Goal: Task Accomplishment & Management: Complete application form

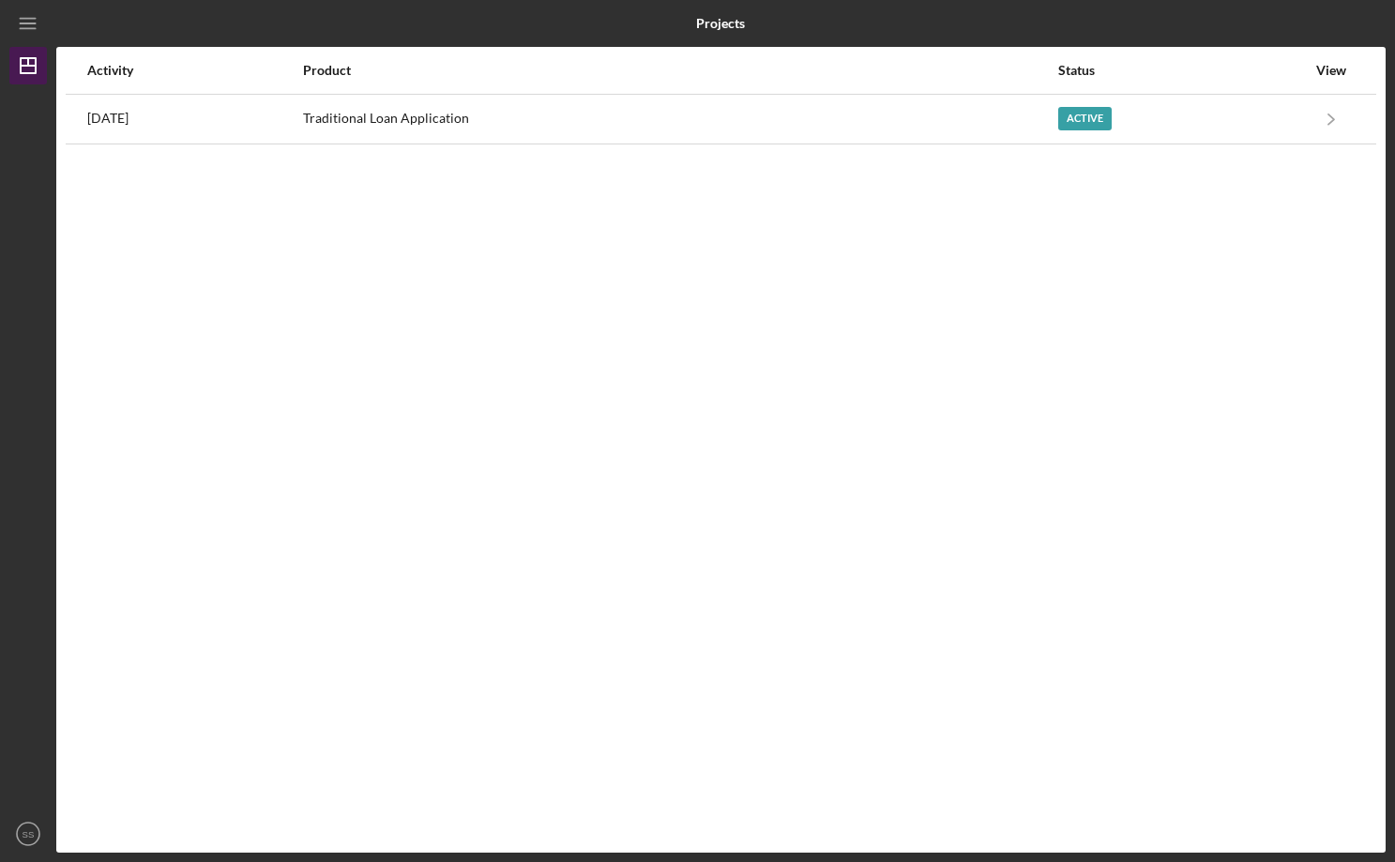
click at [36, 68] on polygon "button" at bounding box center [28, 65] width 15 height 15
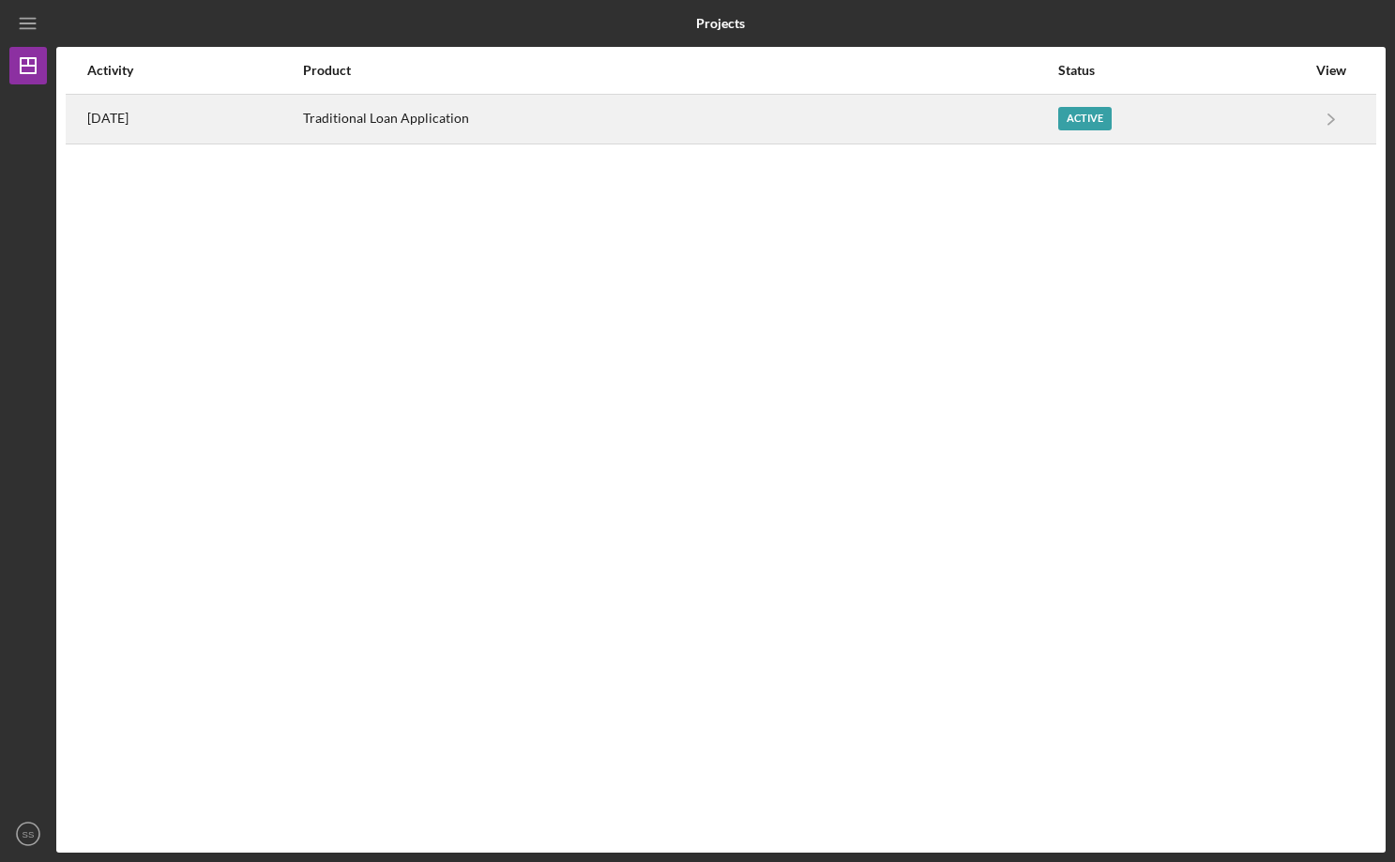
click at [948, 128] on div "Traditional Loan Application" at bounding box center [680, 119] width 754 height 47
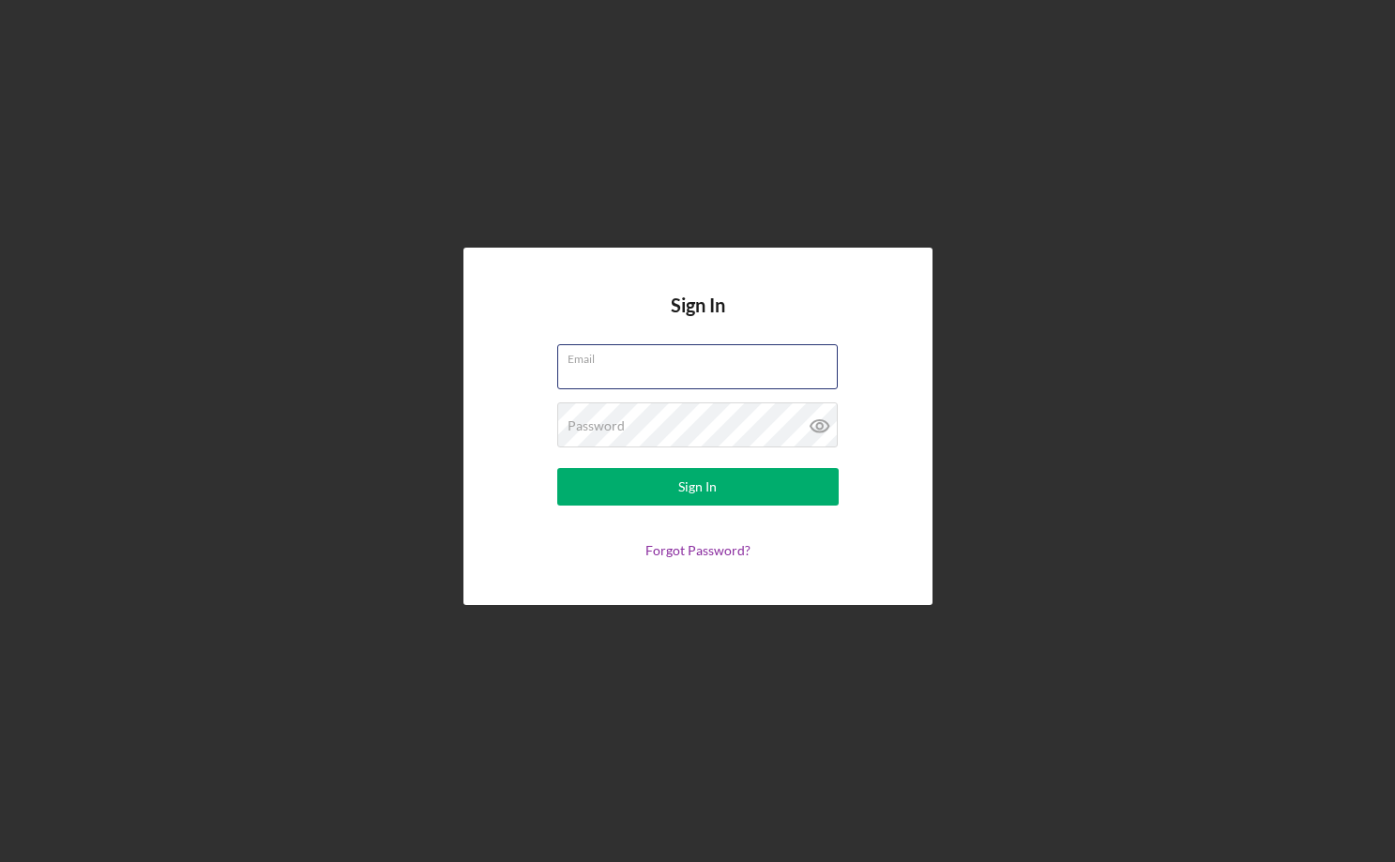
type input "[EMAIL_ADDRESS][DOMAIN_NAME]"
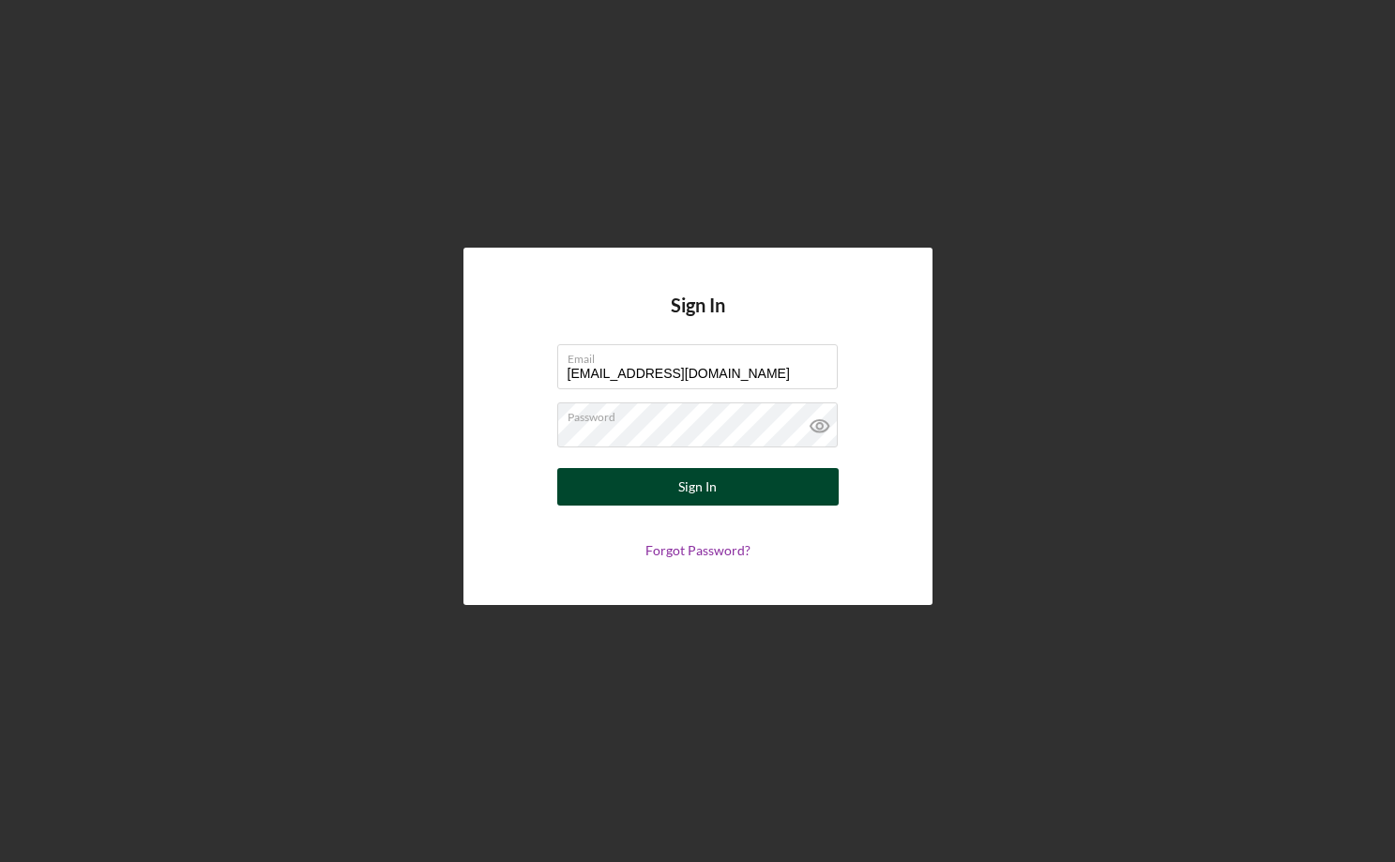
click at [674, 475] on button "Sign In" at bounding box center [697, 487] width 281 height 38
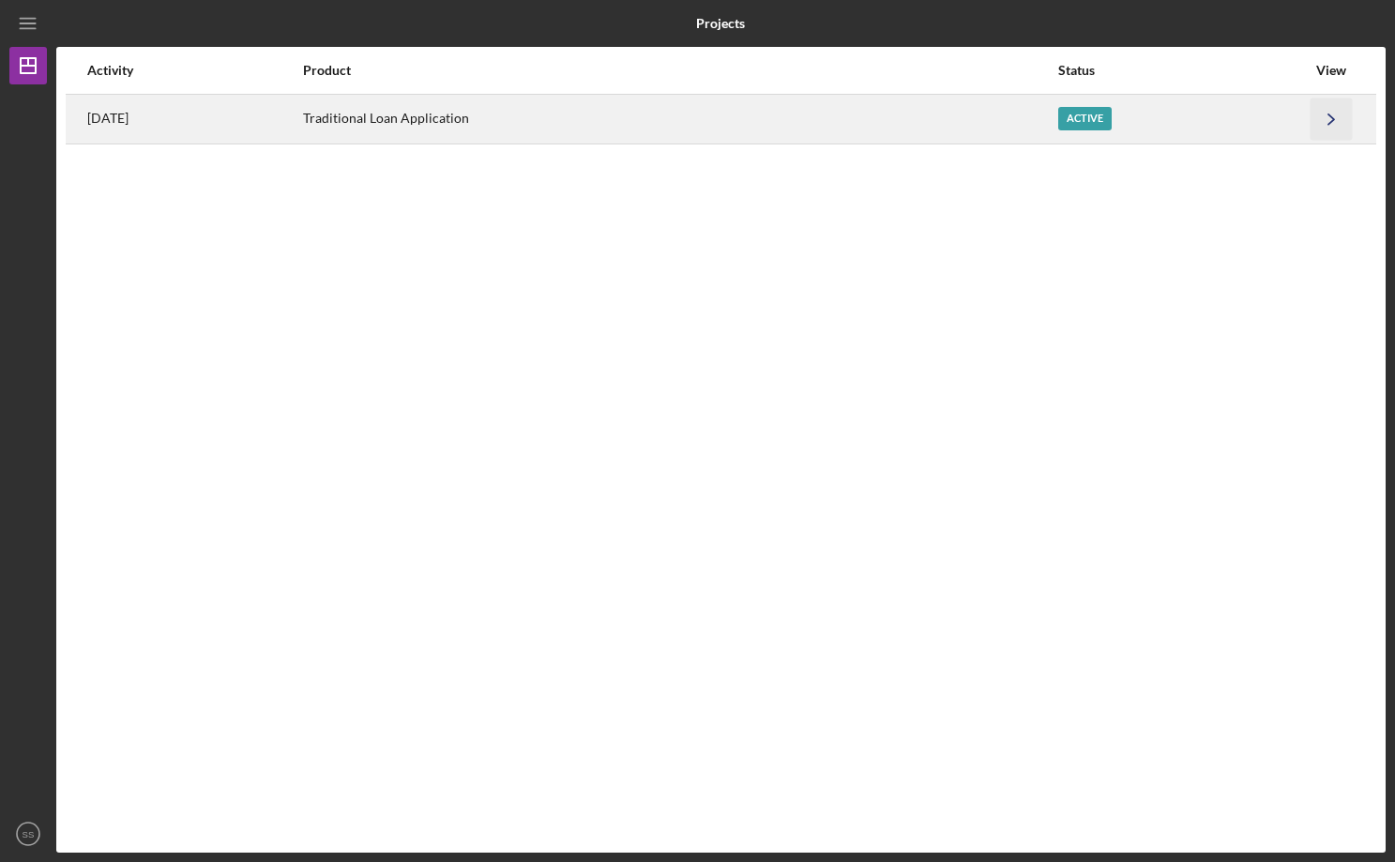
click at [1316, 122] on icon "Icon/Navigate" at bounding box center [1331, 119] width 42 height 42
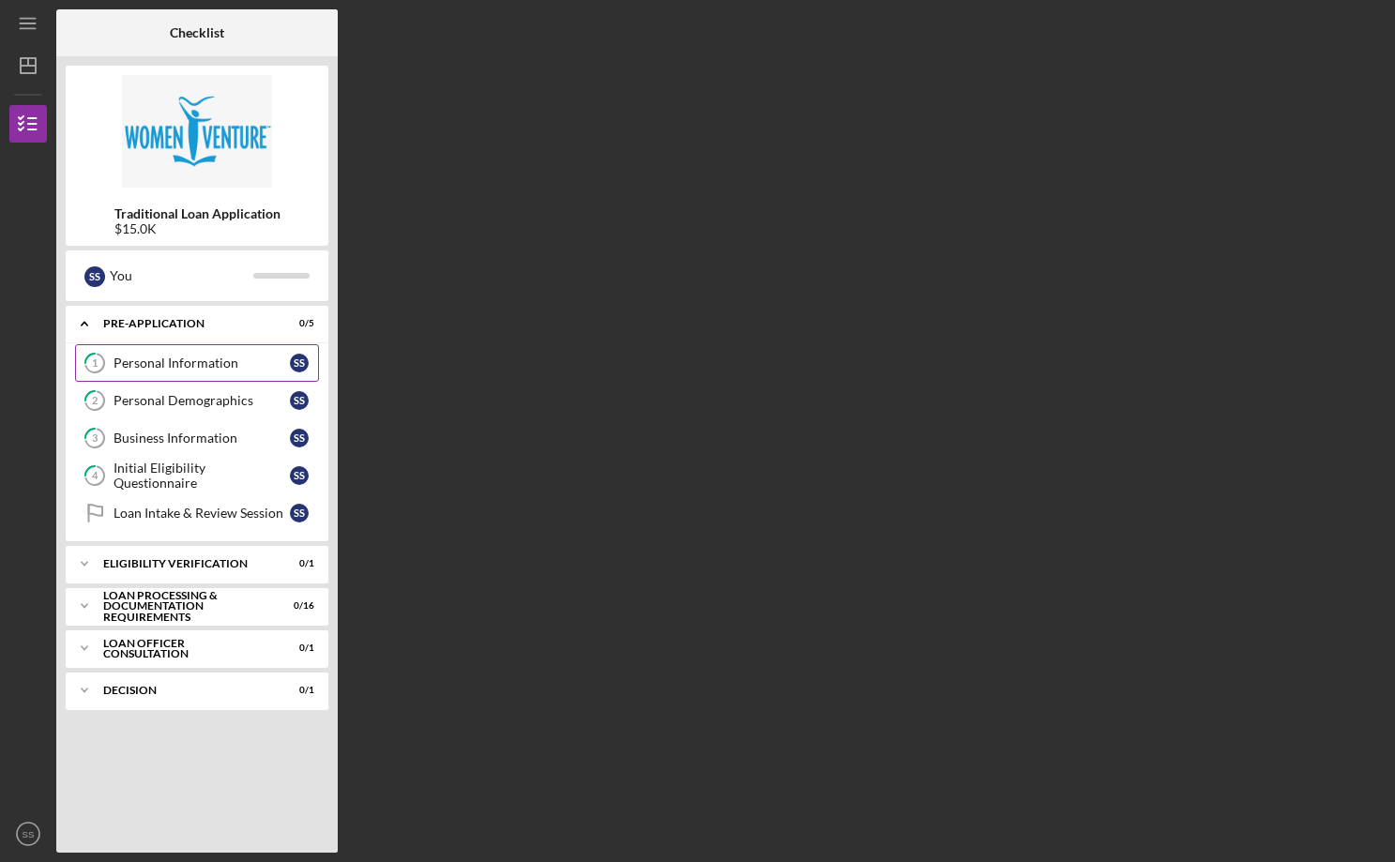
click at [168, 366] on div "Personal Information" at bounding box center [202, 363] width 176 height 15
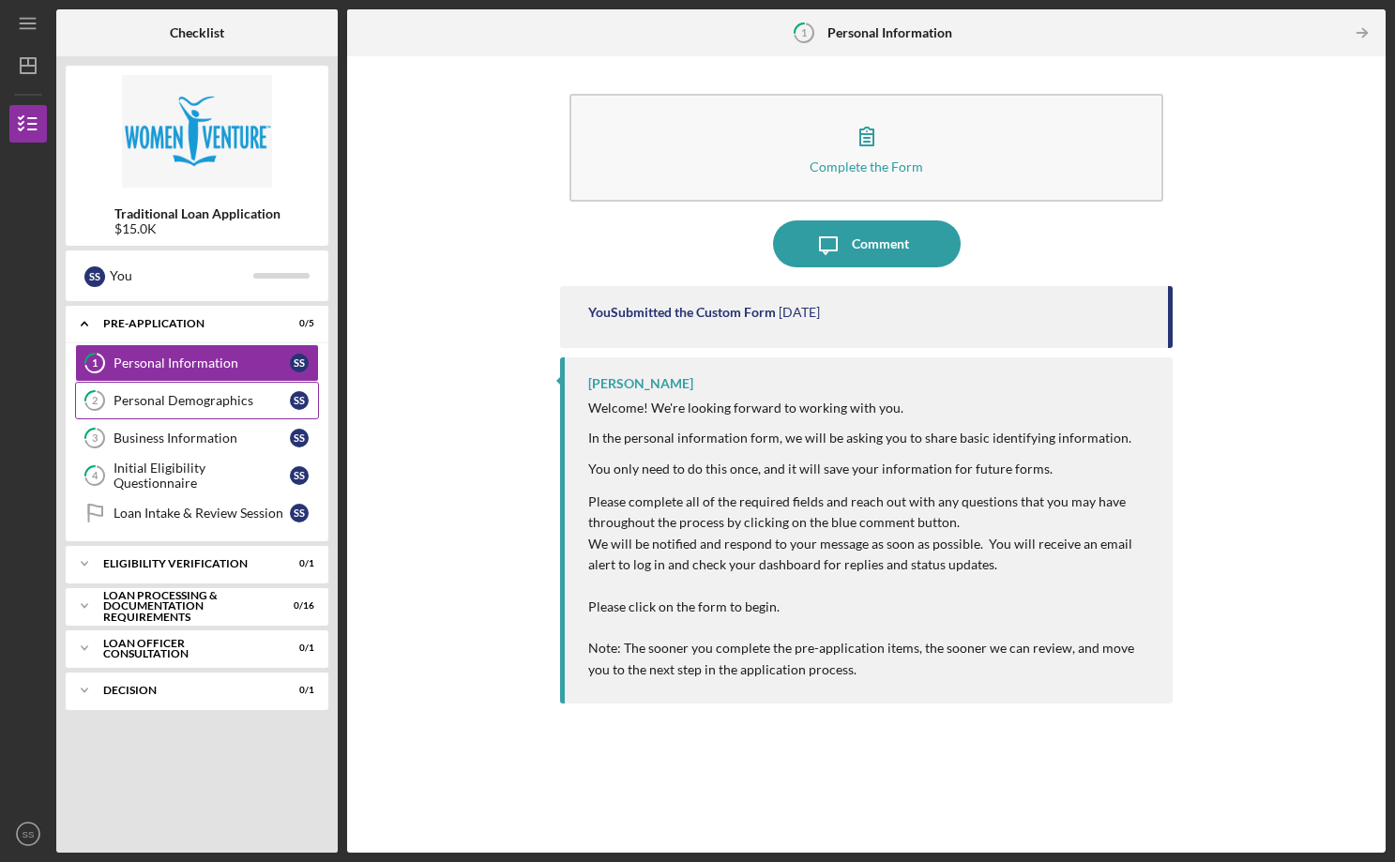
click at [156, 409] on link "2 Personal Demographics S S" at bounding box center [197, 401] width 244 height 38
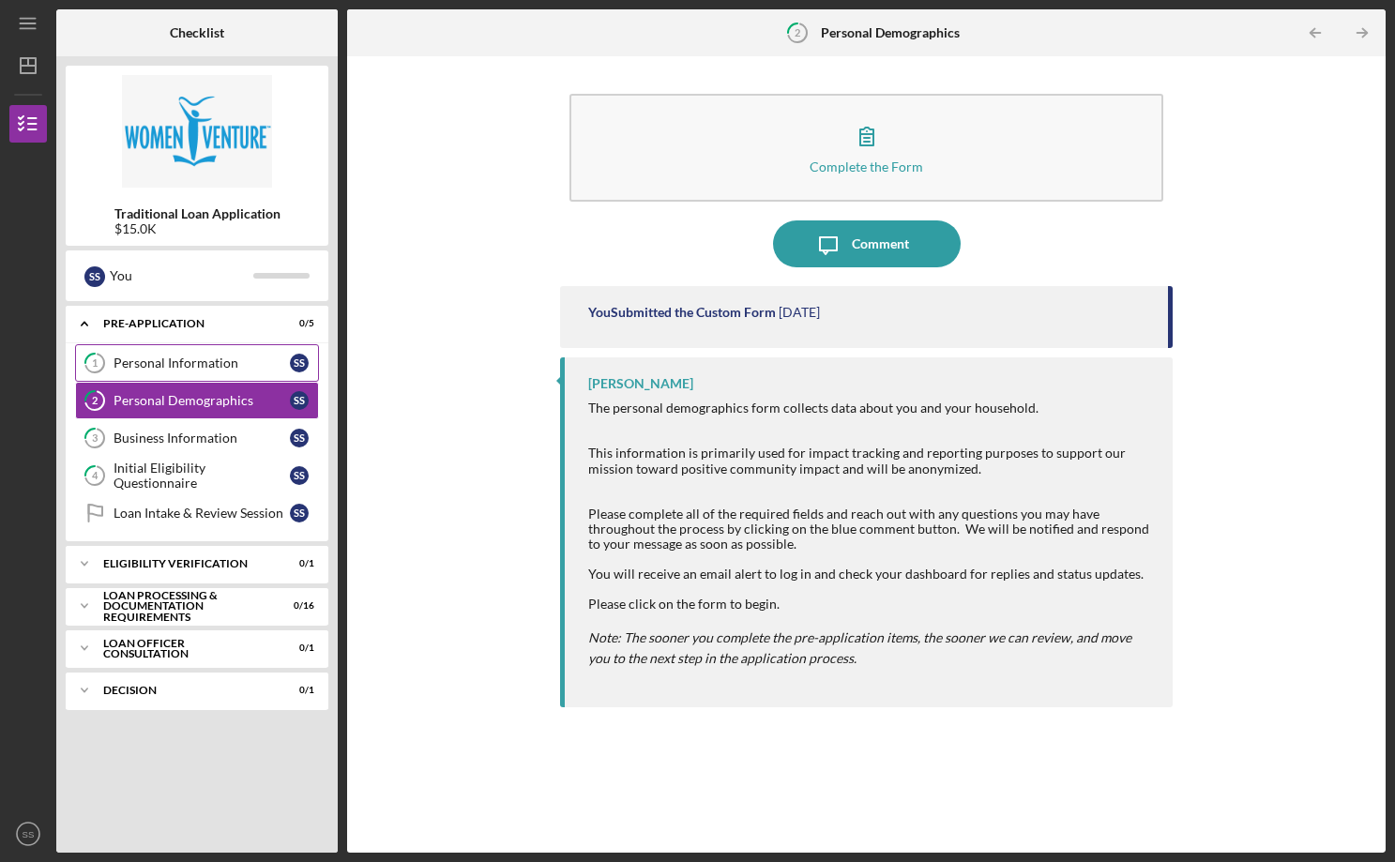
click at [173, 368] on div "Personal Information" at bounding box center [202, 363] width 176 height 15
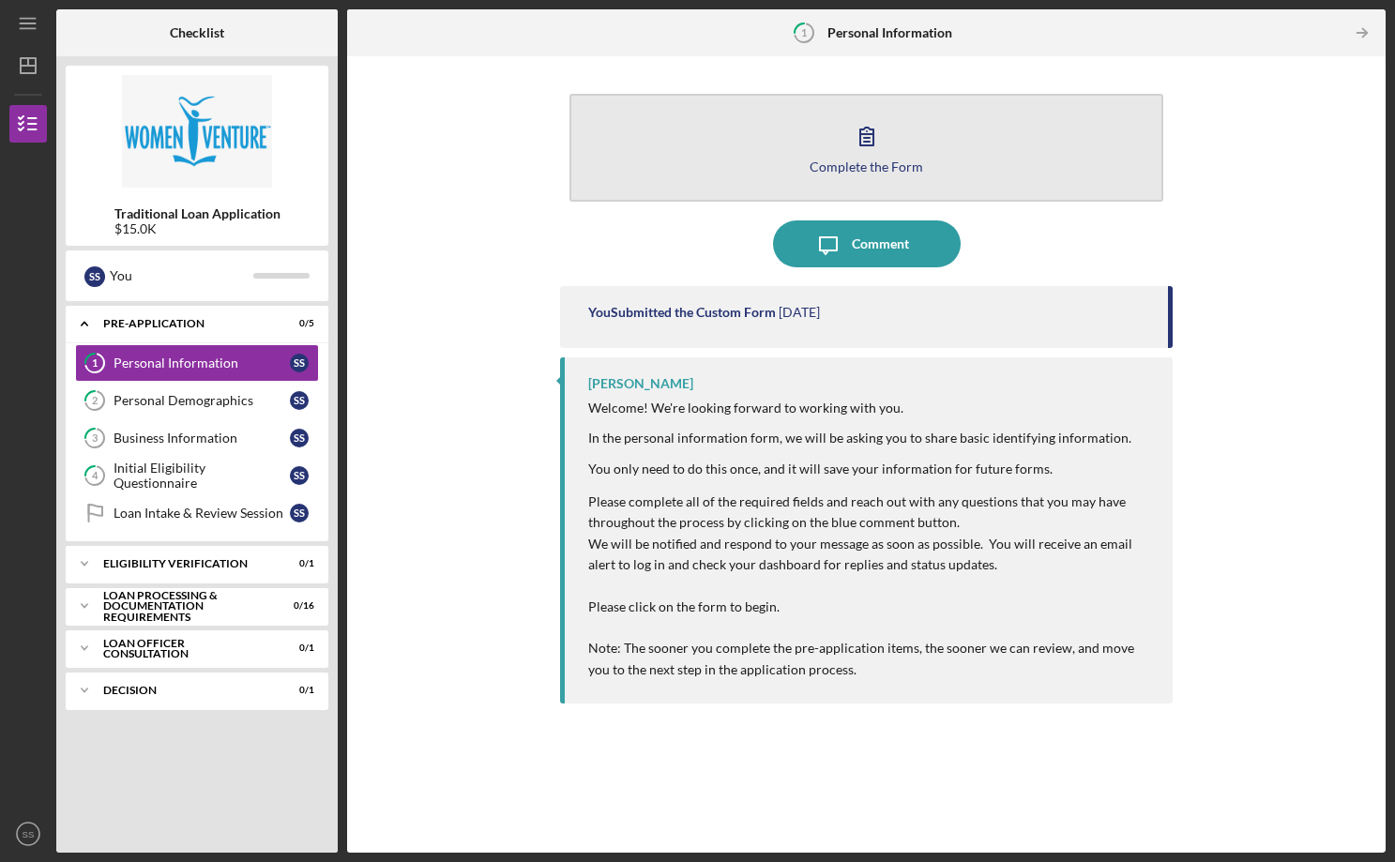
click at [885, 141] on icon "button" at bounding box center [866, 136] width 47 height 47
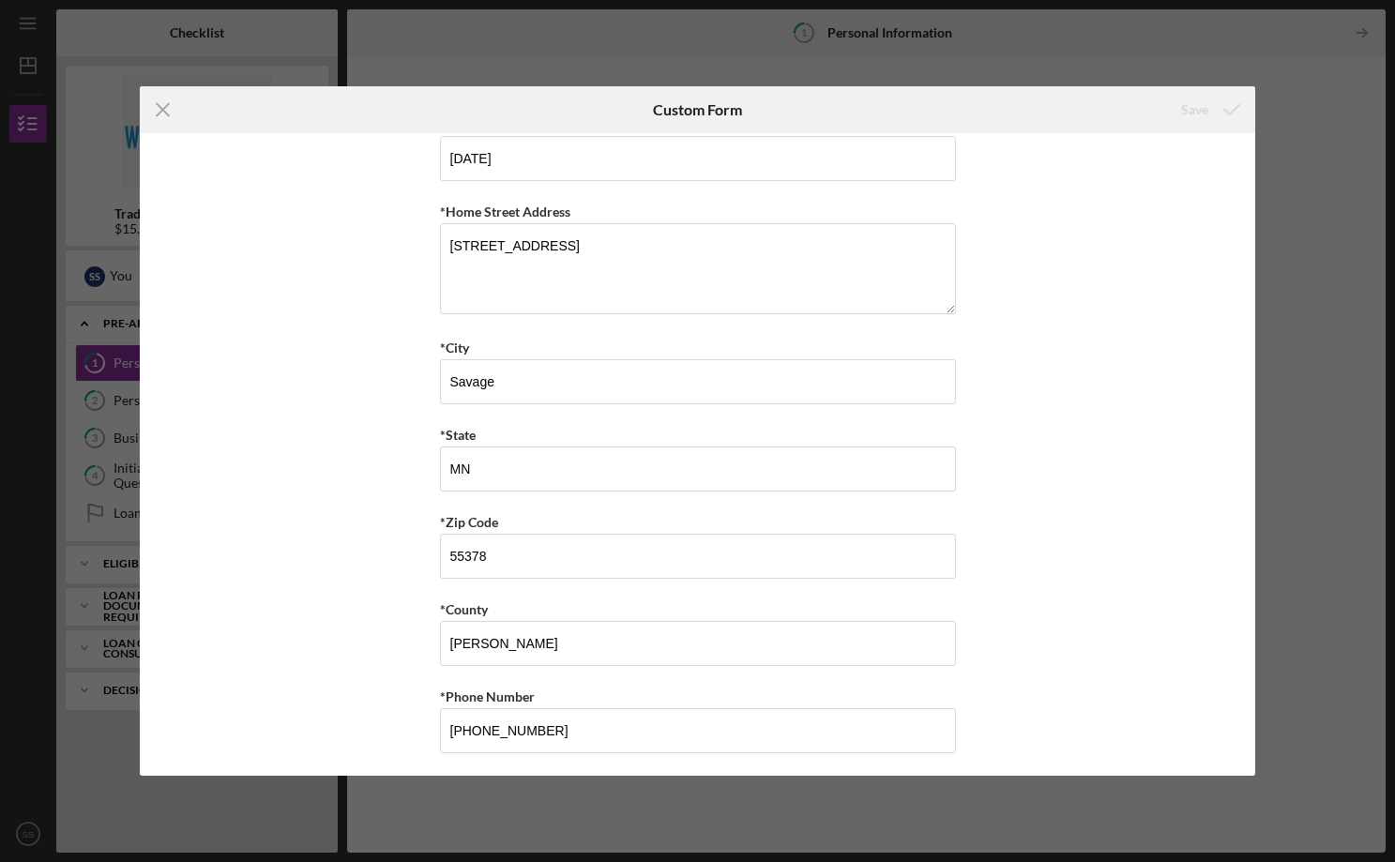
scroll to position [471, 0]
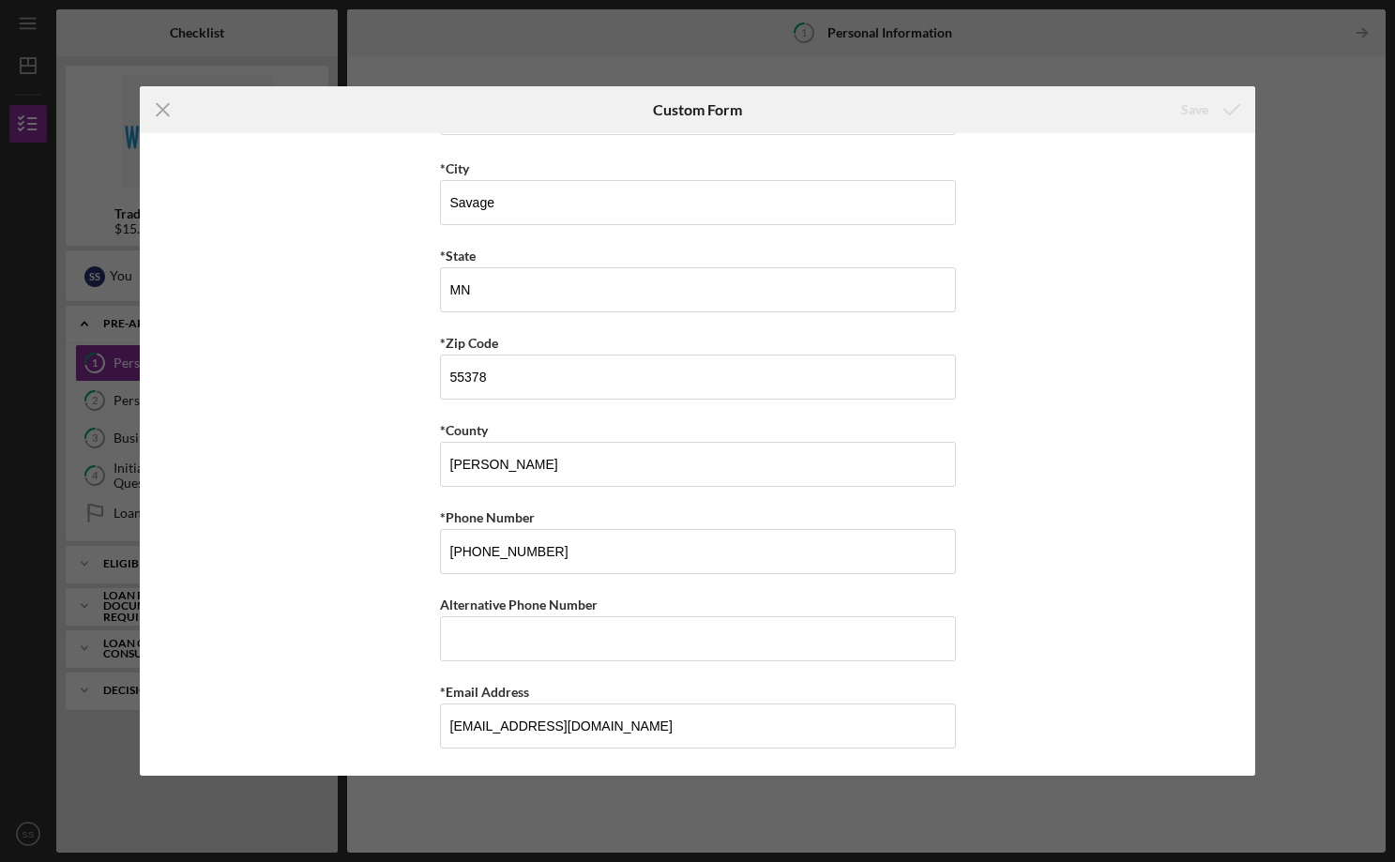
click at [1209, 72] on div "Icon/Menu Close Custom Form Save *First Name Sierra Middle Name Elizabeth *Last…" at bounding box center [697, 431] width 1395 height 862
click at [160, 101] on icon "Icon/Menu Close" at bounding box center [163, 109] width 47 height 47
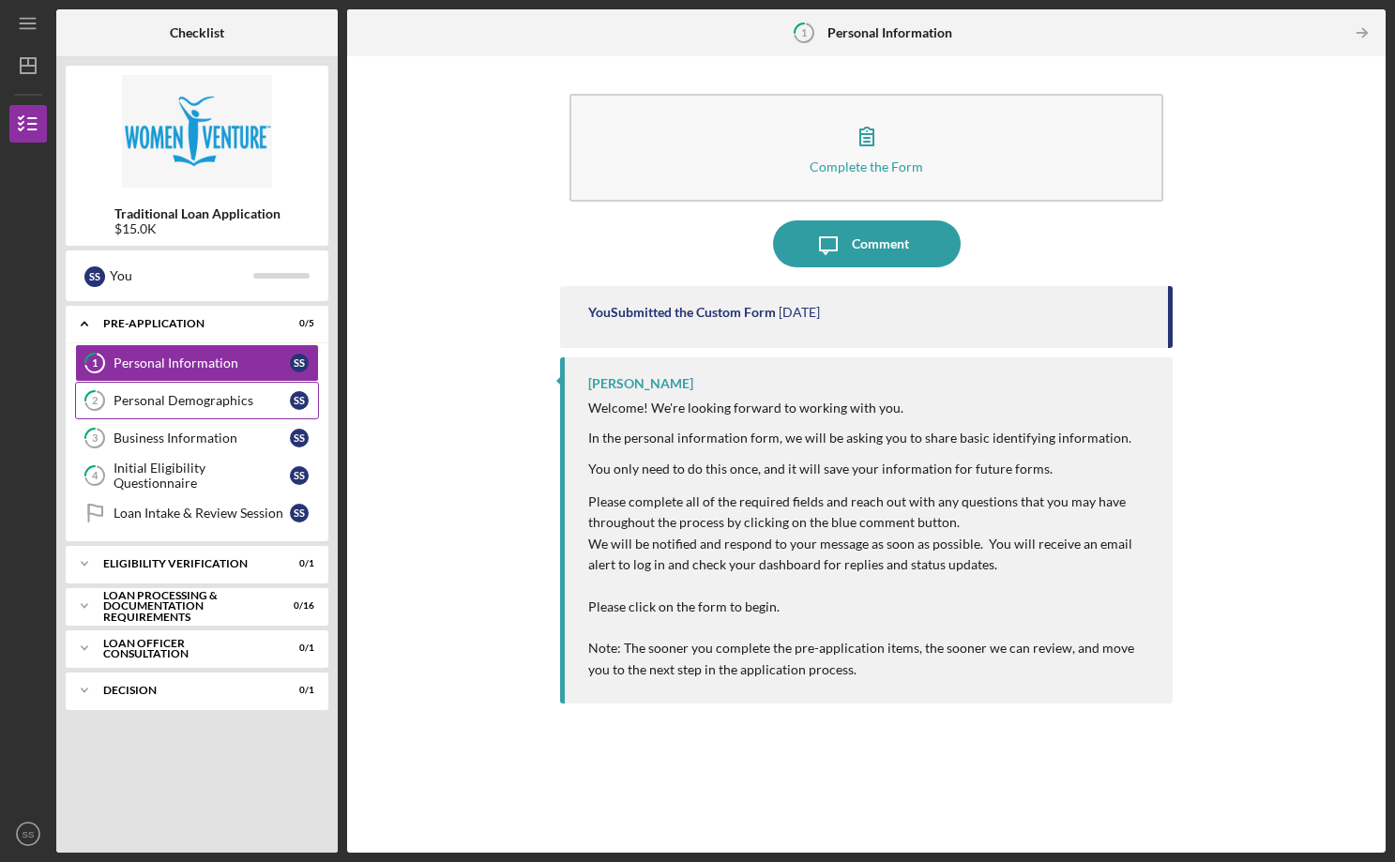
click at [229, 405] on div "Personal Demographics" at bounding box center [202, 400] width 176 height 15
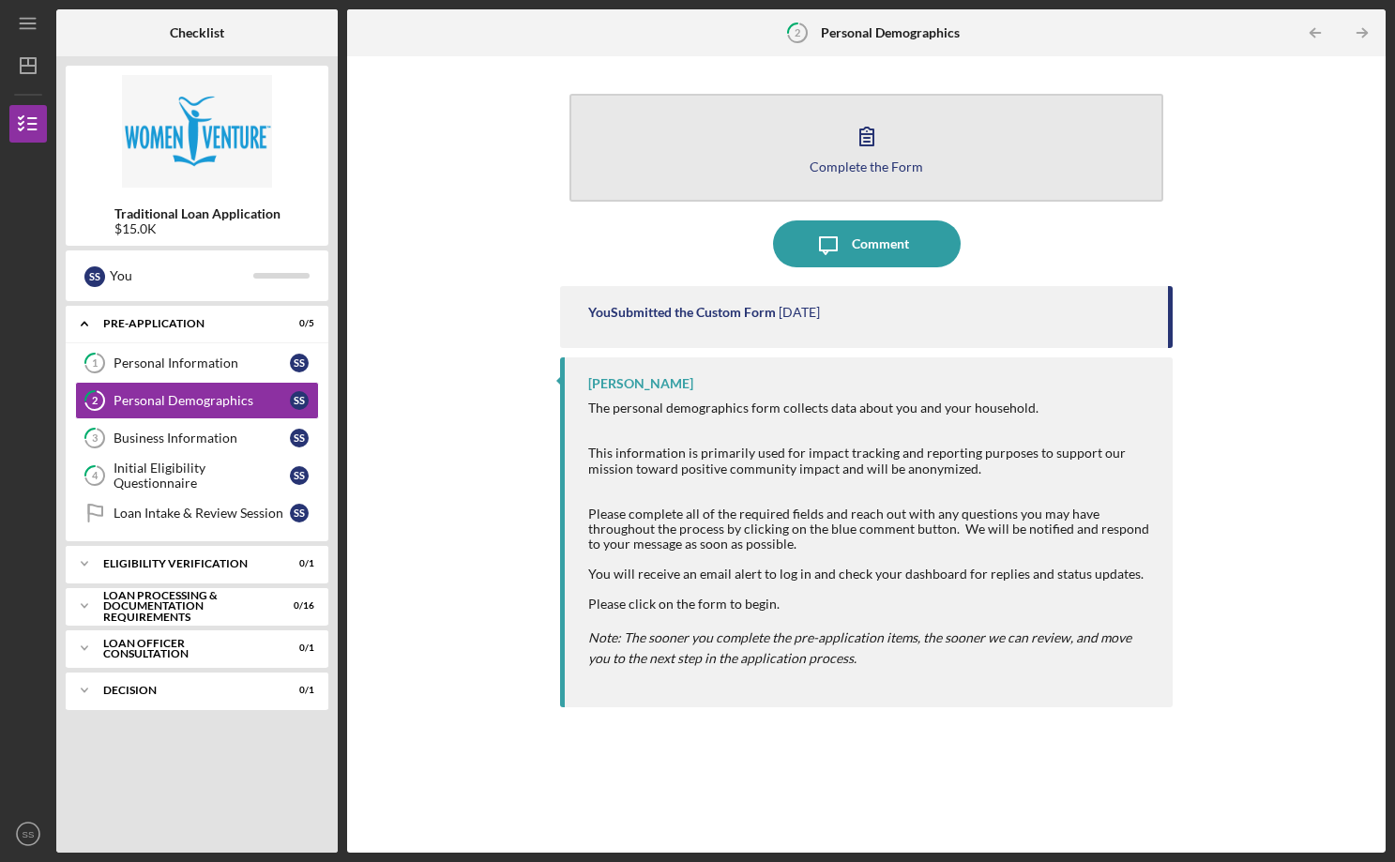
click at [857, 134] on icon "button" at bounding box center [866, 136] width 47 height 47
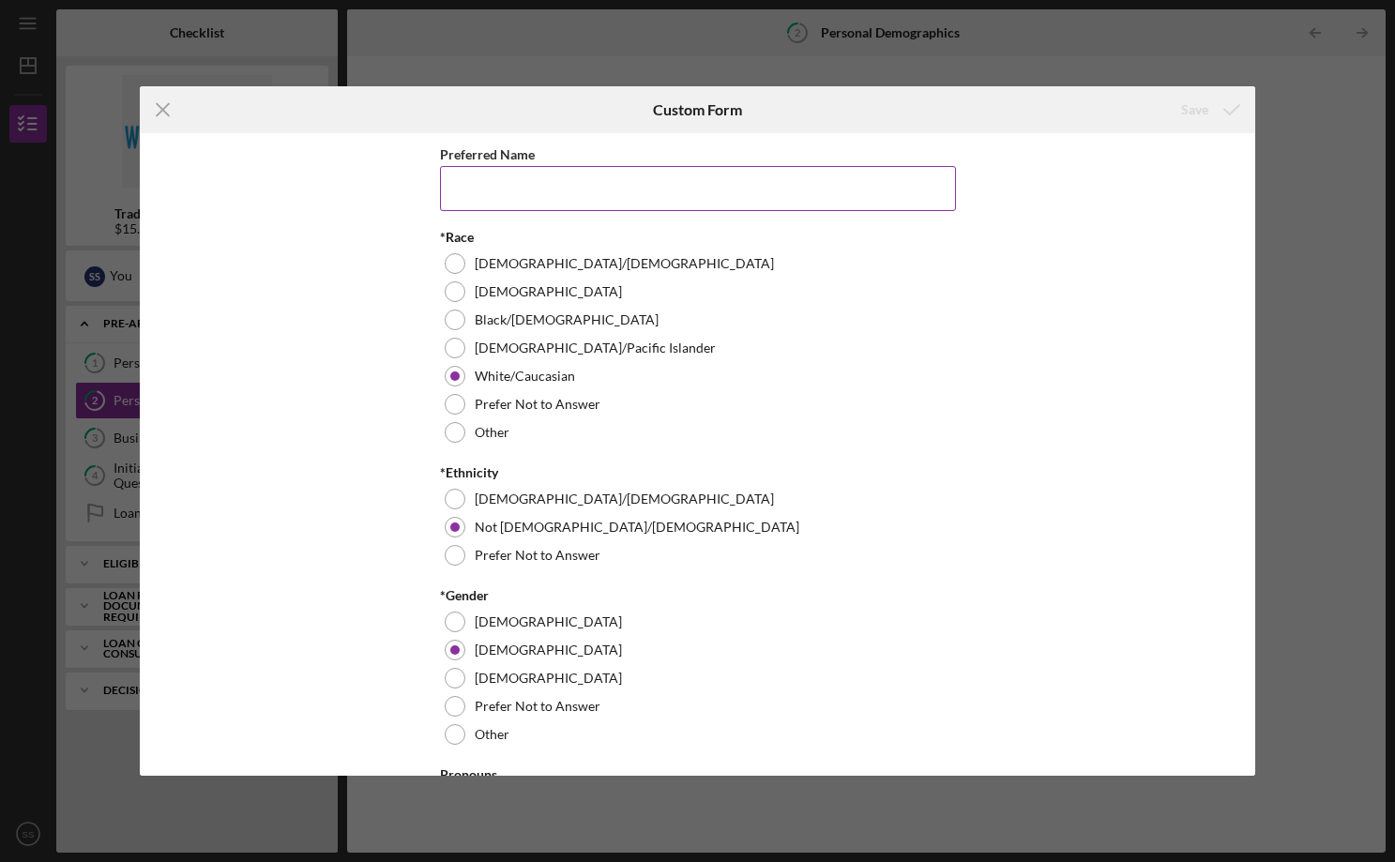
click at [705, 192] on input "Preferred Name" at bounding box center [698, 188] width 516 height 45
type input "Sierra"
click at [978, 249] on div "Preferred Name Sierra *Race American Indian/Alaskan Native Asian Black/African …" at bounding box center [698, 454] width 1116 height 643
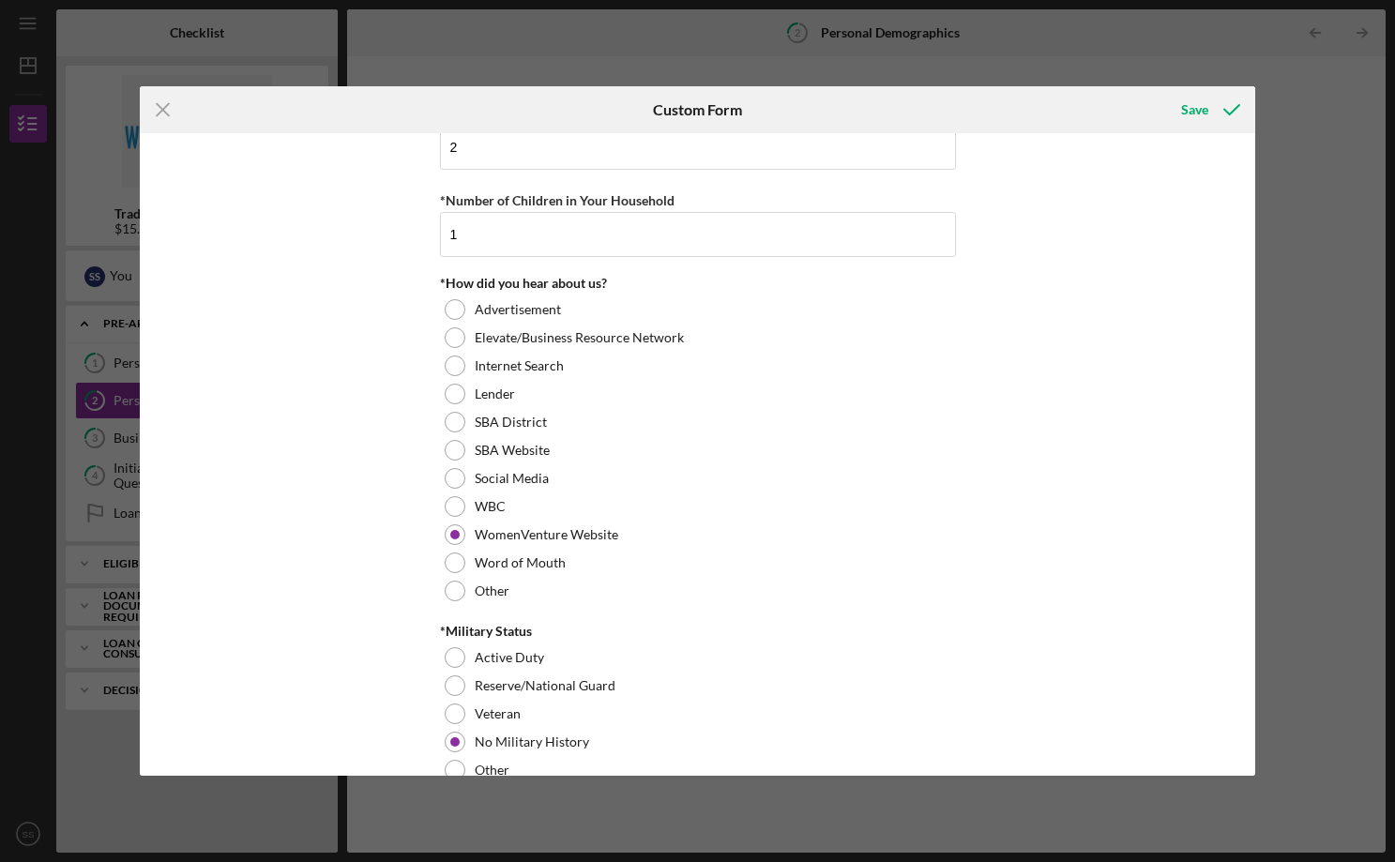
scroll to position [1778, 0]
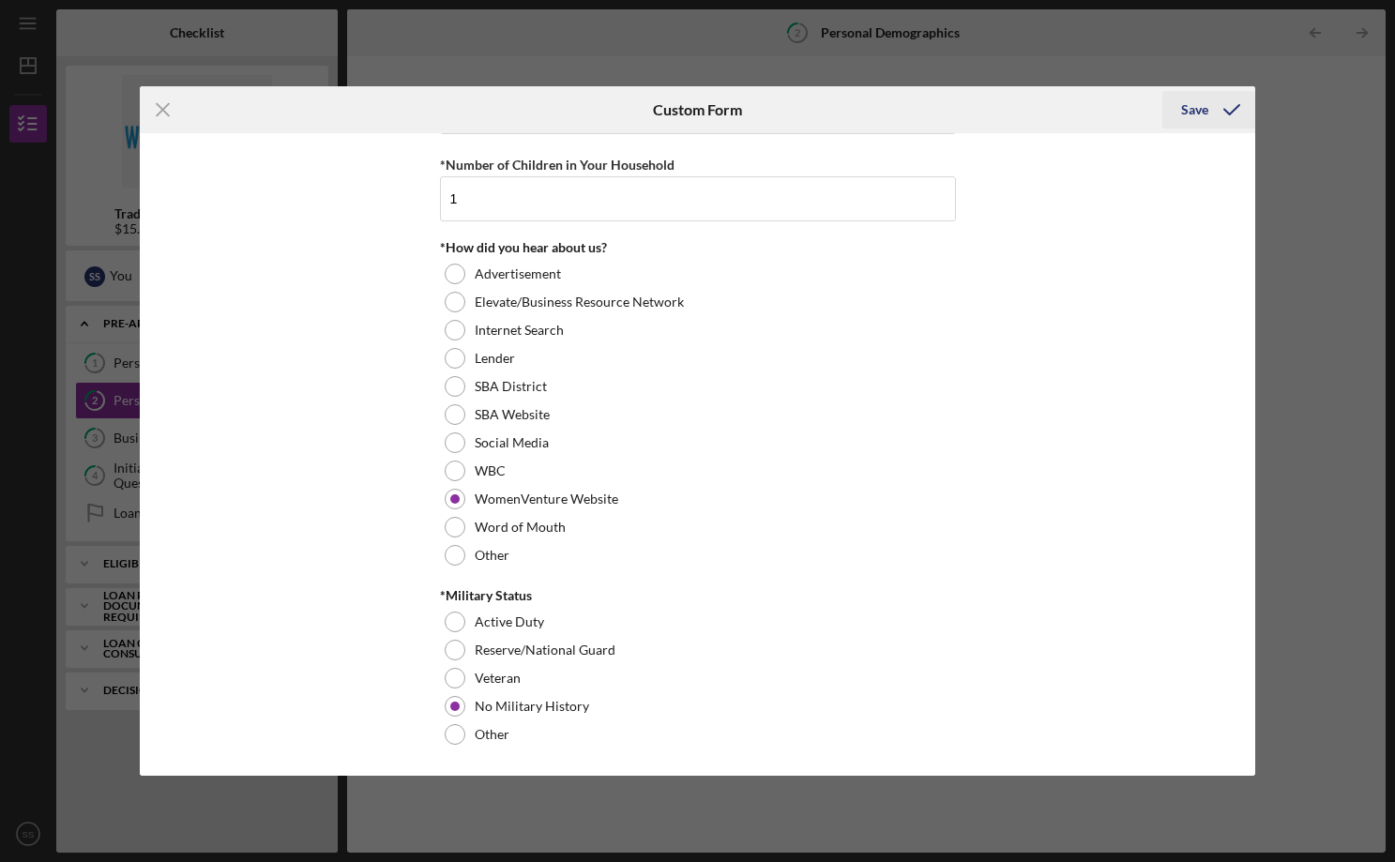
click at [1203, 113] on div "Save" at bounding box center [1194, 110] width 27 height 38
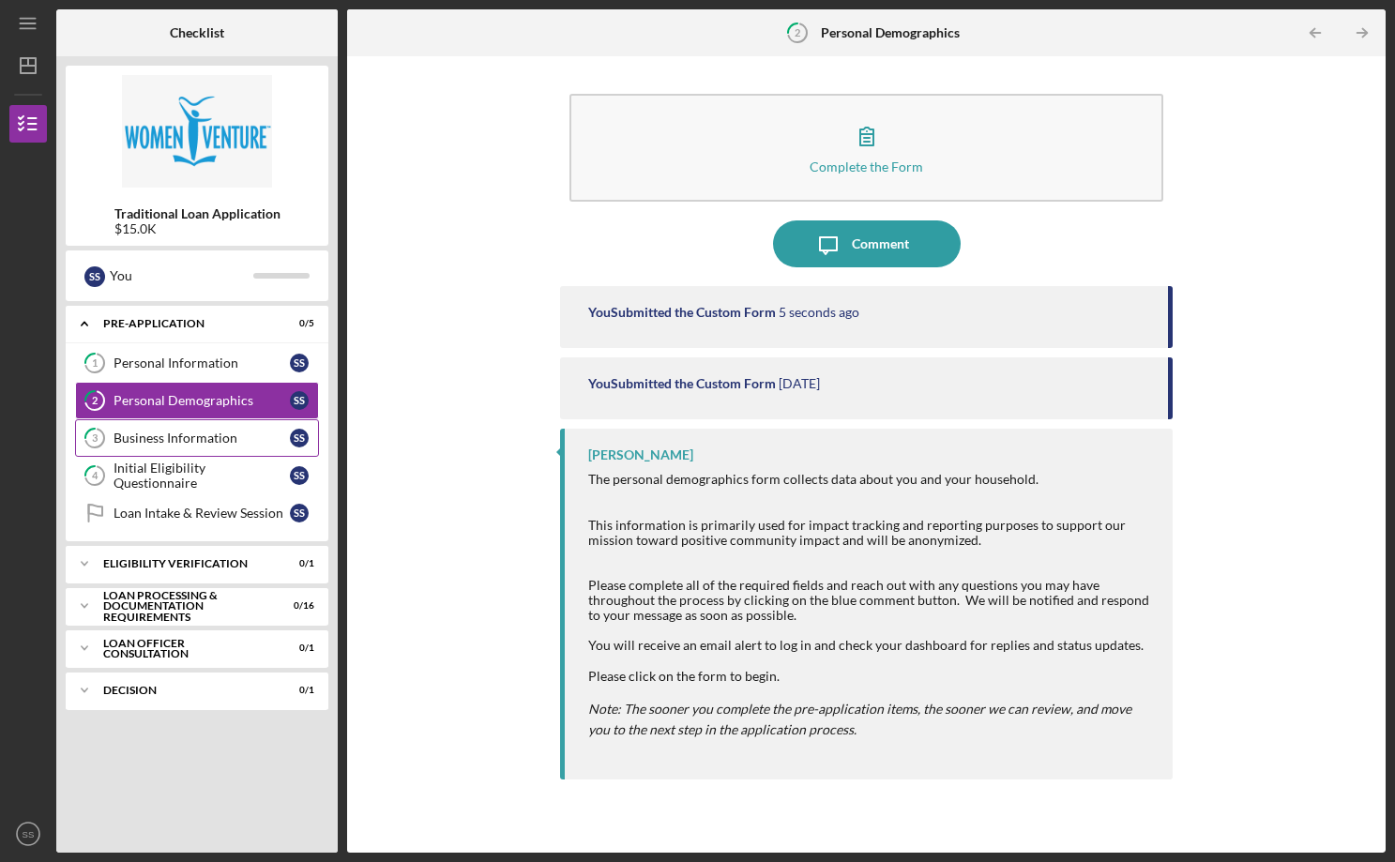
click at [153, 431] on div "Business Information" at bounding box center [202, 438] width 176 height 15
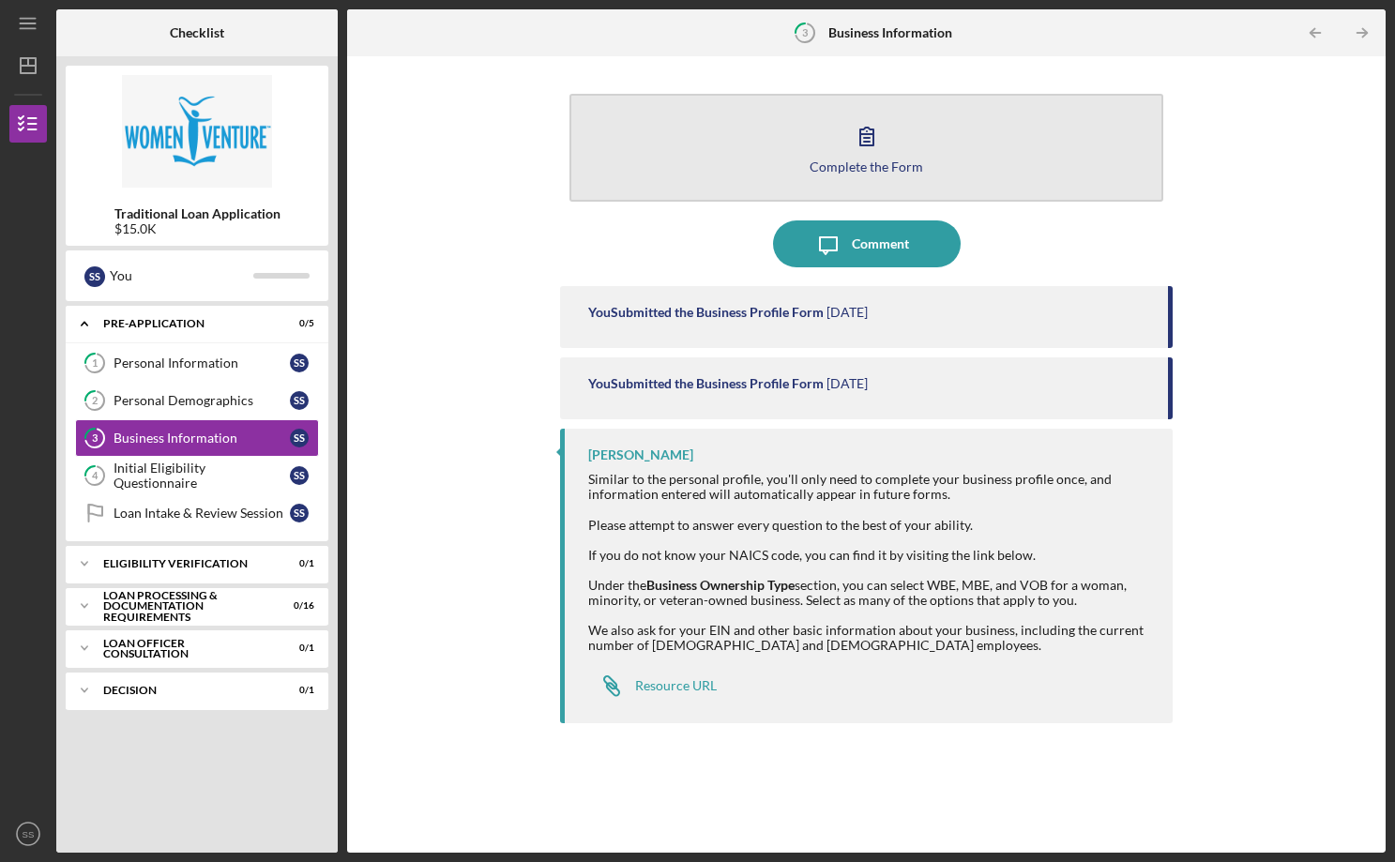
click at [877, 138] on icon "button" at bounding box center [866, 136] width 47 height 47
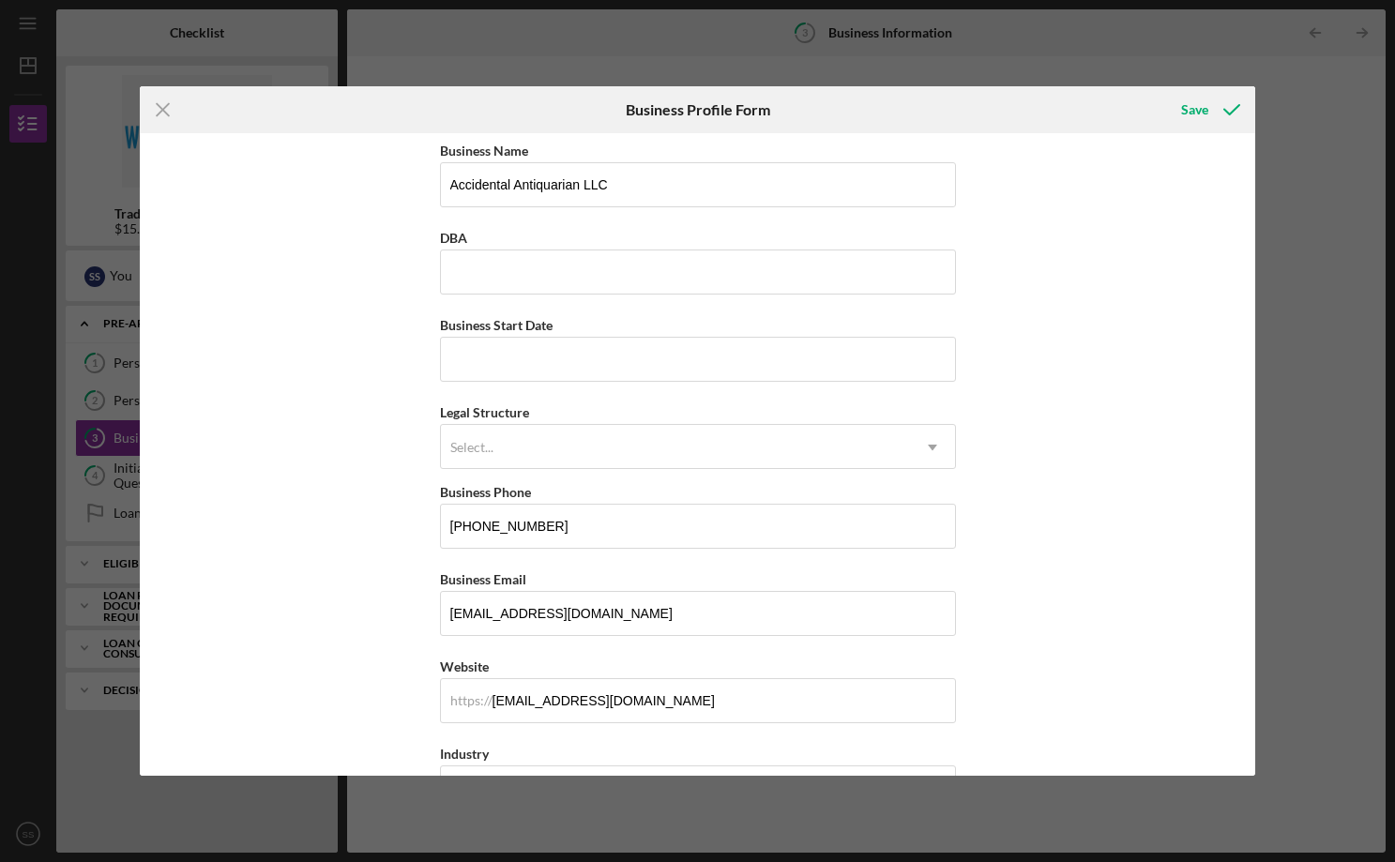
scroll to position [22, 0]
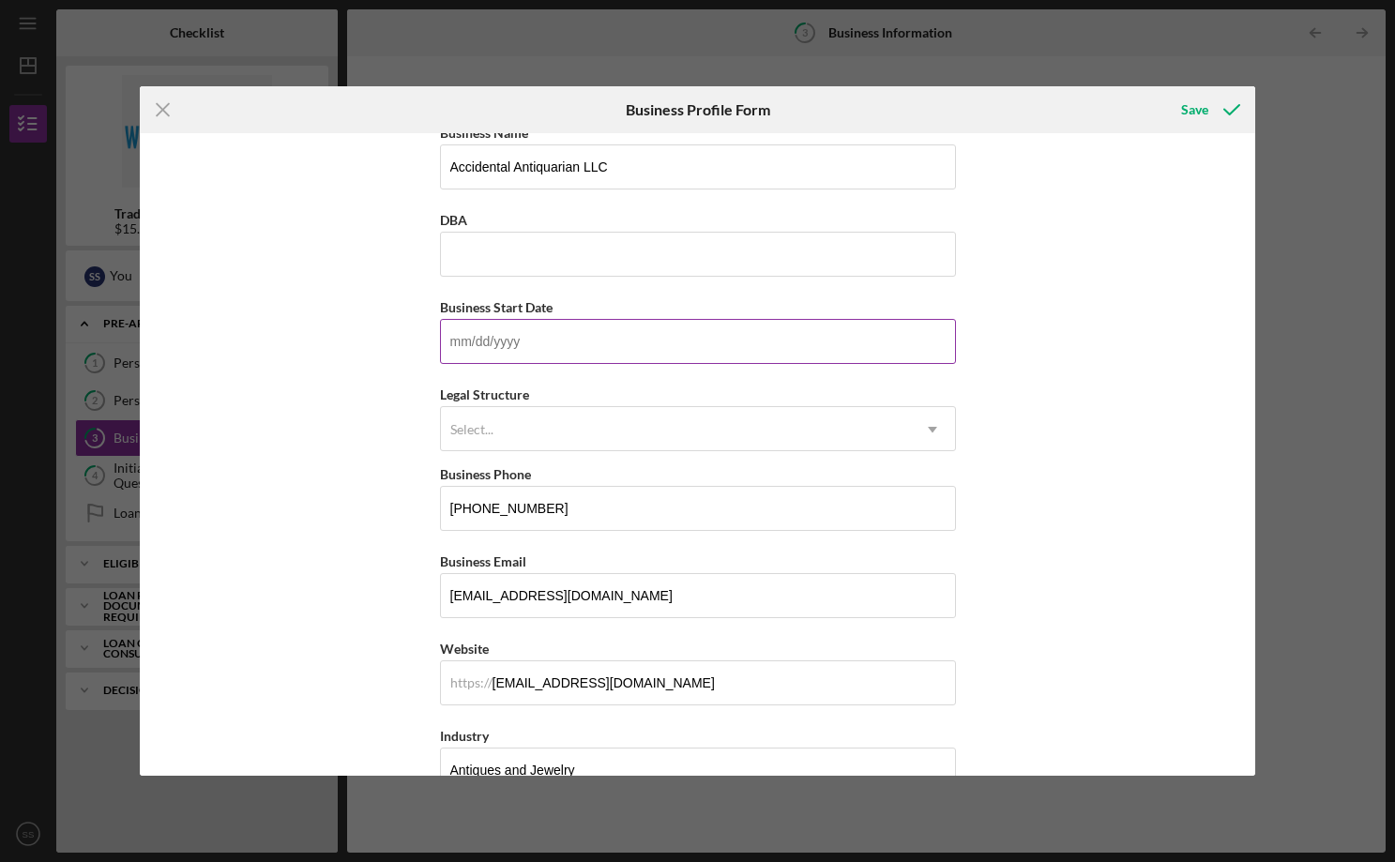
paste input "02/3d/yyyy"
drag, startPoint x: 516, startPoint y: 346, endPoint x: 466, endPoint y: 337, distance: 50.6
click at [466, 337] on input "02/3d/yyyy" at bounding box center [698, 341] width 516 height 45
drag, startPoint x: 601, startPoint y: 342, endPoint x: 417, endPoint y: 332, distance: 184.1
click at [418, 334] on div "Business Name Accidental Antiquarian LLC DBA Business Start Date 02/3d/yyyy Ple…" at bounding box center [698, 454] width 1116 height 643
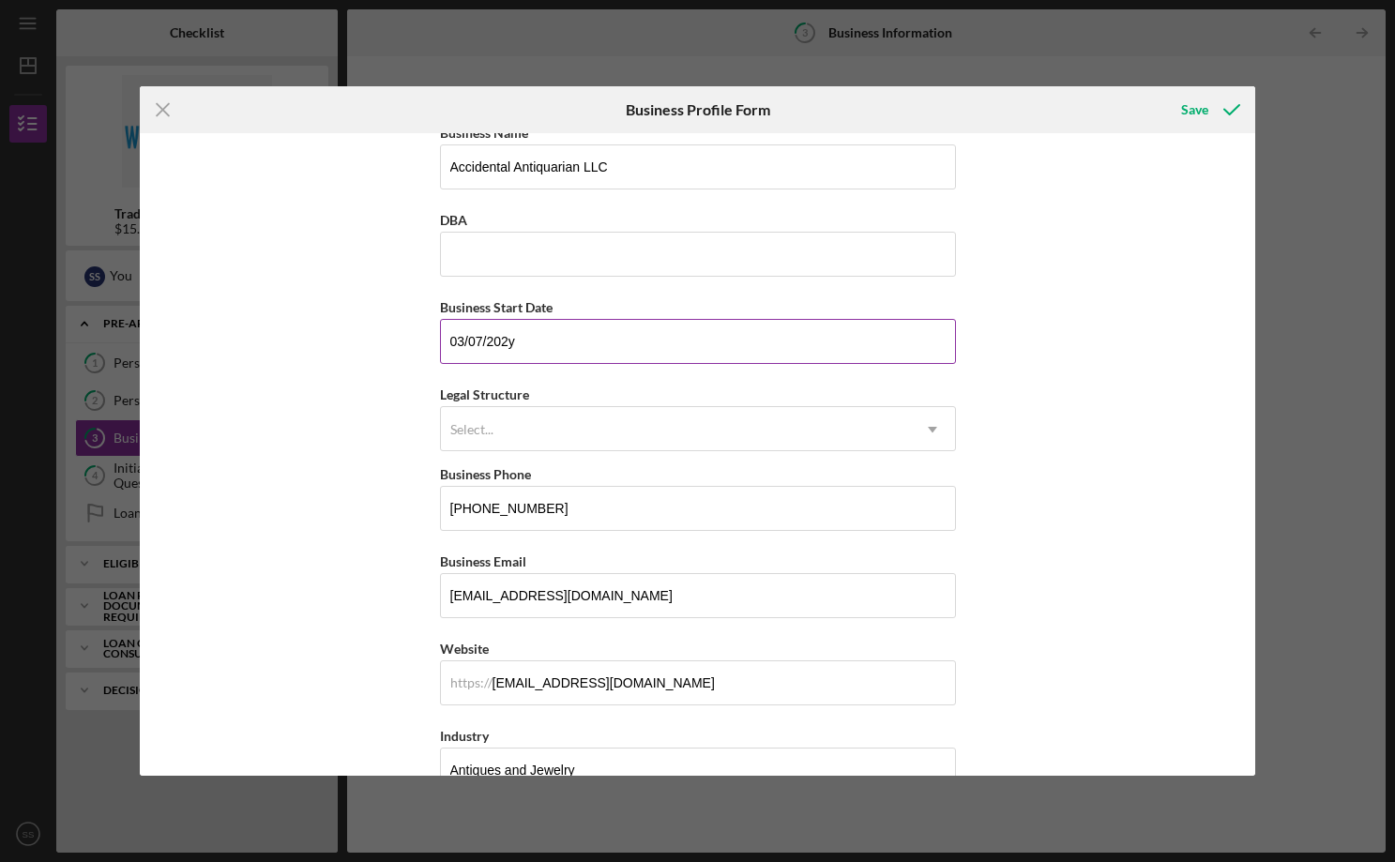
type input "03/07/2023"
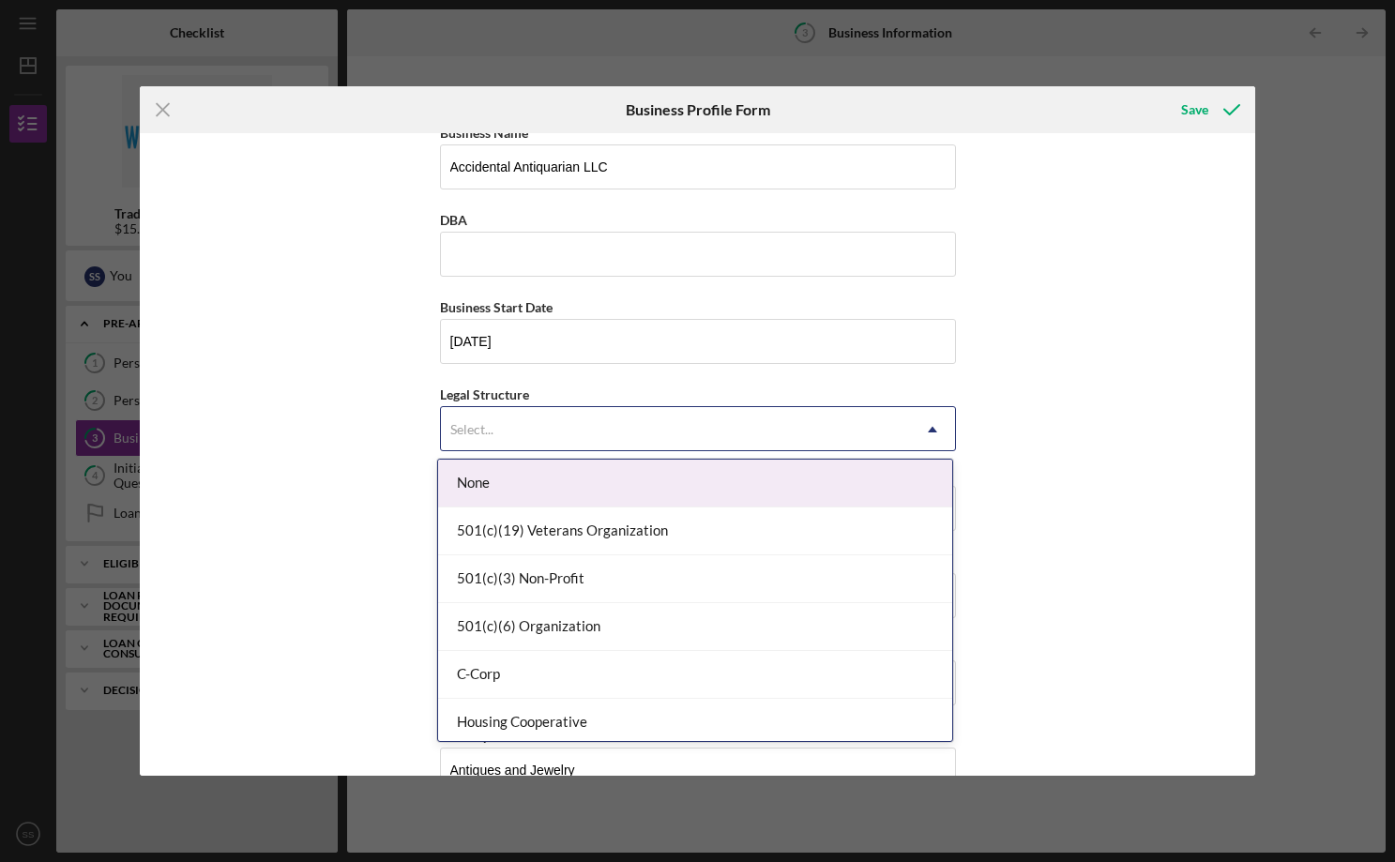
click at [497, 427] on div "Select..." at bounding box center [675, 429] width 469 height 43
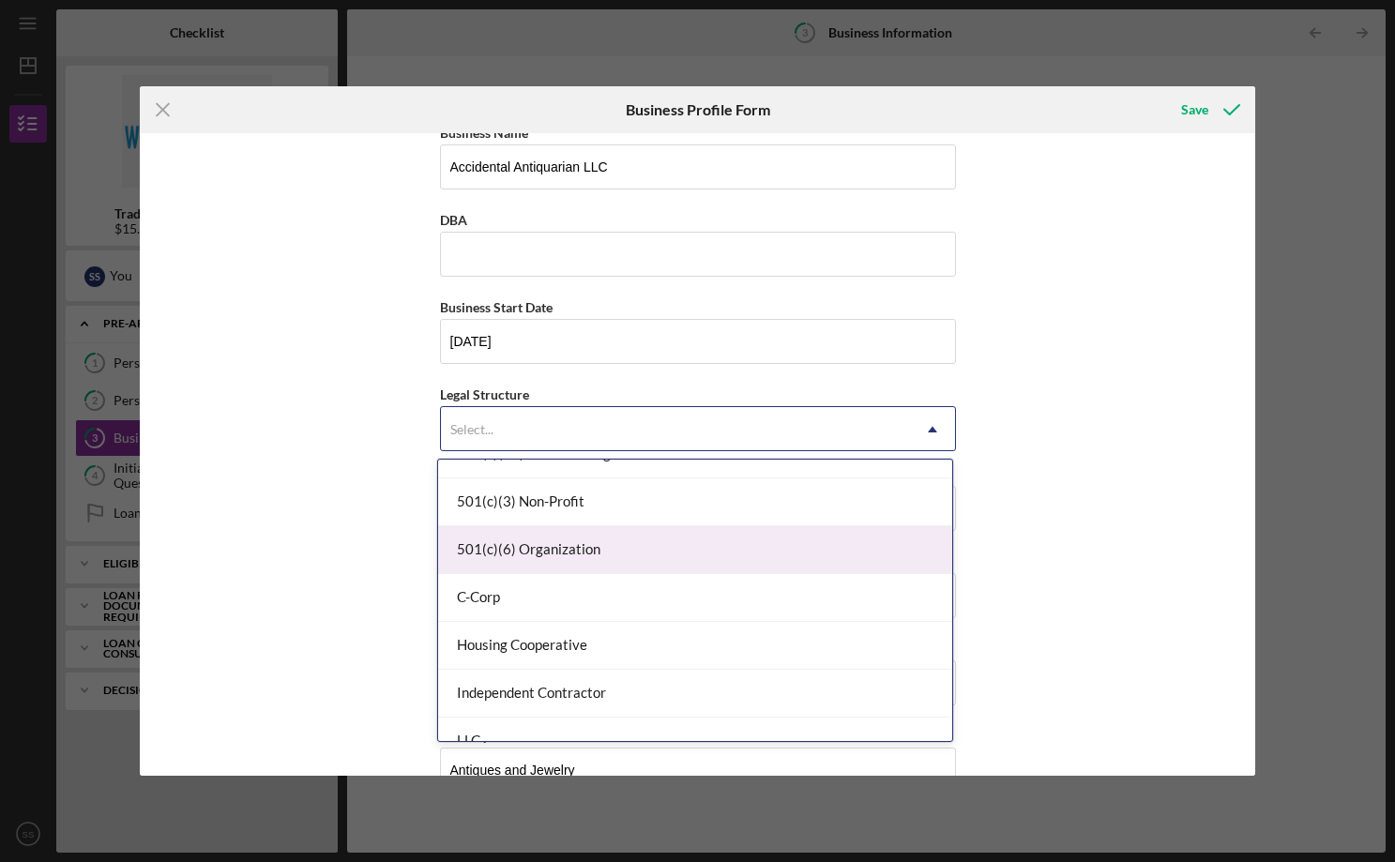
scroll to position [282, 0]
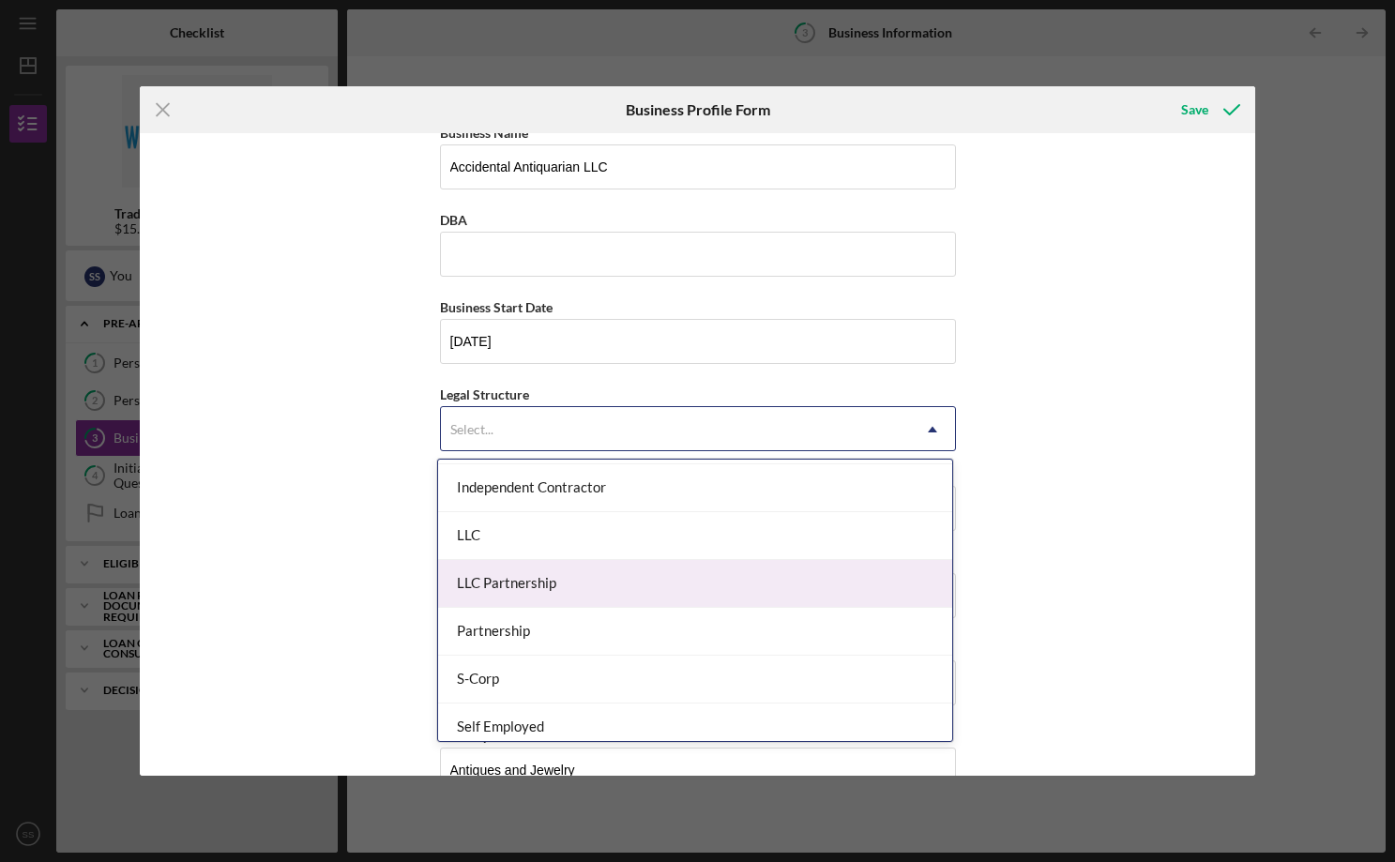
click at [522, 542] on div "LLC" at bounding box center [695, 536] width 514 height 48
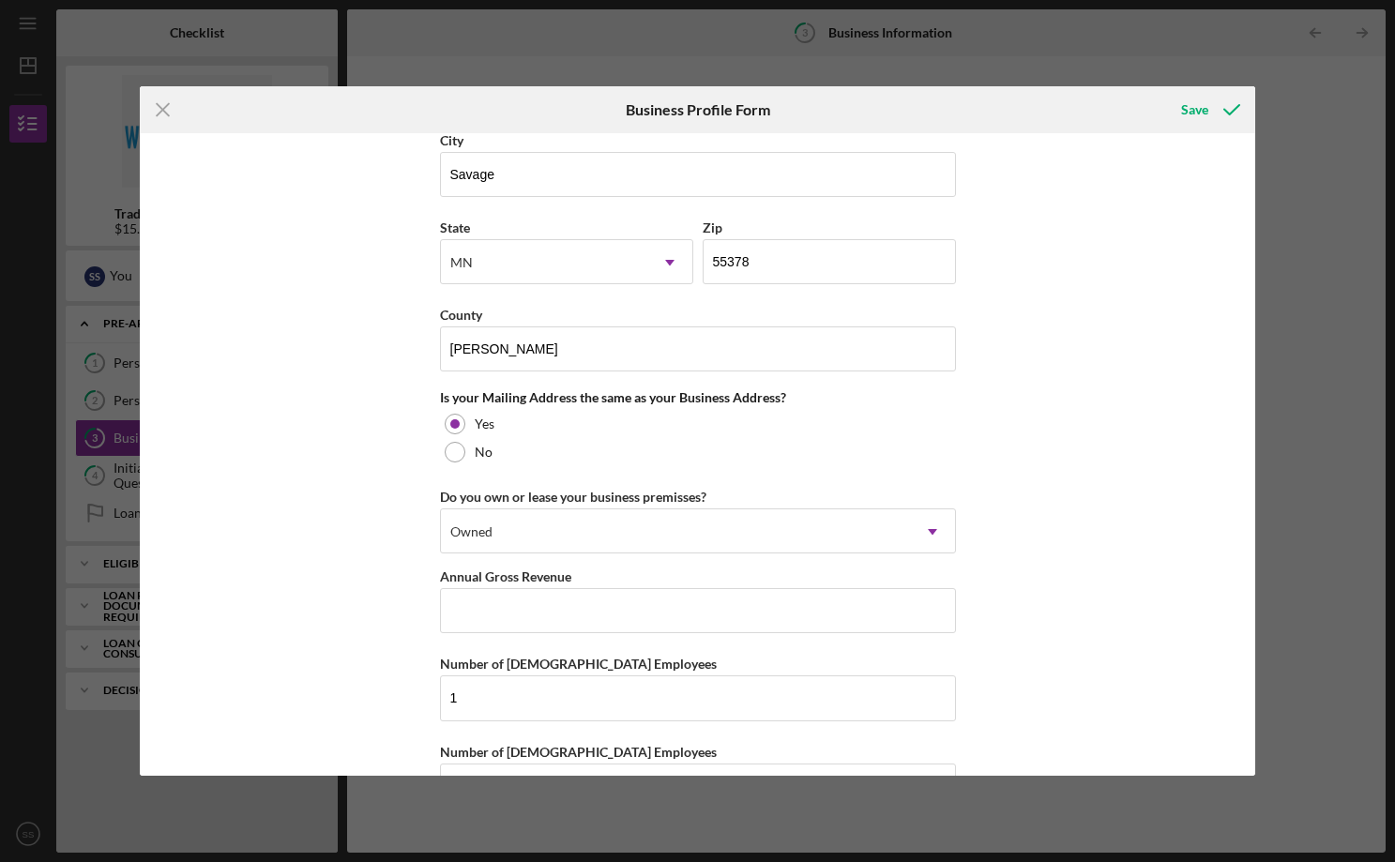
scroll to position [1274, 0]
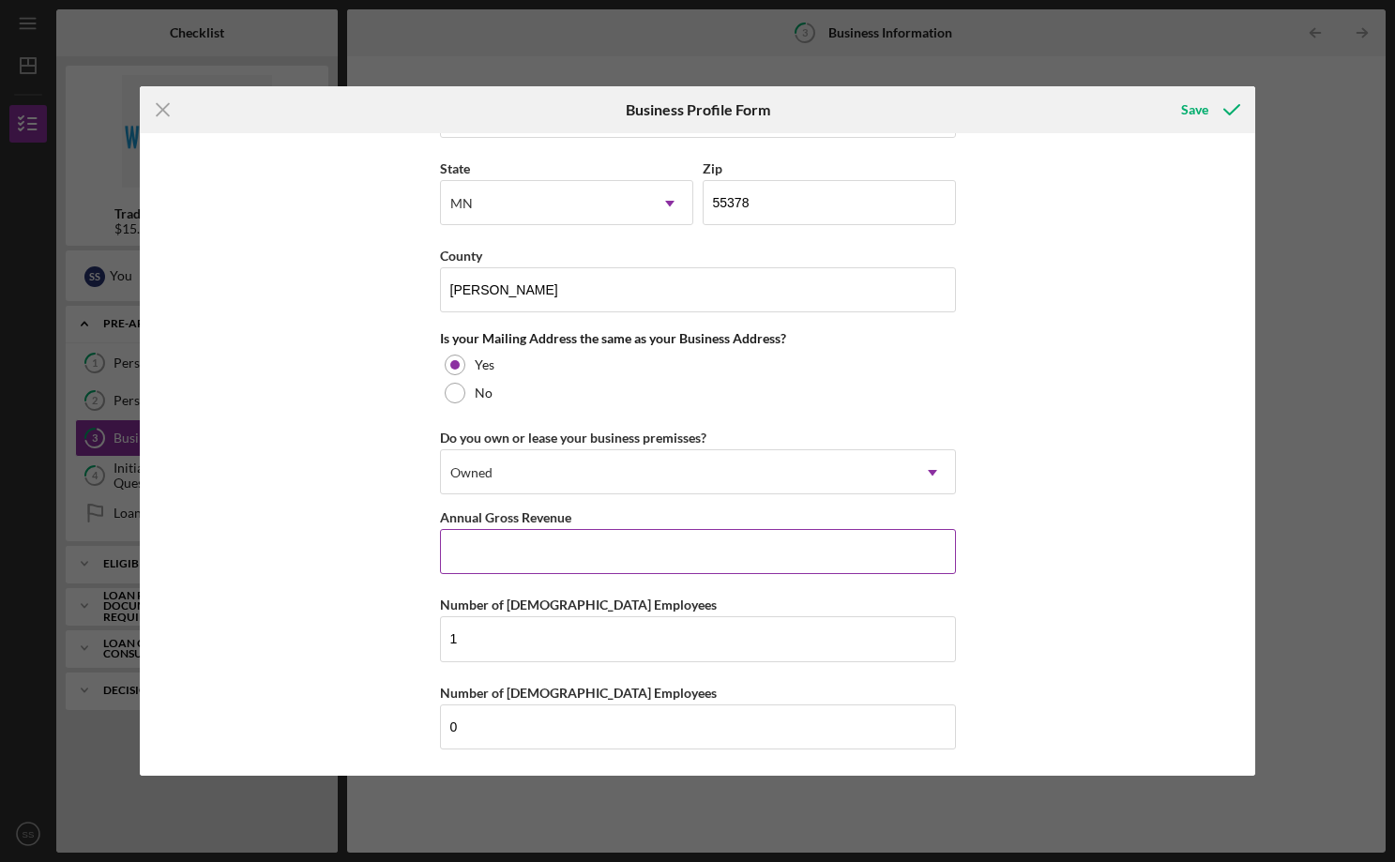
click at [568, 552] on input "Annual Gross Revenue" at bounding box center [698, 551] width 516 height 45
paste input "$47,931"
type input "$47,931"
click at [1190, 118] on div "Save" at bounding box center [1194, 110] width 27 height 38
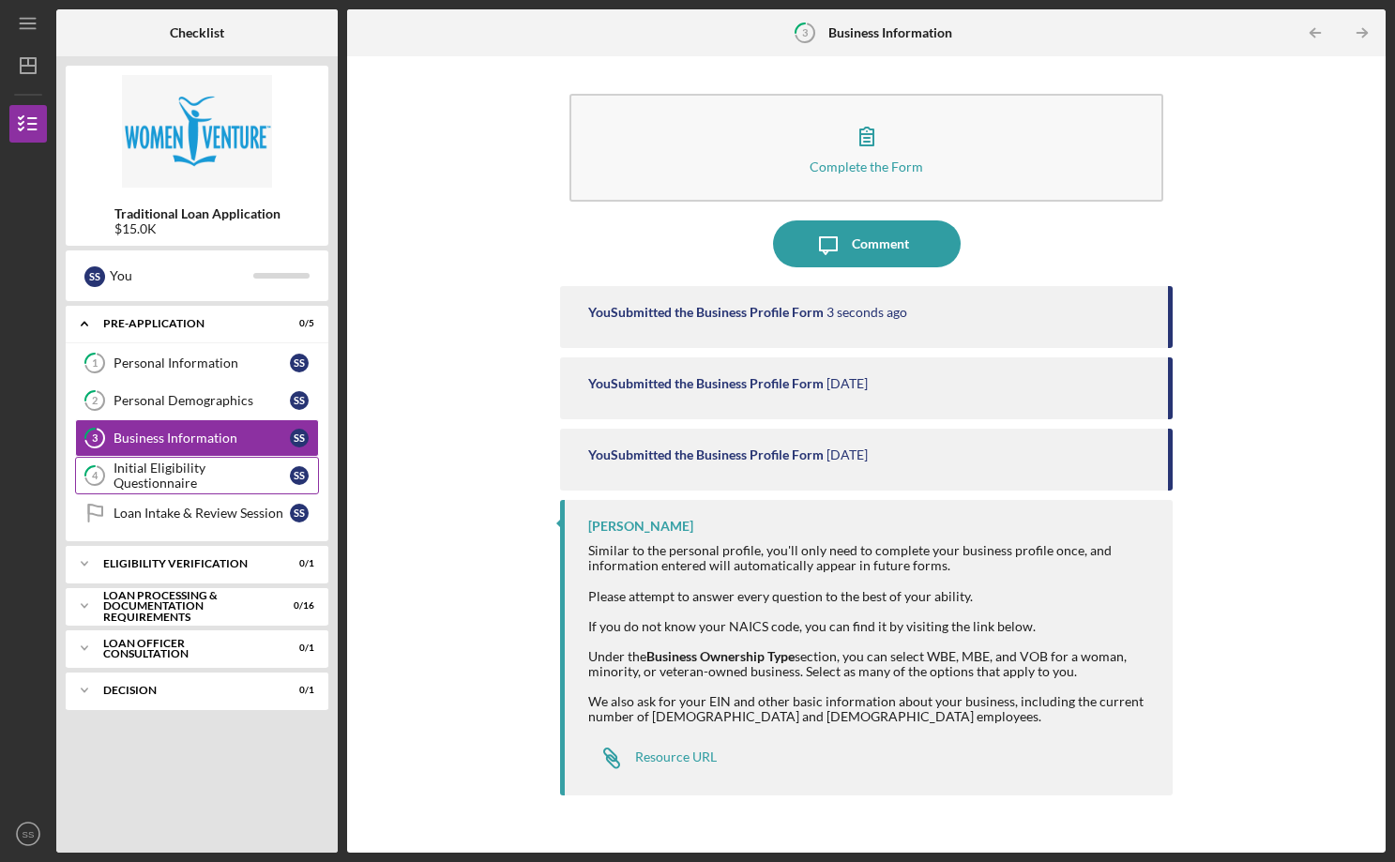
click at [176, 475] on div "Initial Eligibility Questionnaire" at bounding box center [202, 476] width 176 height 30
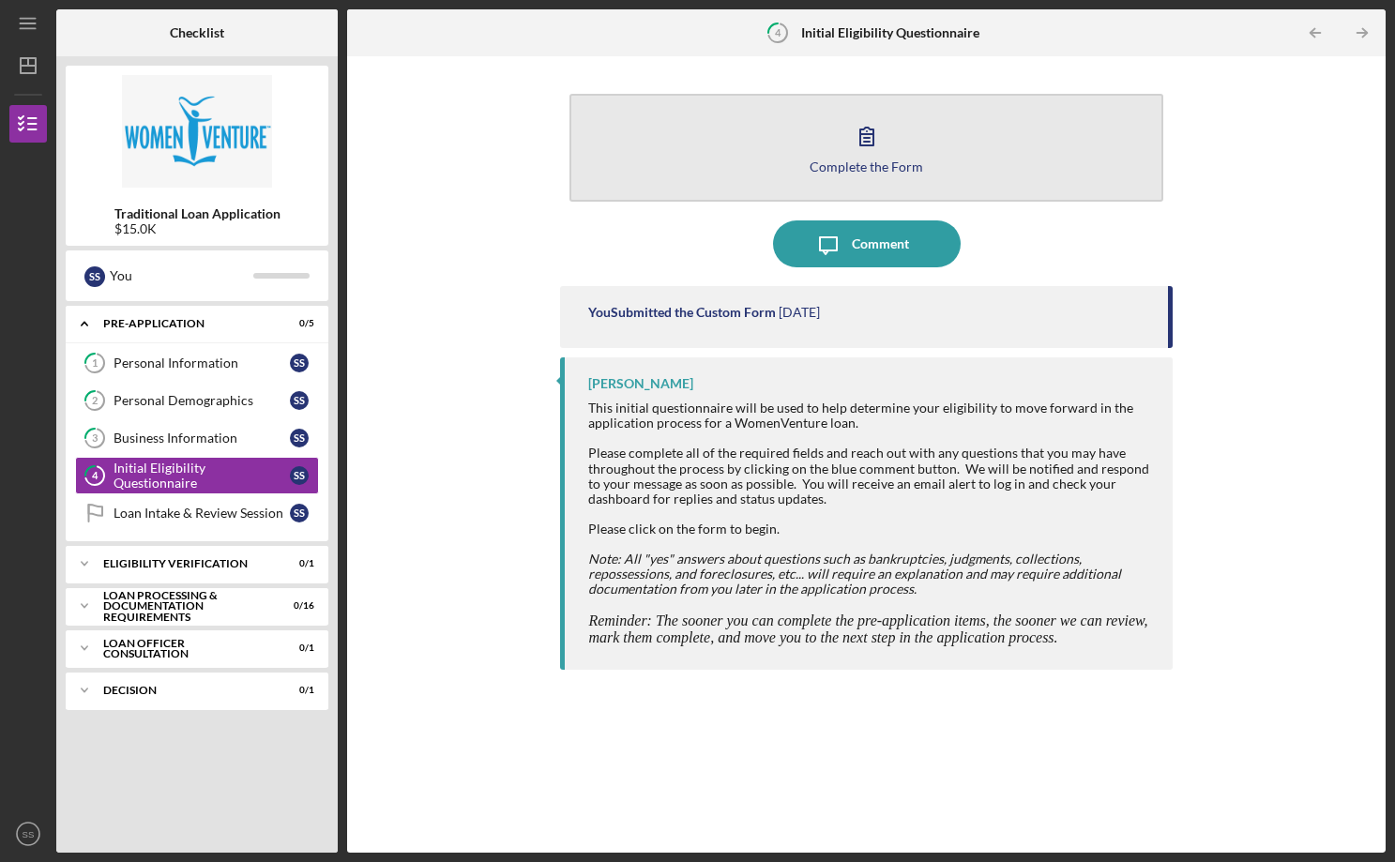
click at [862, 137] on icon "button" at bounding box center [866, 136] width 47 height 47
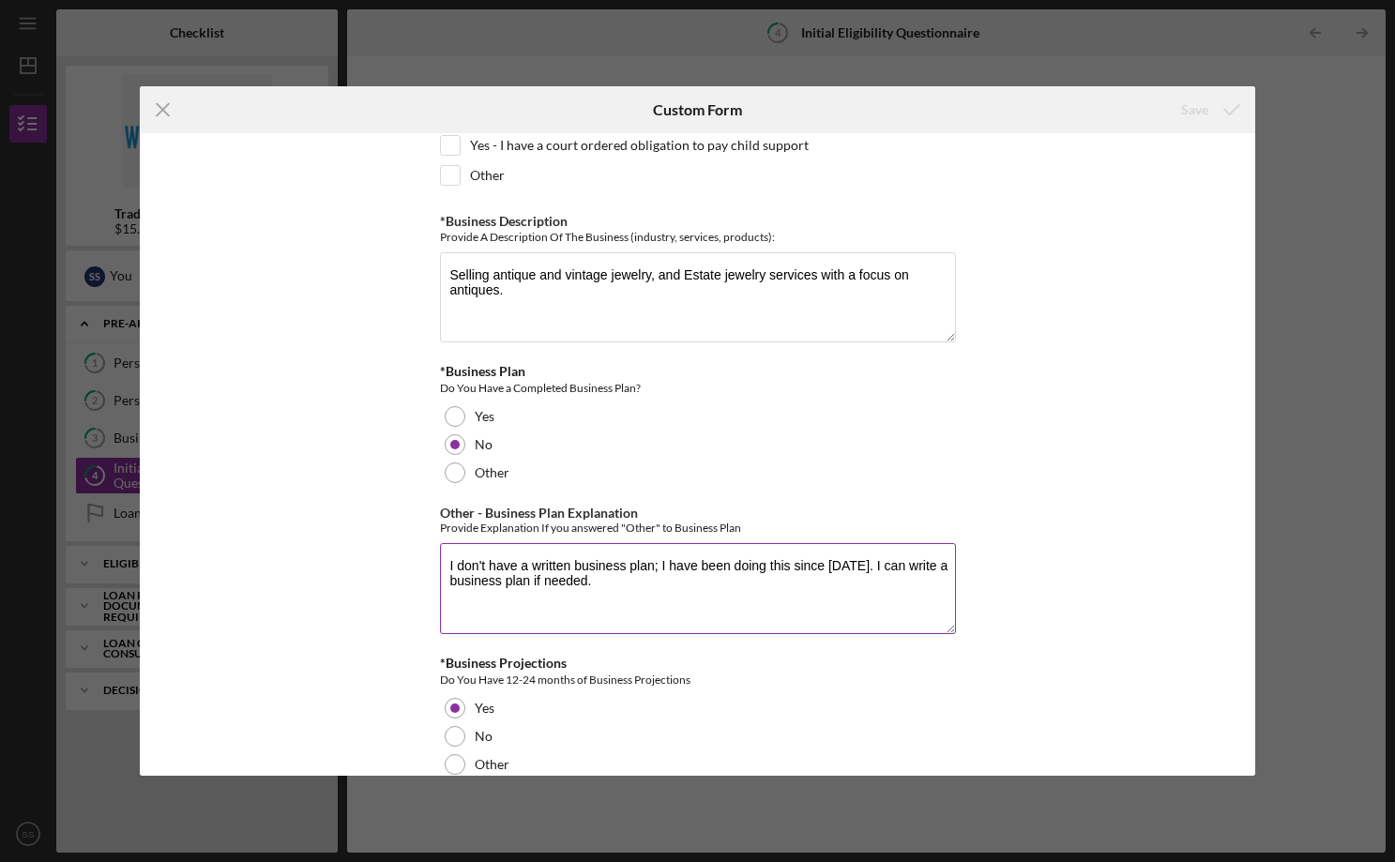
scroll to position [2911, 0]
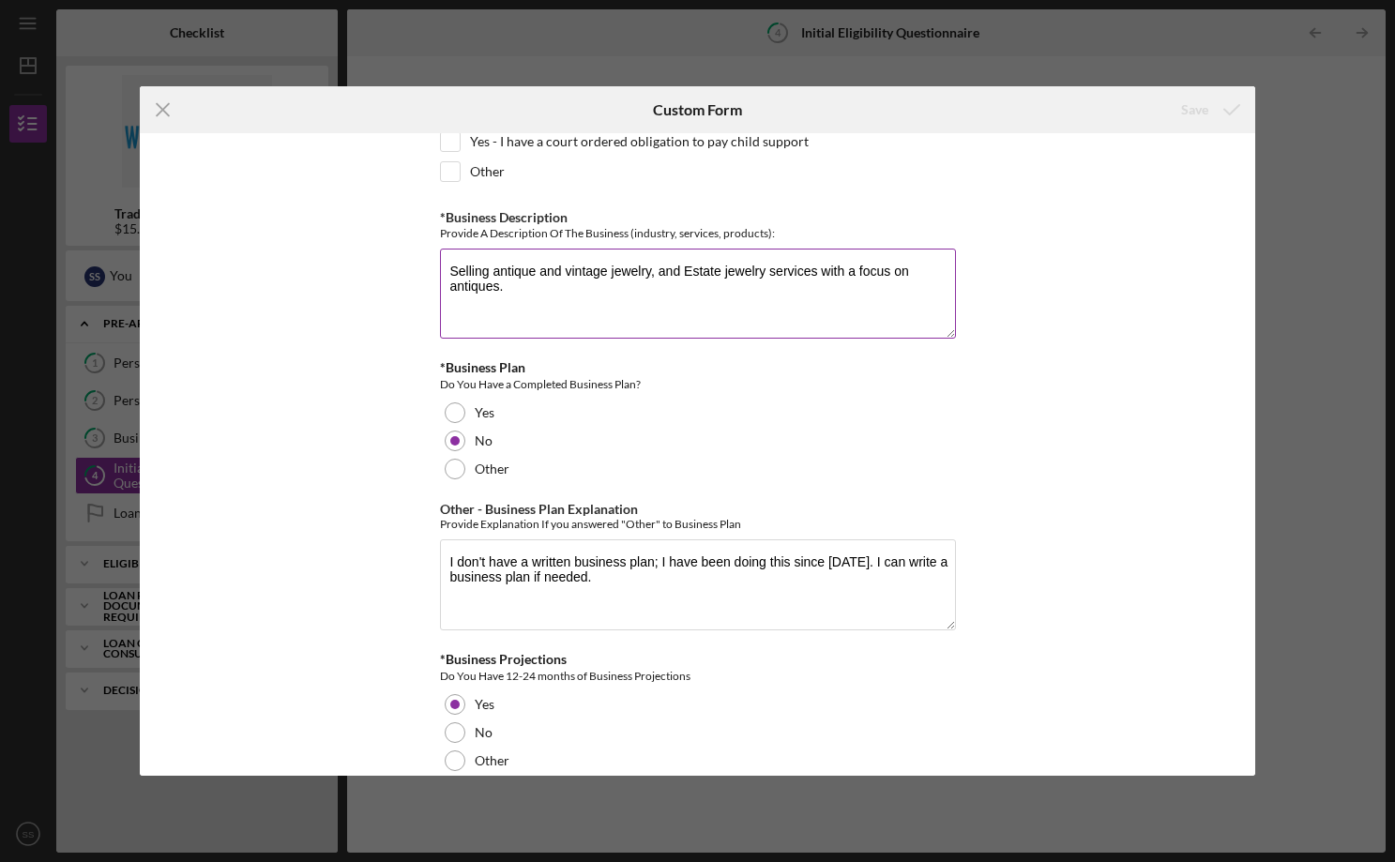
click at [579, 263] on textarea "Selling antique and vintage jewelry, and Estate jewelry services with a focus o…" at bounding box center [698, 294] width 516 height 90
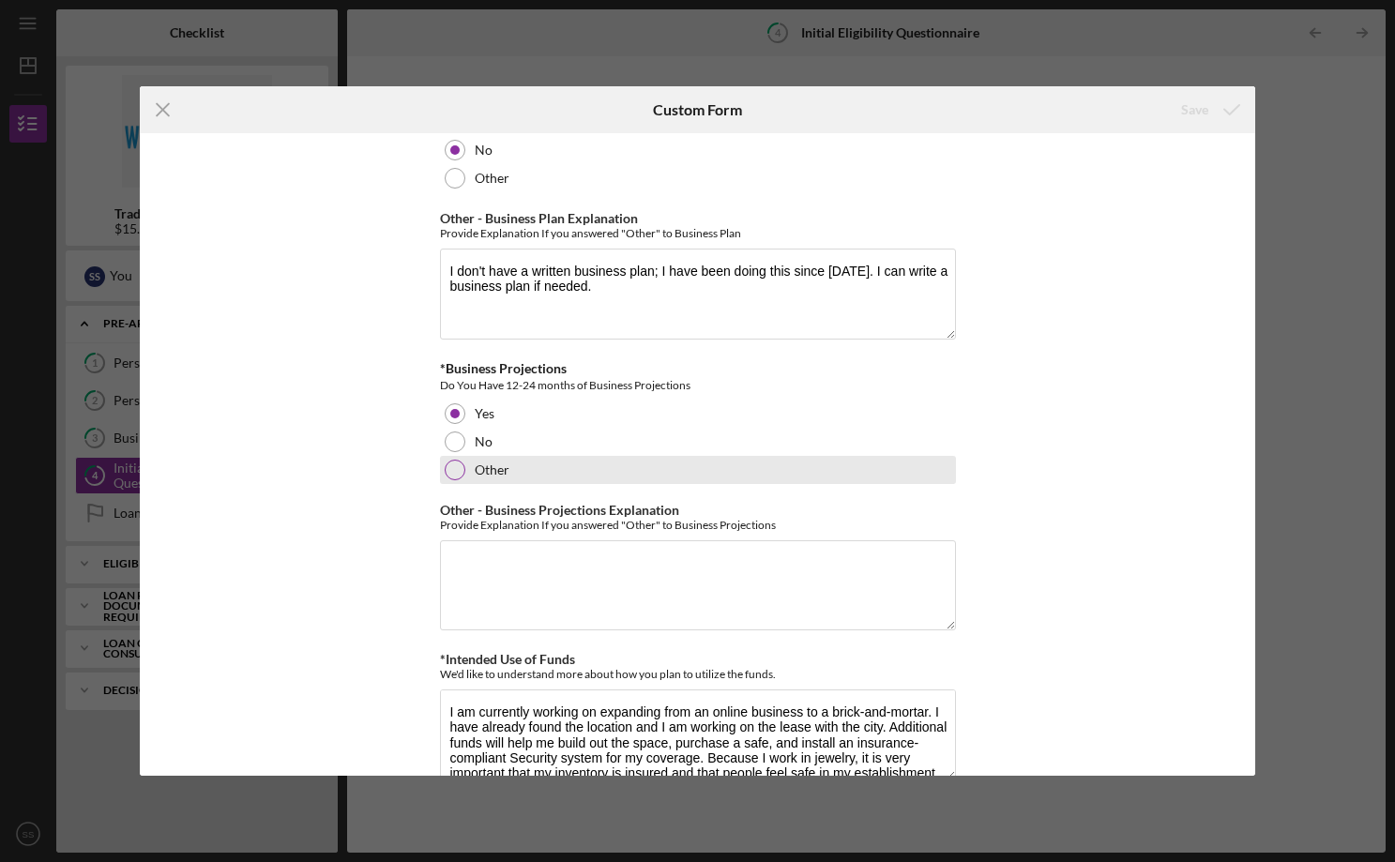
scroll to position [3205, 0]
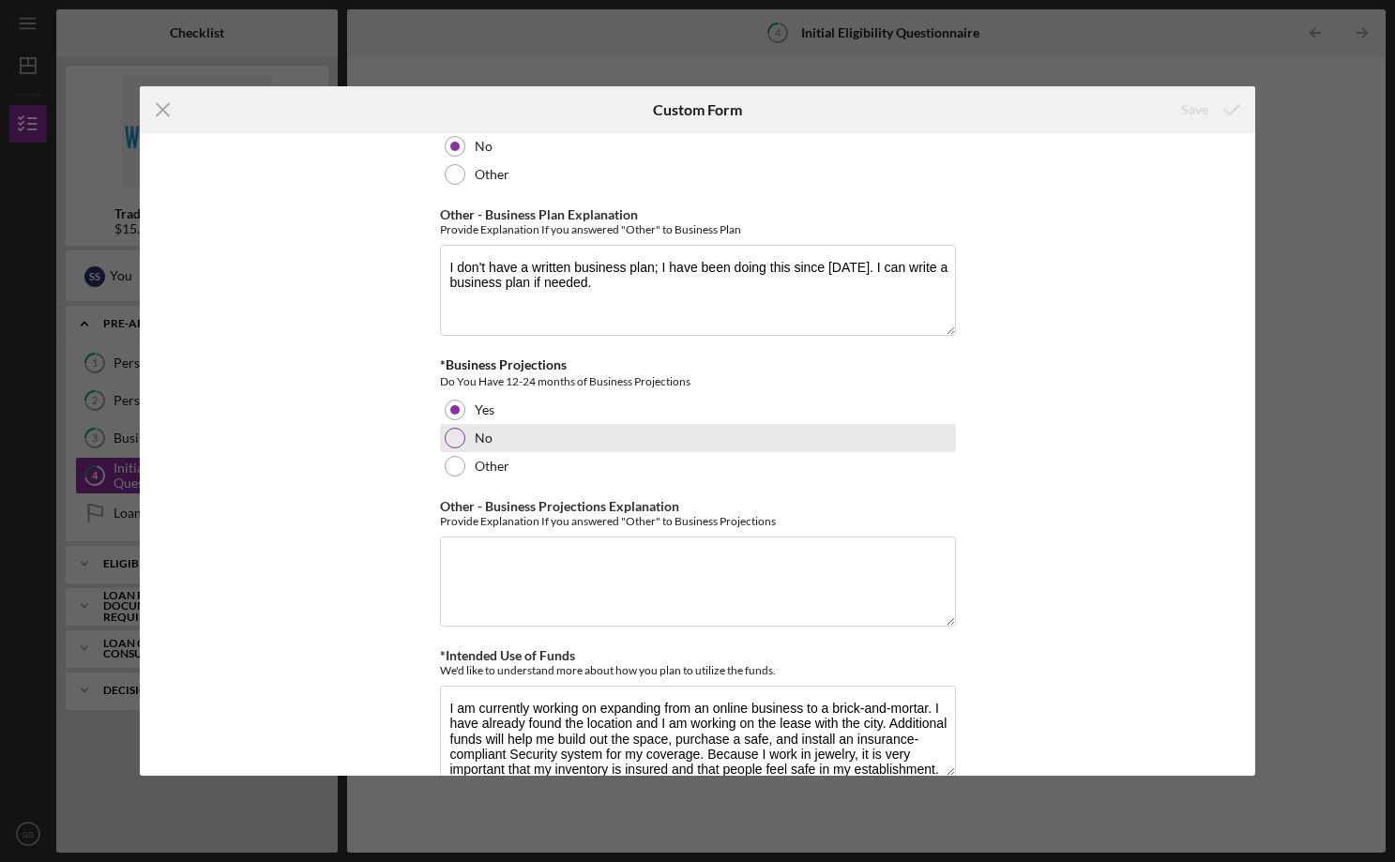
click at [452, 441] on div at bounding box center [455, 438] width 21 height 21
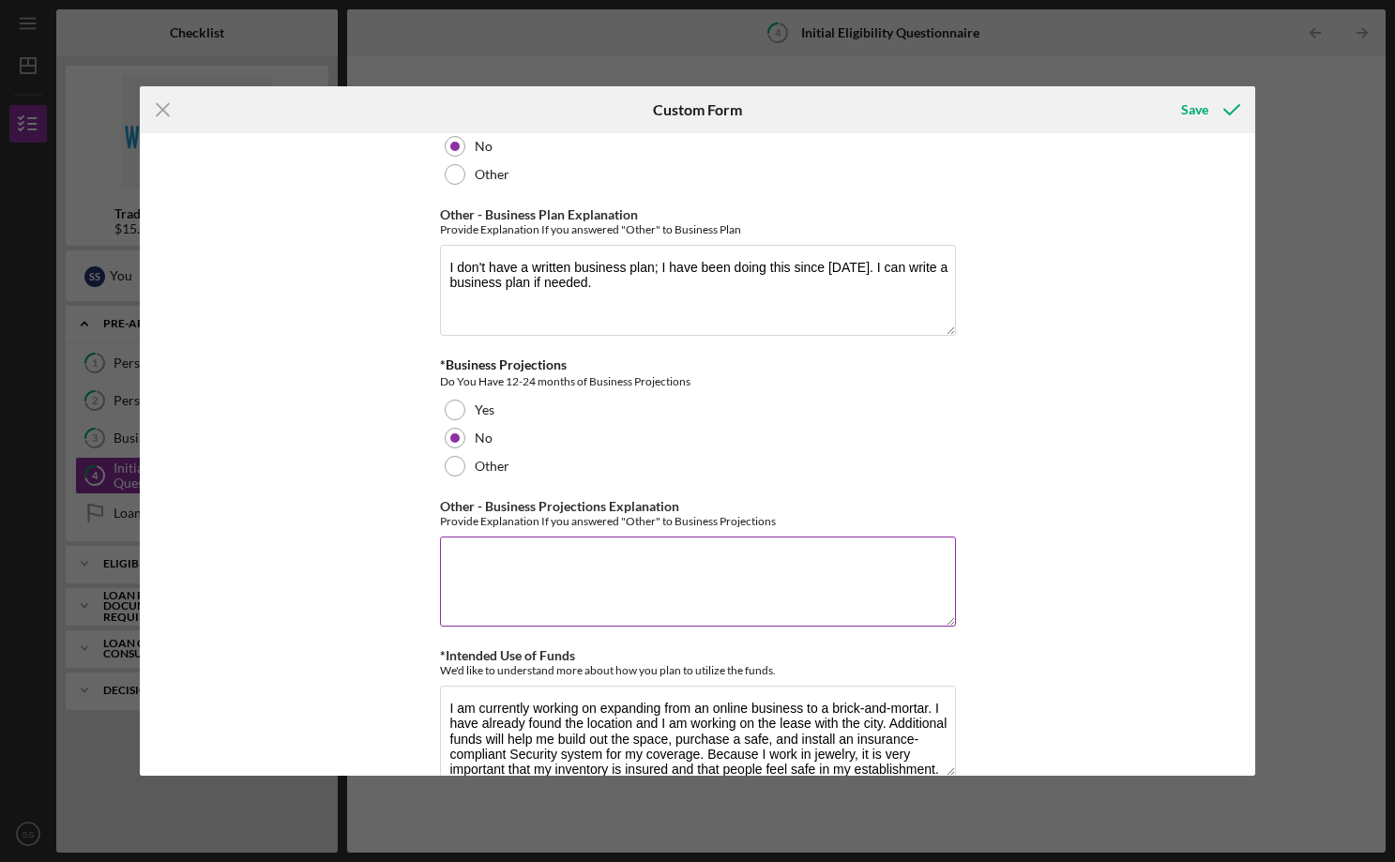
click at [694, 606] on textarea "Other - Business Projections Explanation" at bounding box center [698, 582] width 516 height 90
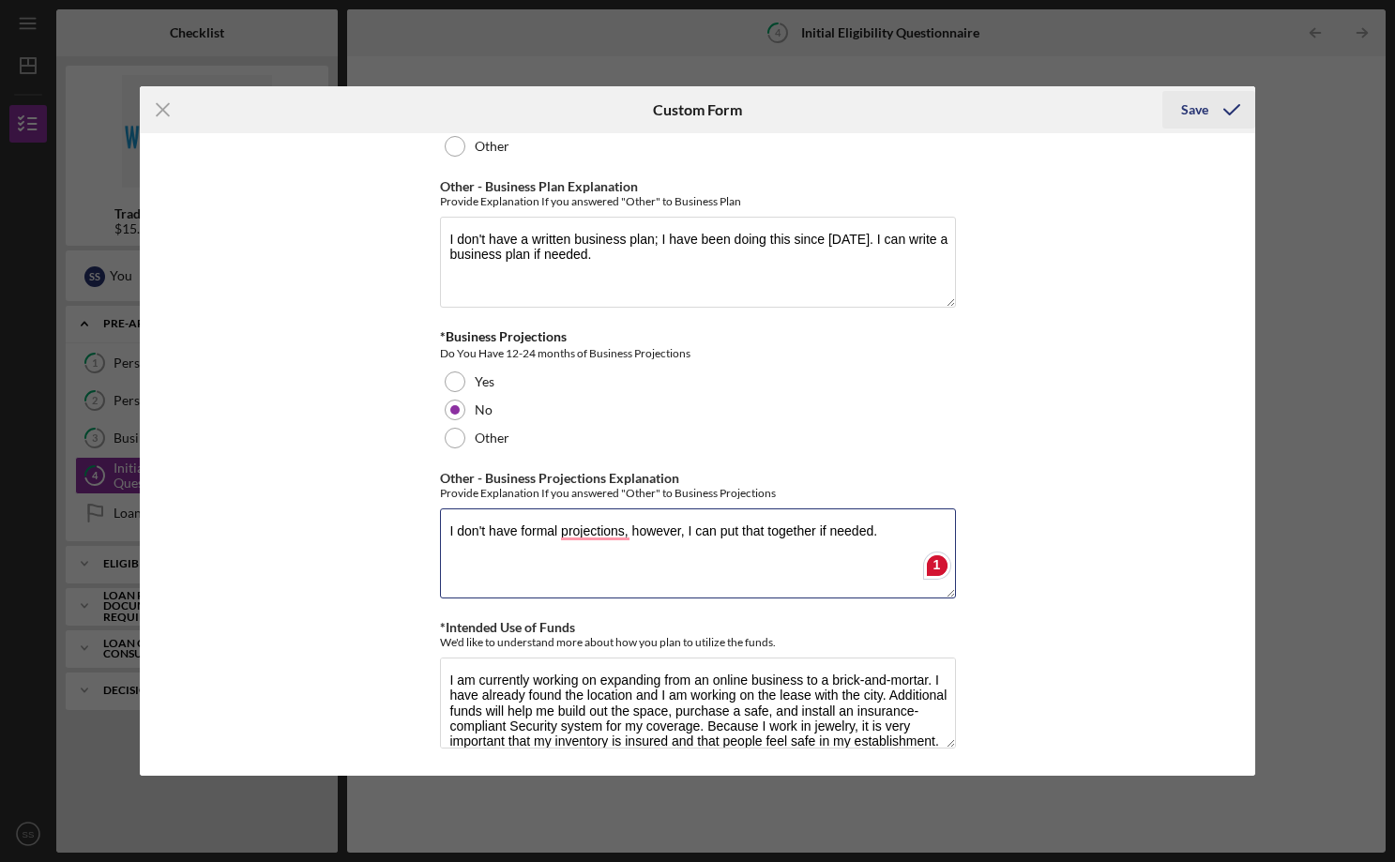
type textarea "I don't have formal projections, however, I can put that together if needed."
click at [1195, 104] on div "Save" at bounding box center [1194, 110] width 27 height 38
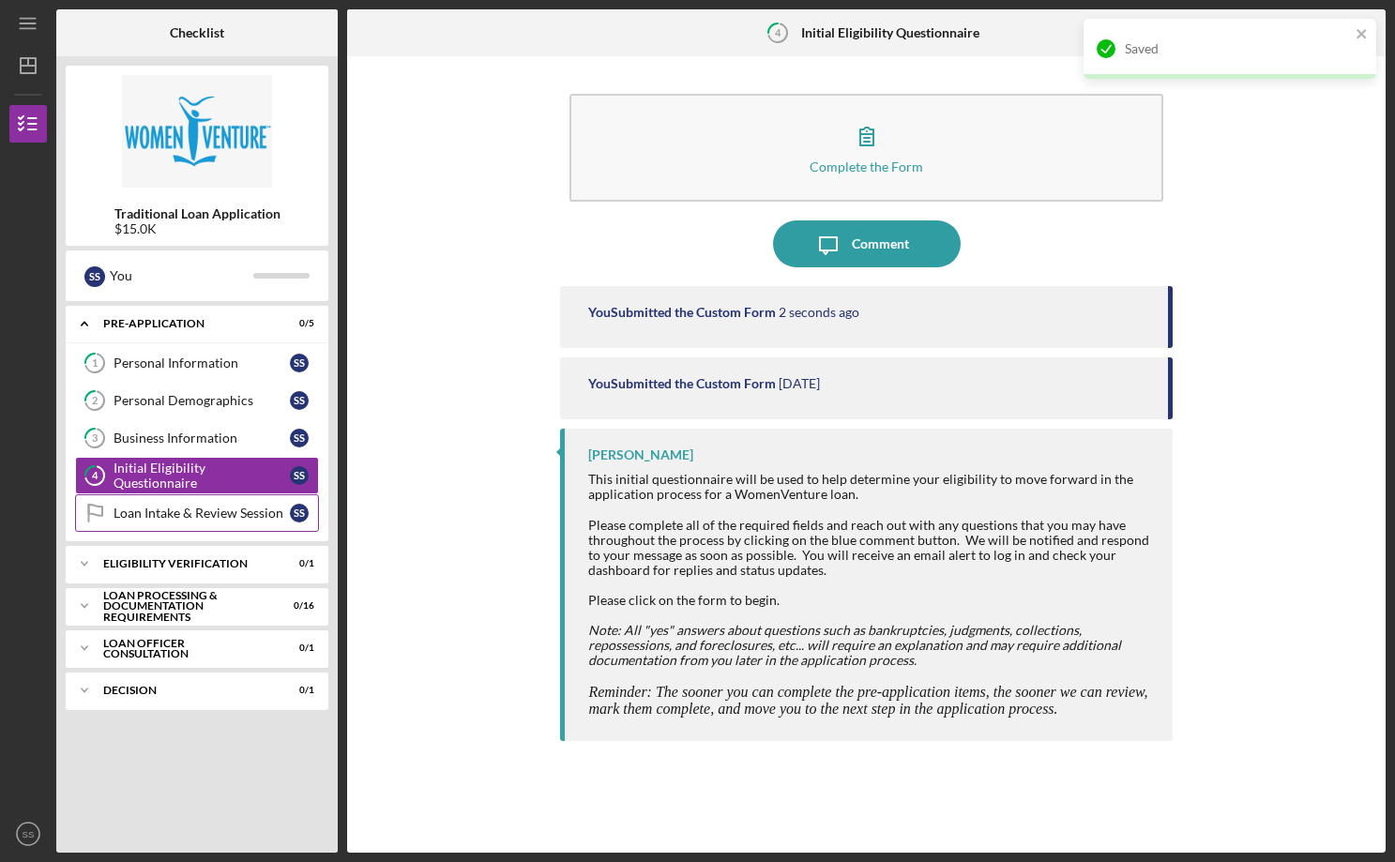
click at [201, 511] on div "Loan Intake & Review Session" at bounding box center [202, 513] width 176 height 15
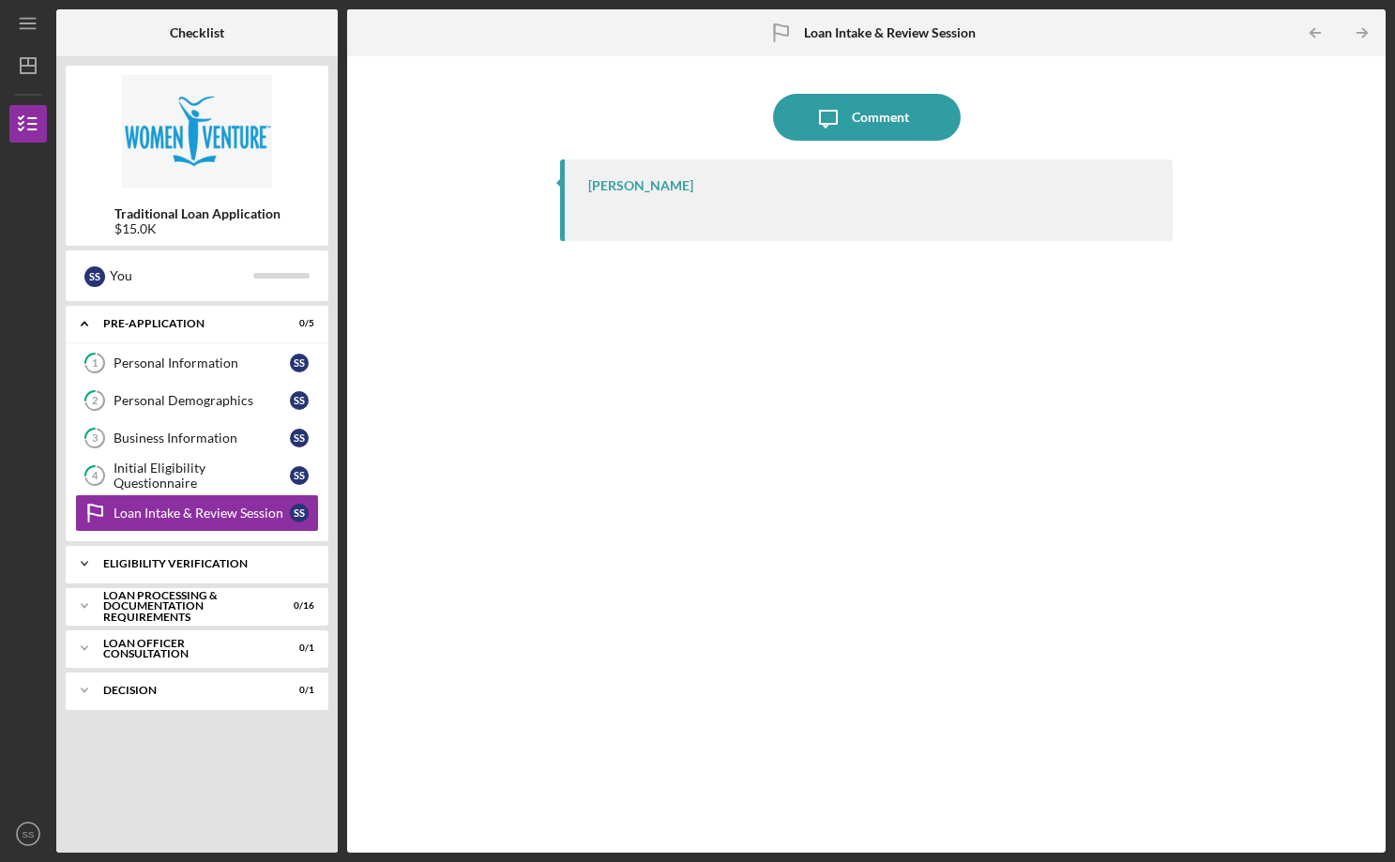
click at [159, 561] on div "Eligibility Verification" at bounding box center [204, 563] width 202 height 11
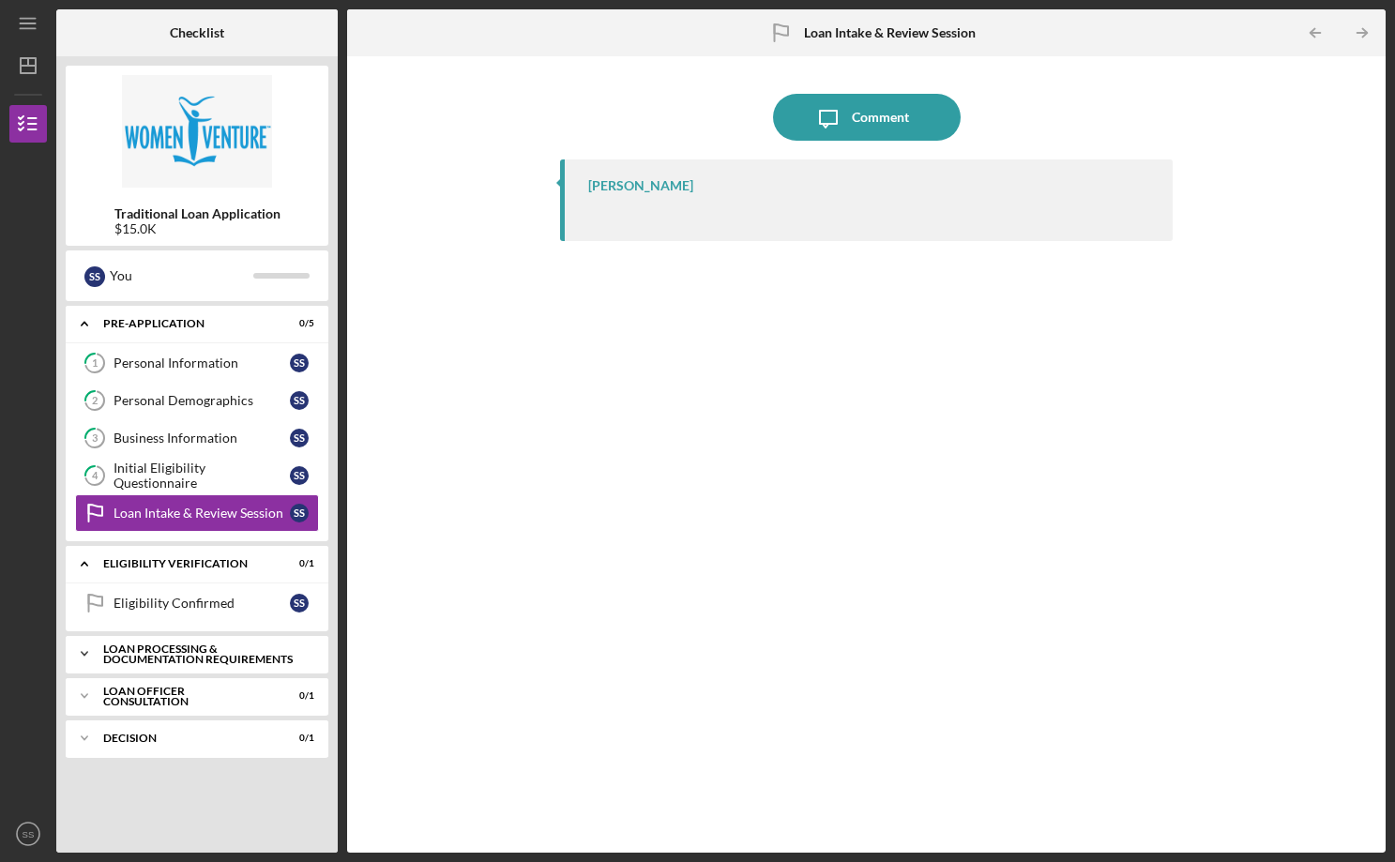
click at [174, 650] on div "Loan Processing & Documentation Requirements" at bounding box center [204, 654] width 202 height 22
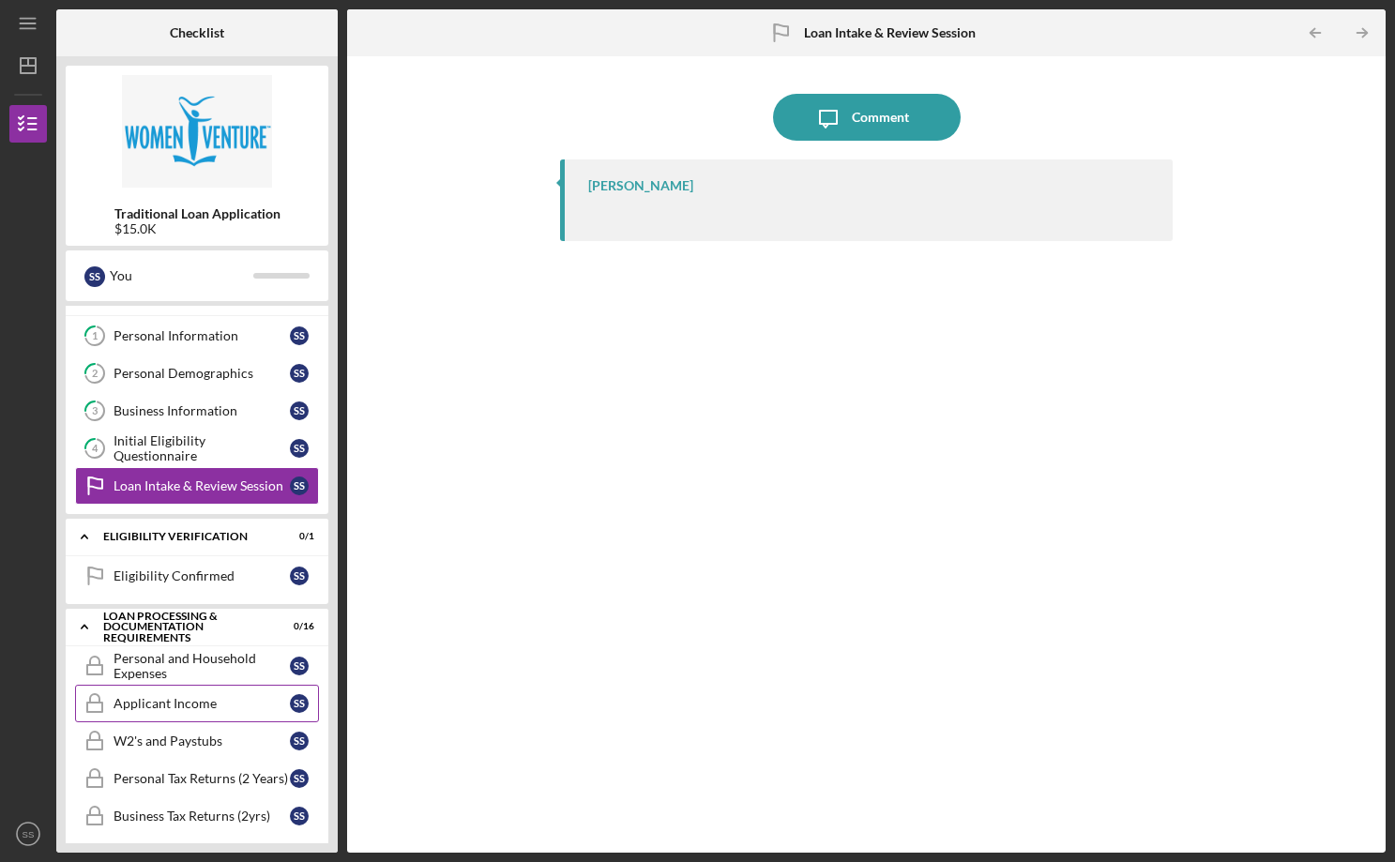
scroll to position [23, 0]
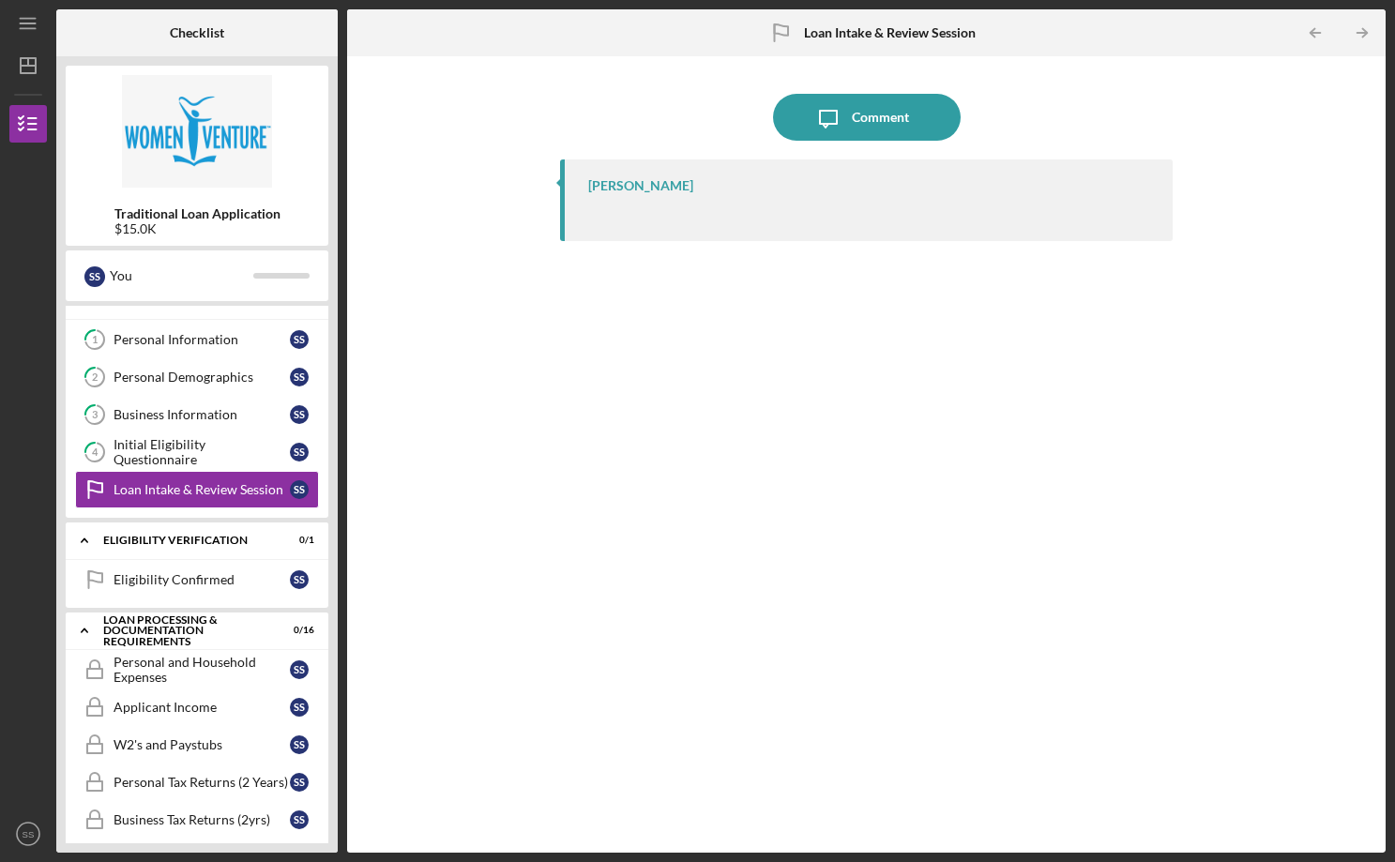
click at [693, 209] on div at bounding box center [870, 210] width 565 height 15
click at [182, 491] on div "Loan Intake & Review Session" at bounding box center [202, 489] width 176 height 15
click at [224, 375] on div "Personal Demographics" at bounding box center [202, 377] width 176 height 15
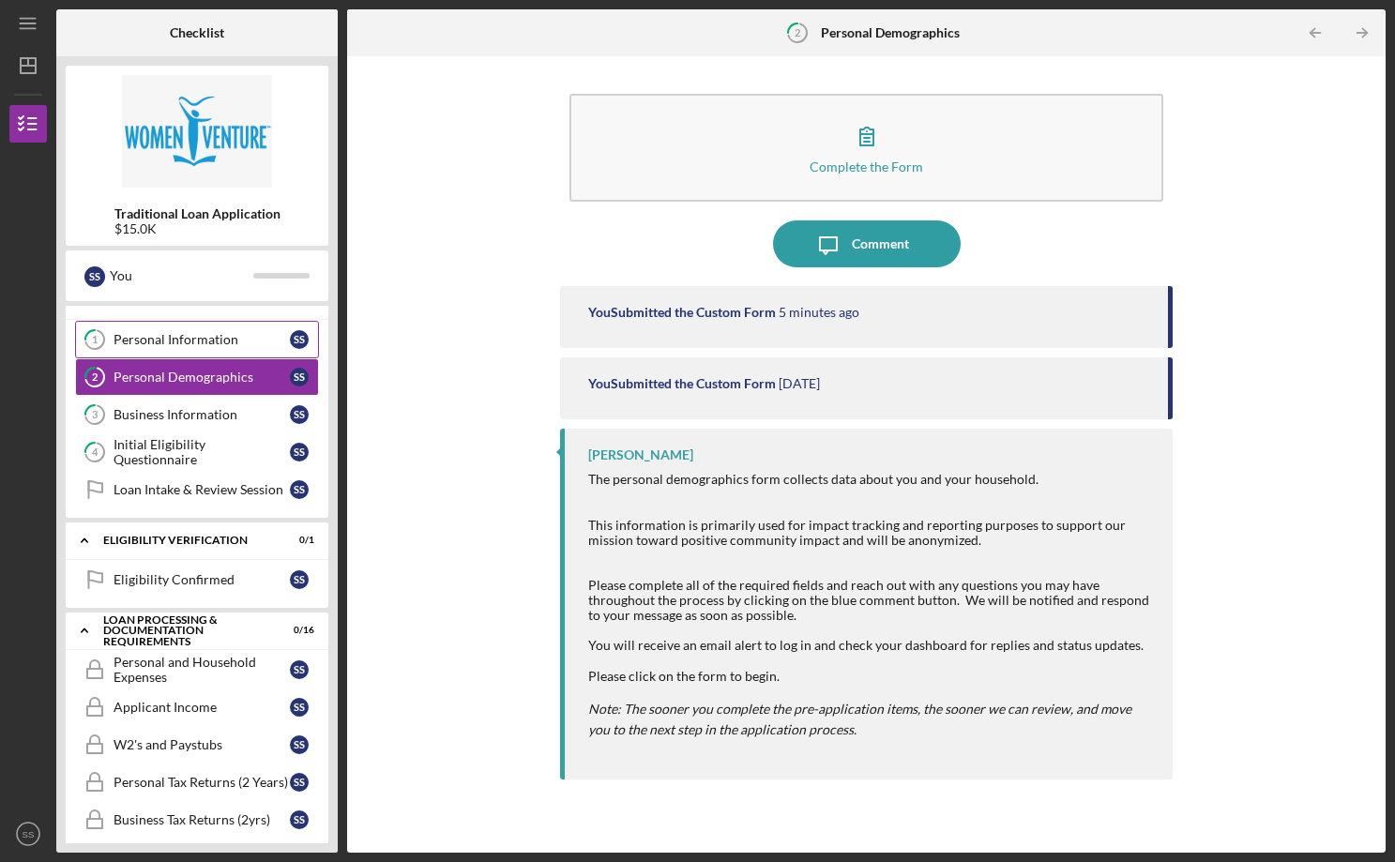
click at [176, 337] on div "Personal Information" at bounding box center [202, 339] width 176 height 15
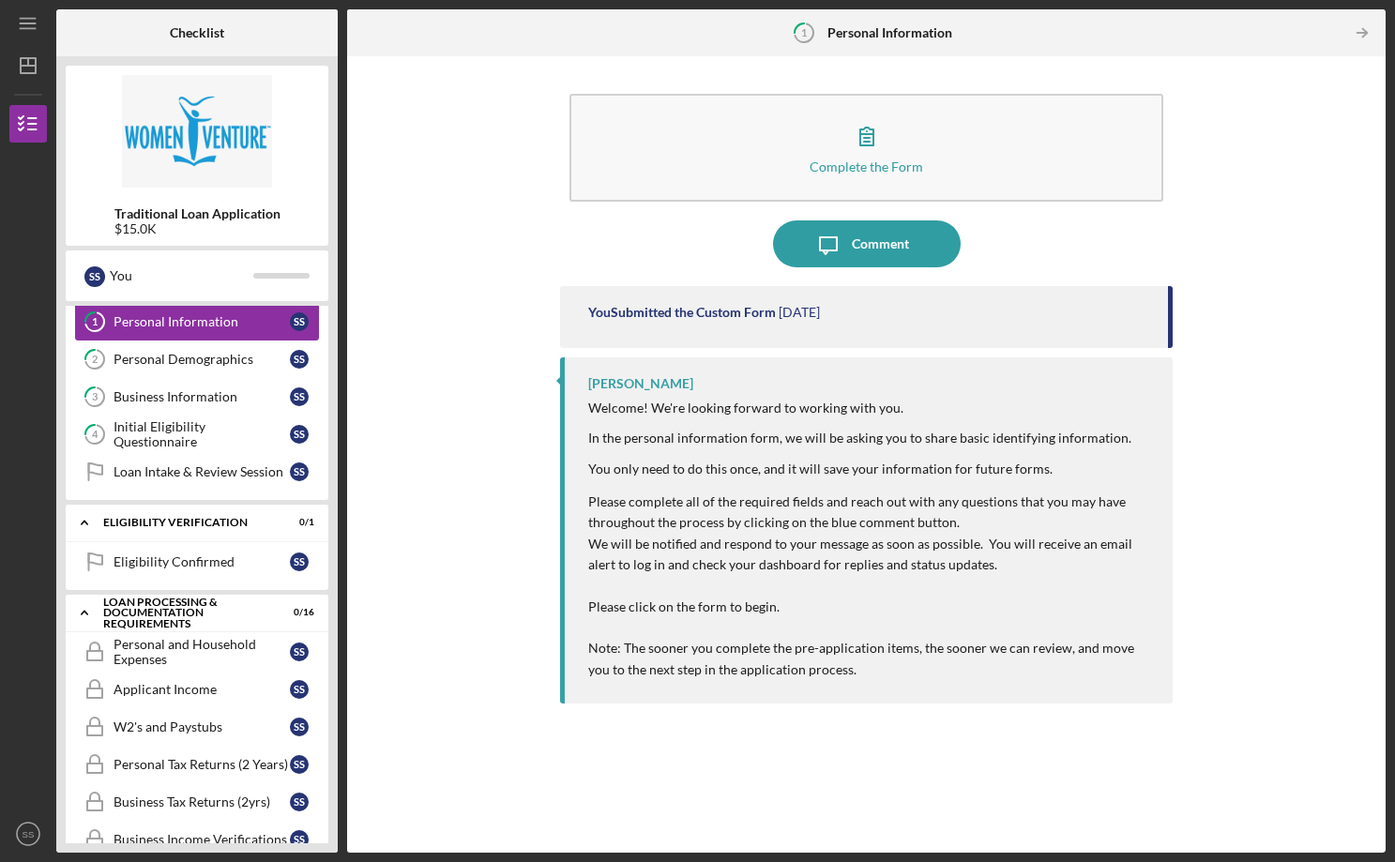
scroll to position [50, 0]
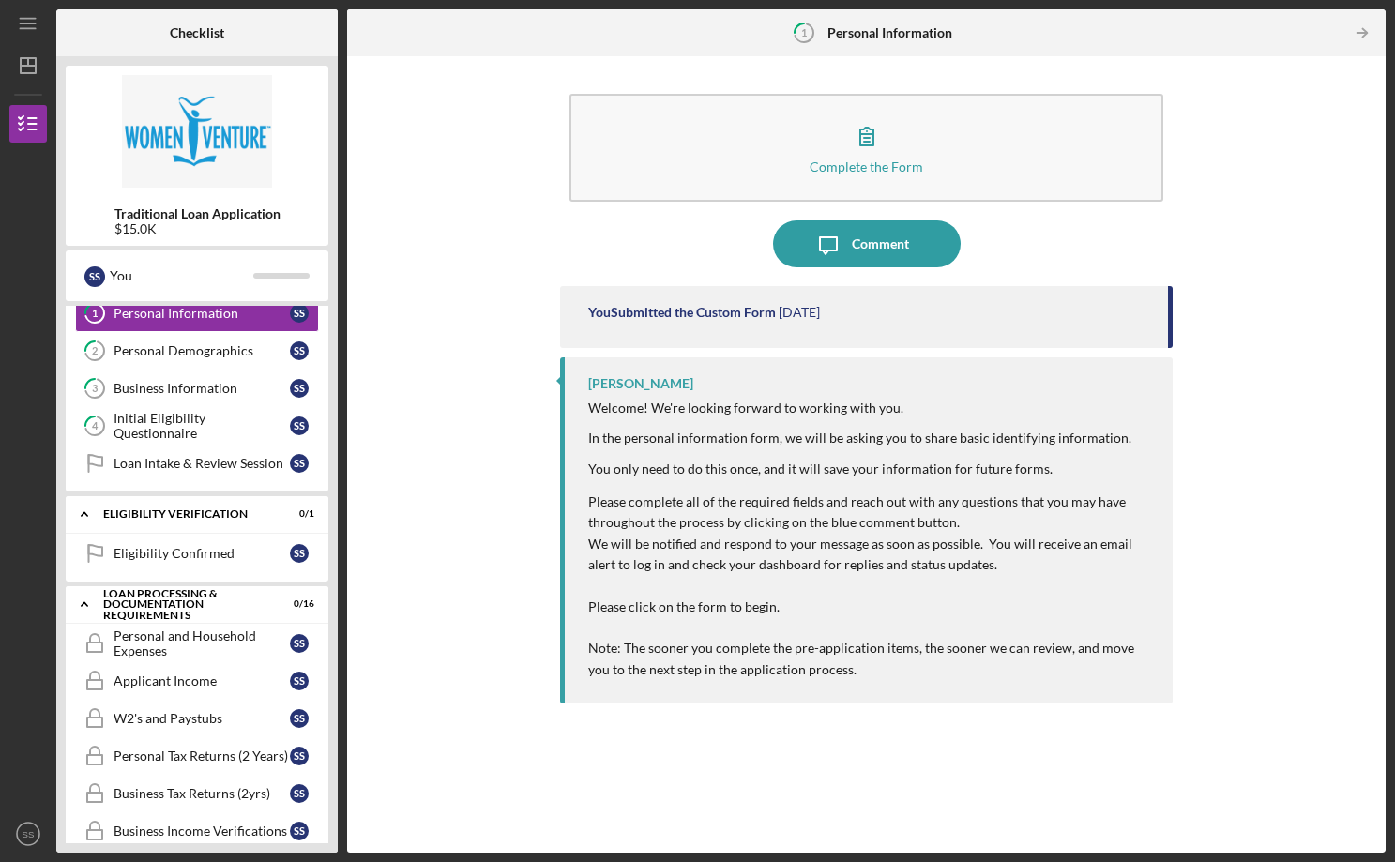
click at [455, 411] on div "Complete the Form Form Icon/Message Comment You Submitted the Custom Form 2 day…" at bounding box center [866, 455] width 1020 height 778
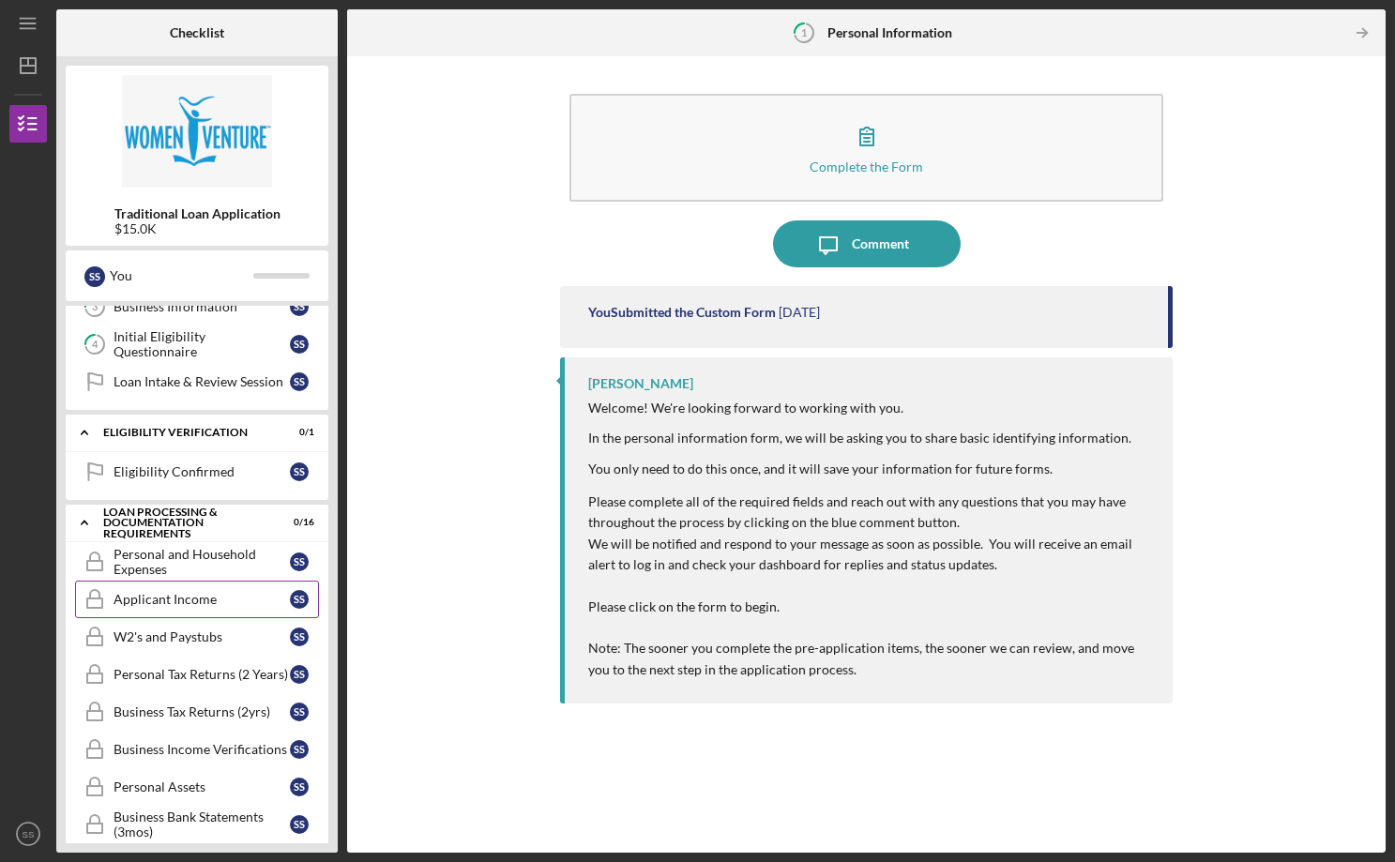
scroll to position [128, 0]
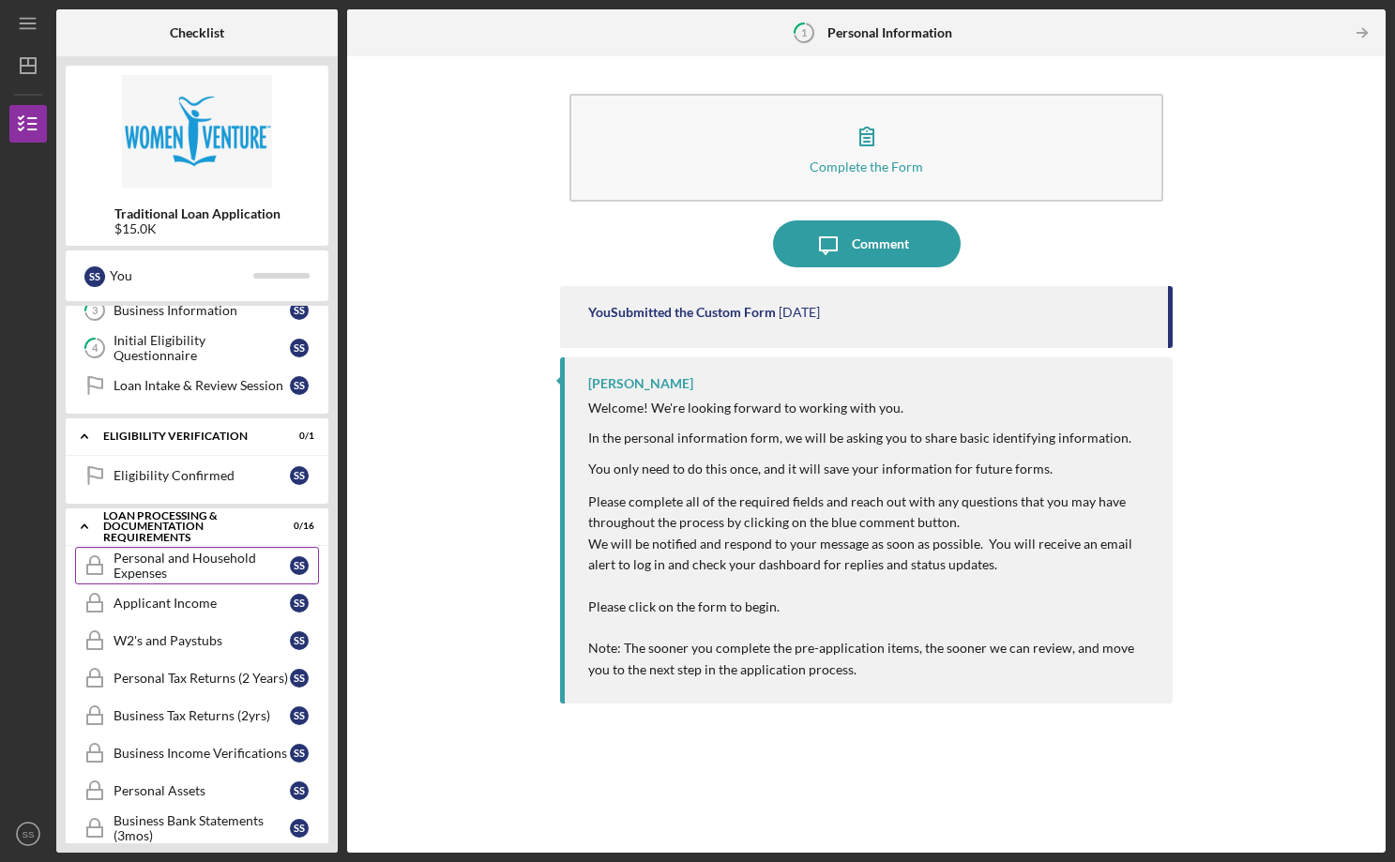
click at [210, 557] on div "Personal and Household Expenses" at bounding box center [202, 566] width 176 height 30
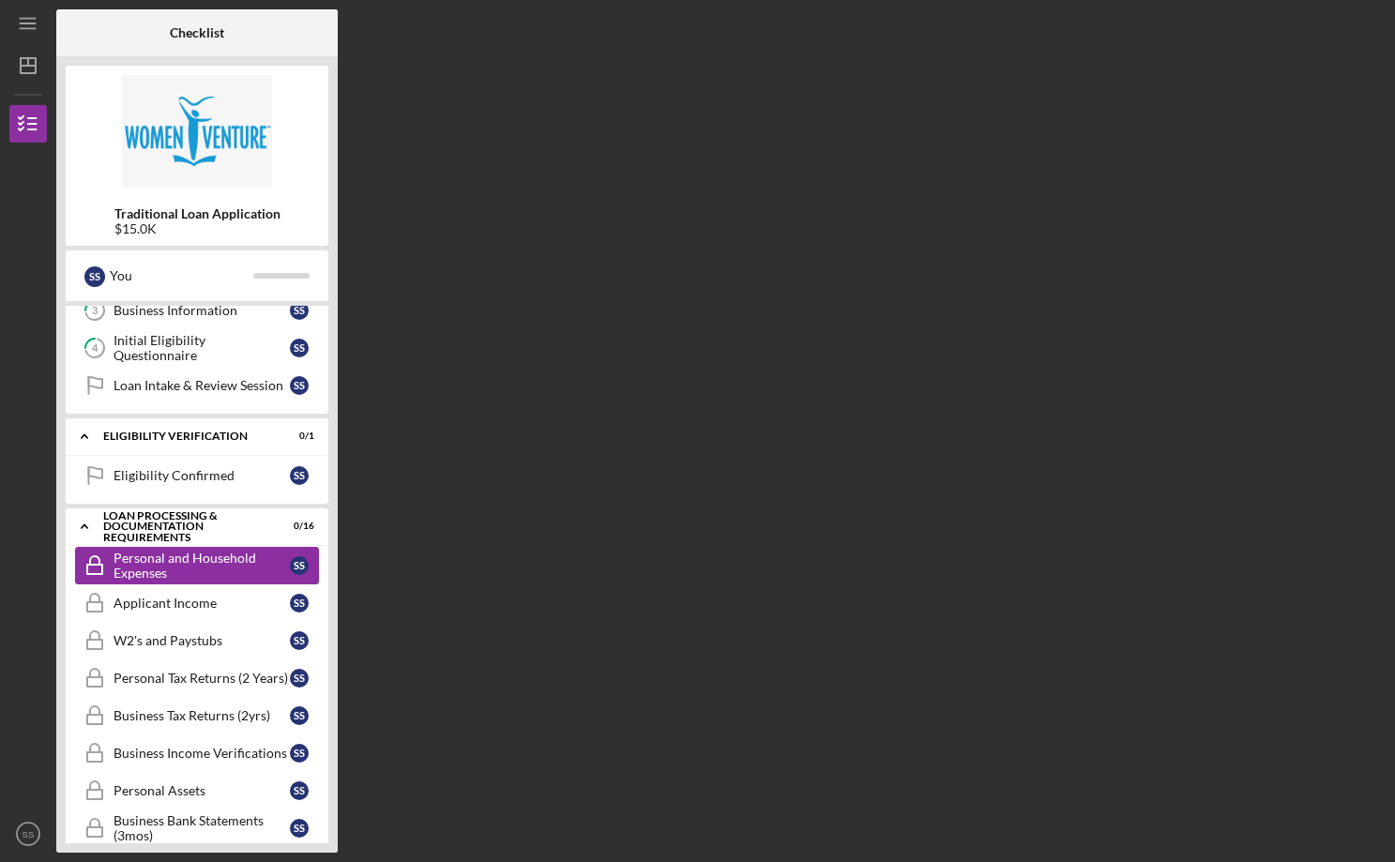
click at [210, 557] on div "Personal and Household Expenses" at bounding box center [202, 566] width 176 height 30
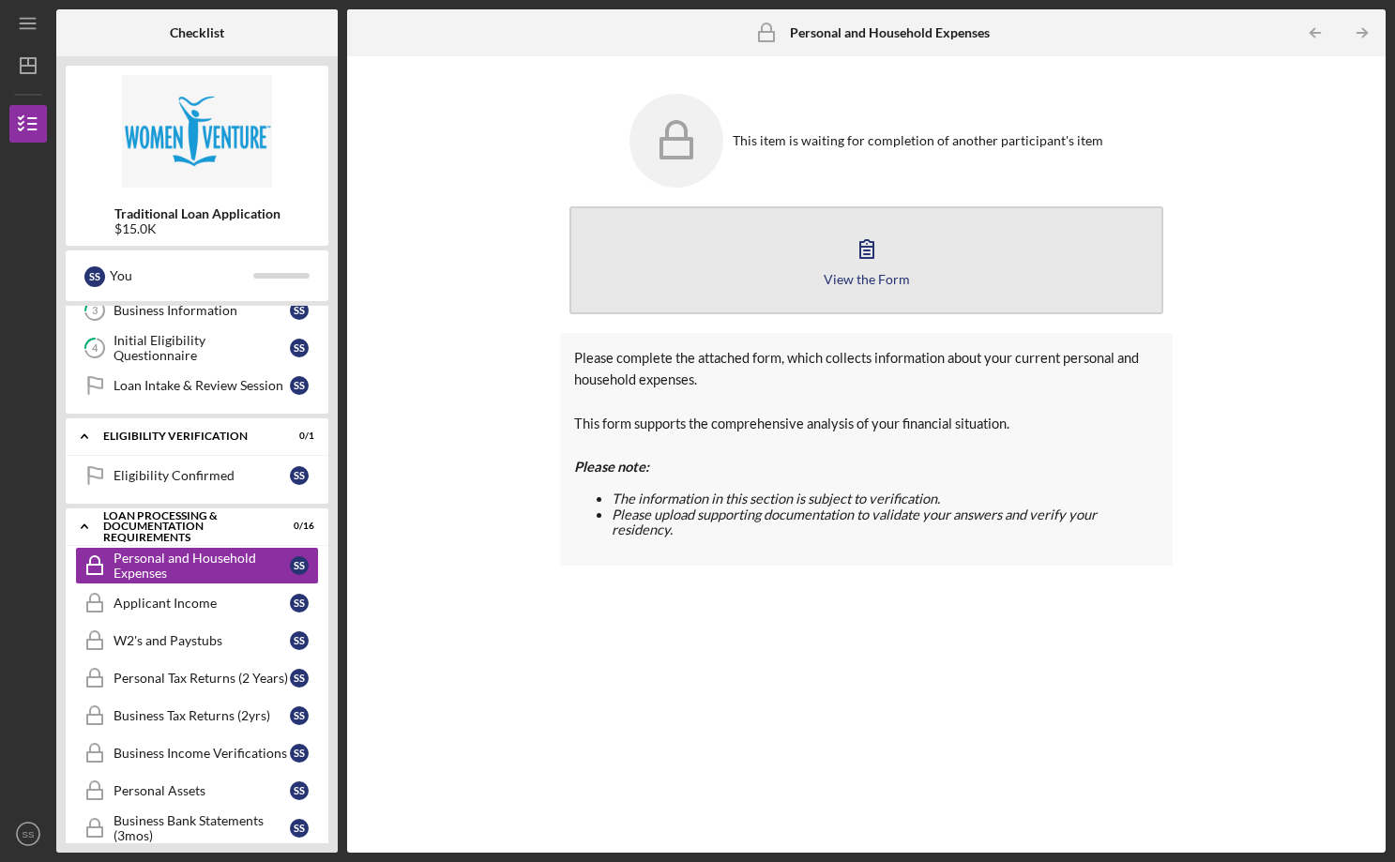
click at [852, 245] on icon "button" at bounding box center [866, 248] width 47 height 47
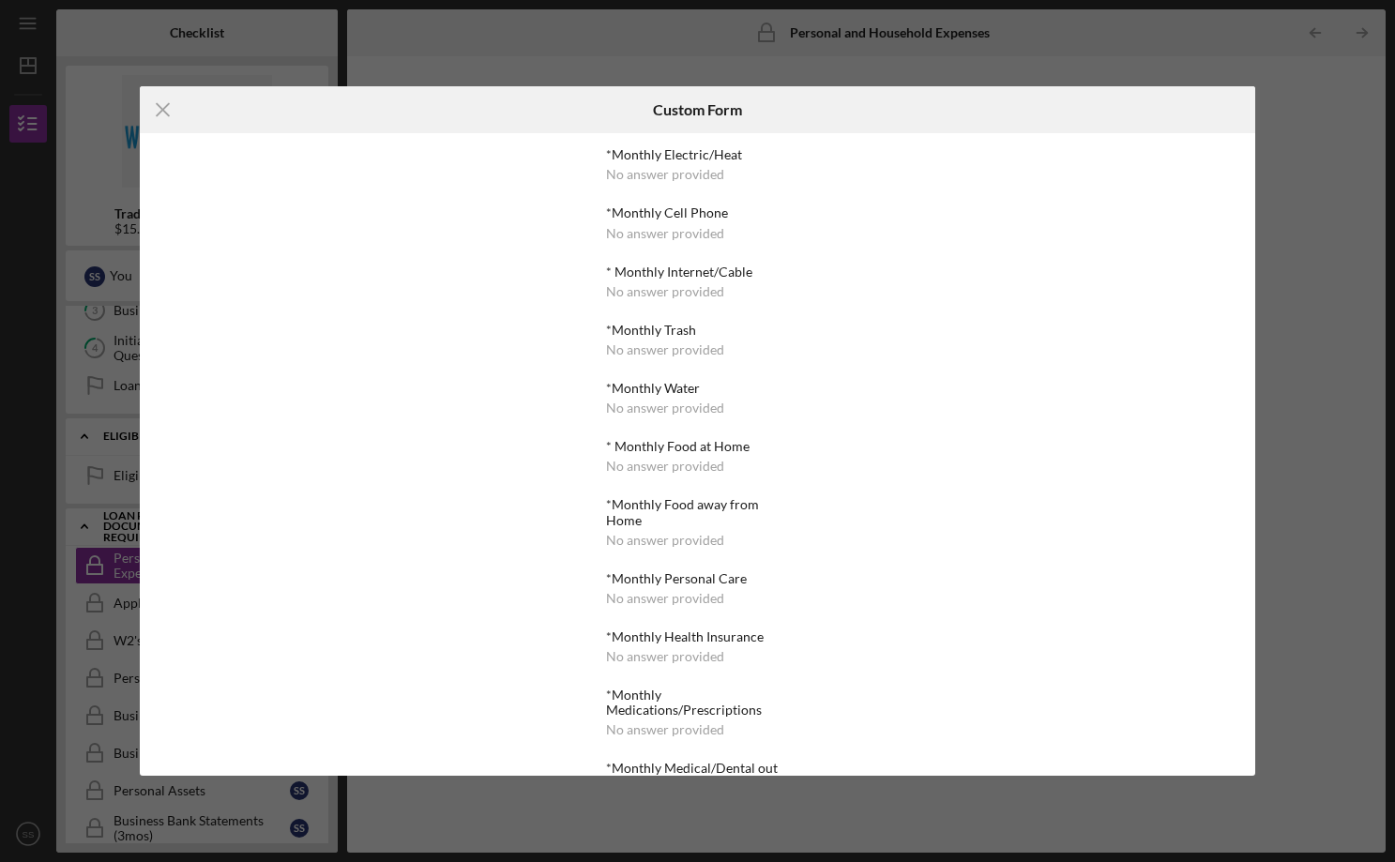
scroll to position [203, 0]
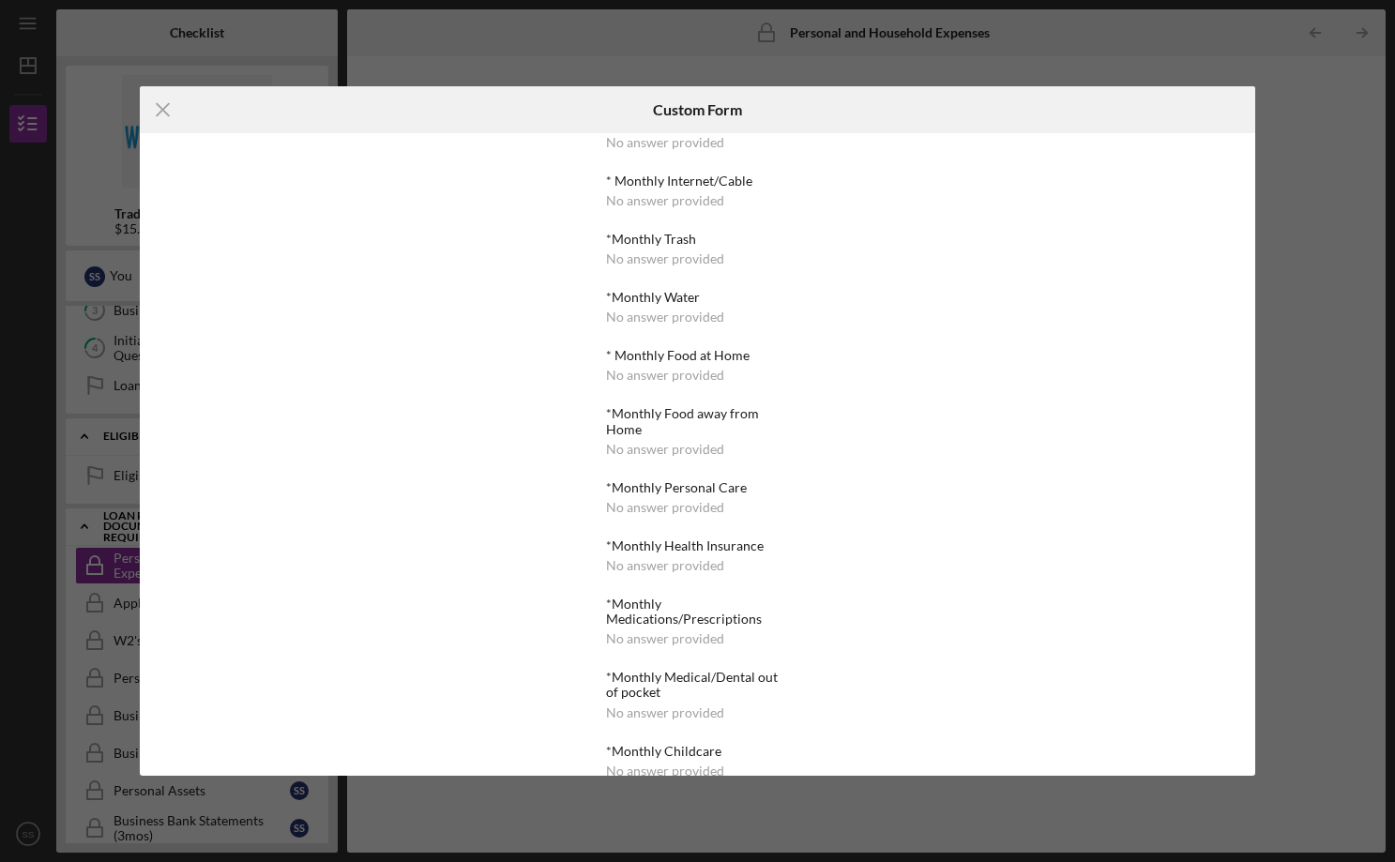
click at [651, 174] on div "* Monthly Internet/Cable" at bounding box center [697, 181] width 183 height 15
click at [171, 113] on icon "Icon/Menu Close" at bounding box center [163, 109] width 47 height 47
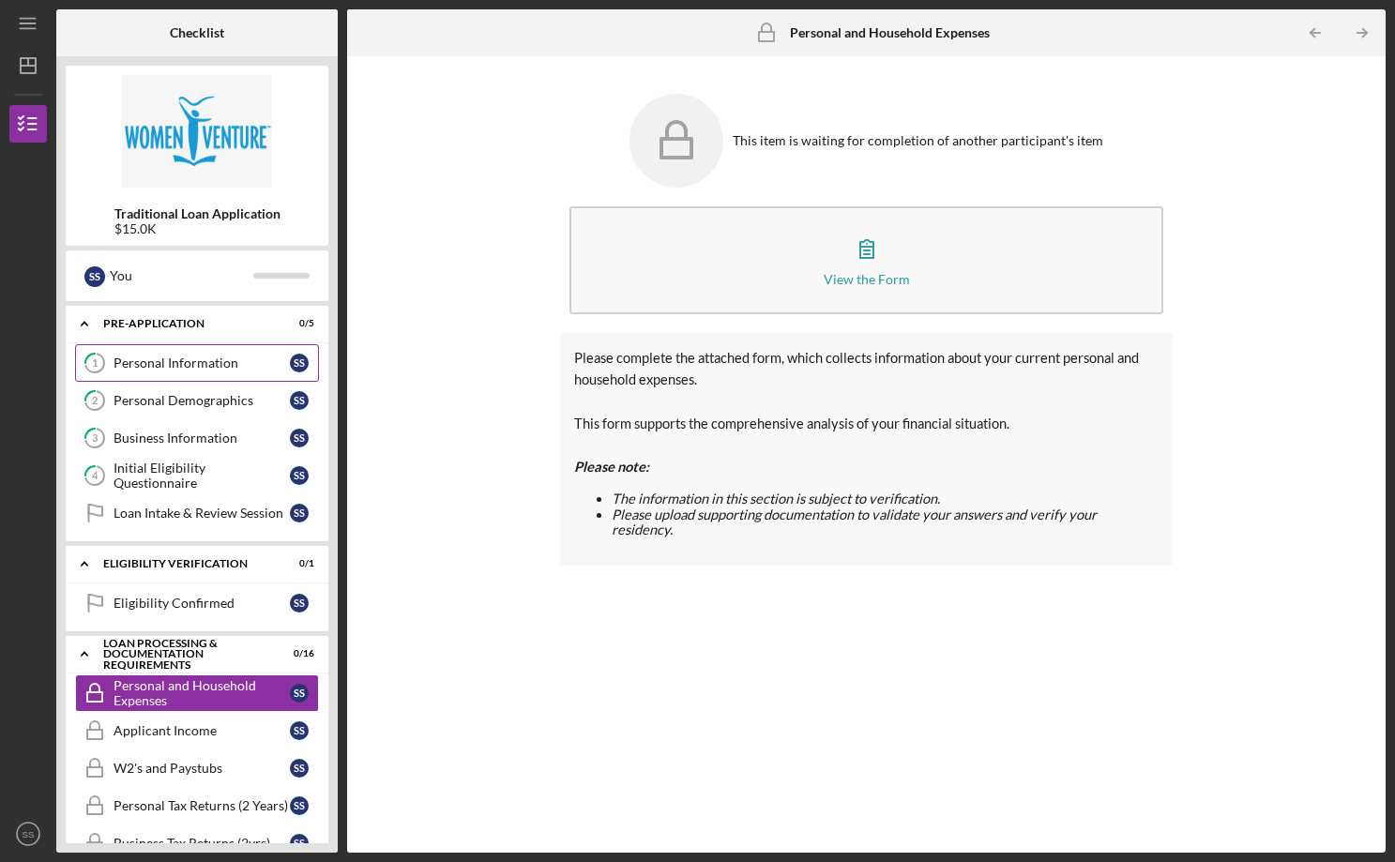
click at [177, 364] on div "Personal Information" at bounding box center [202, 363] width 176 height 15
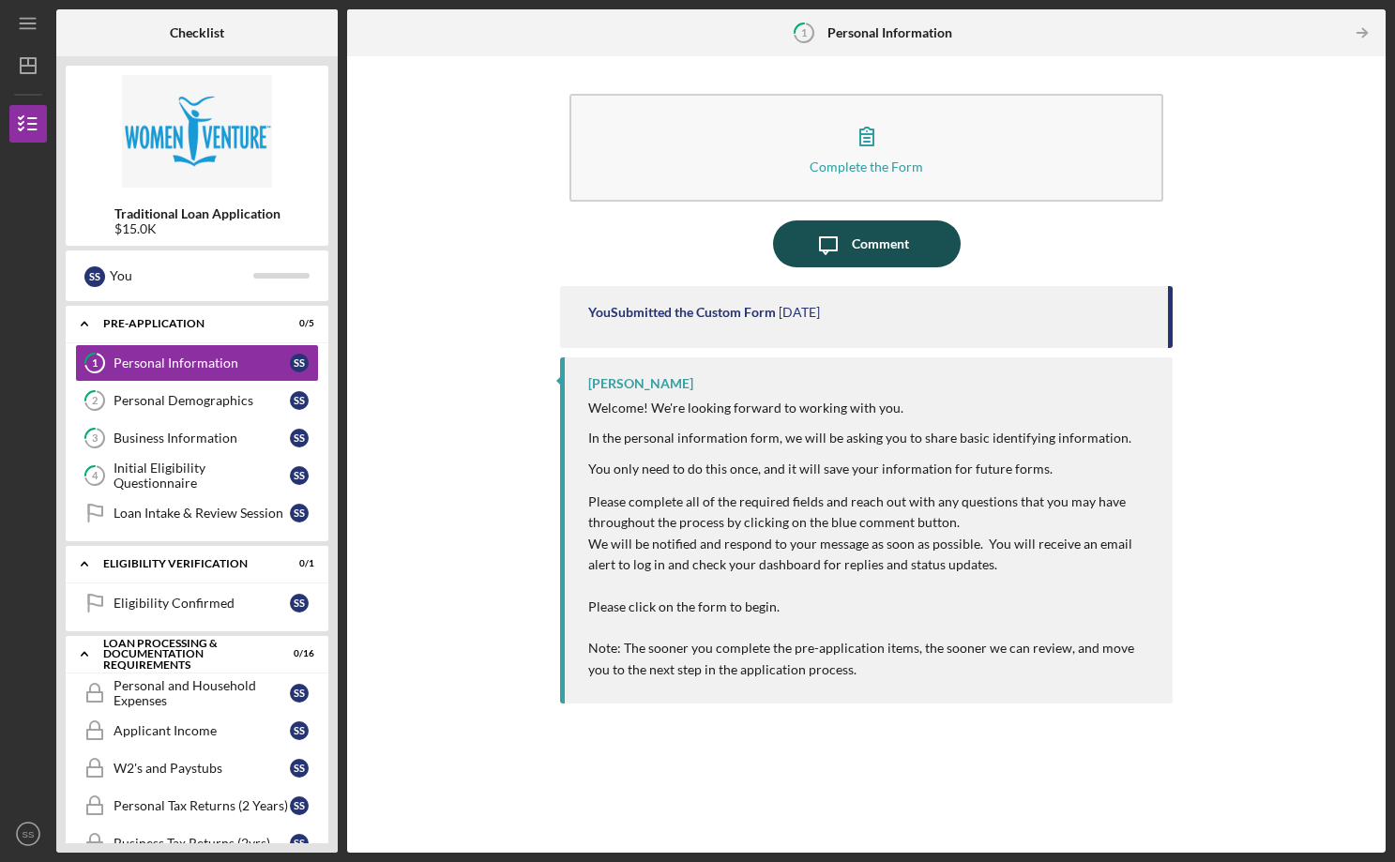
click at [878, 244] on div "Comment" at bounding box center [880, 243] width 57 height 47
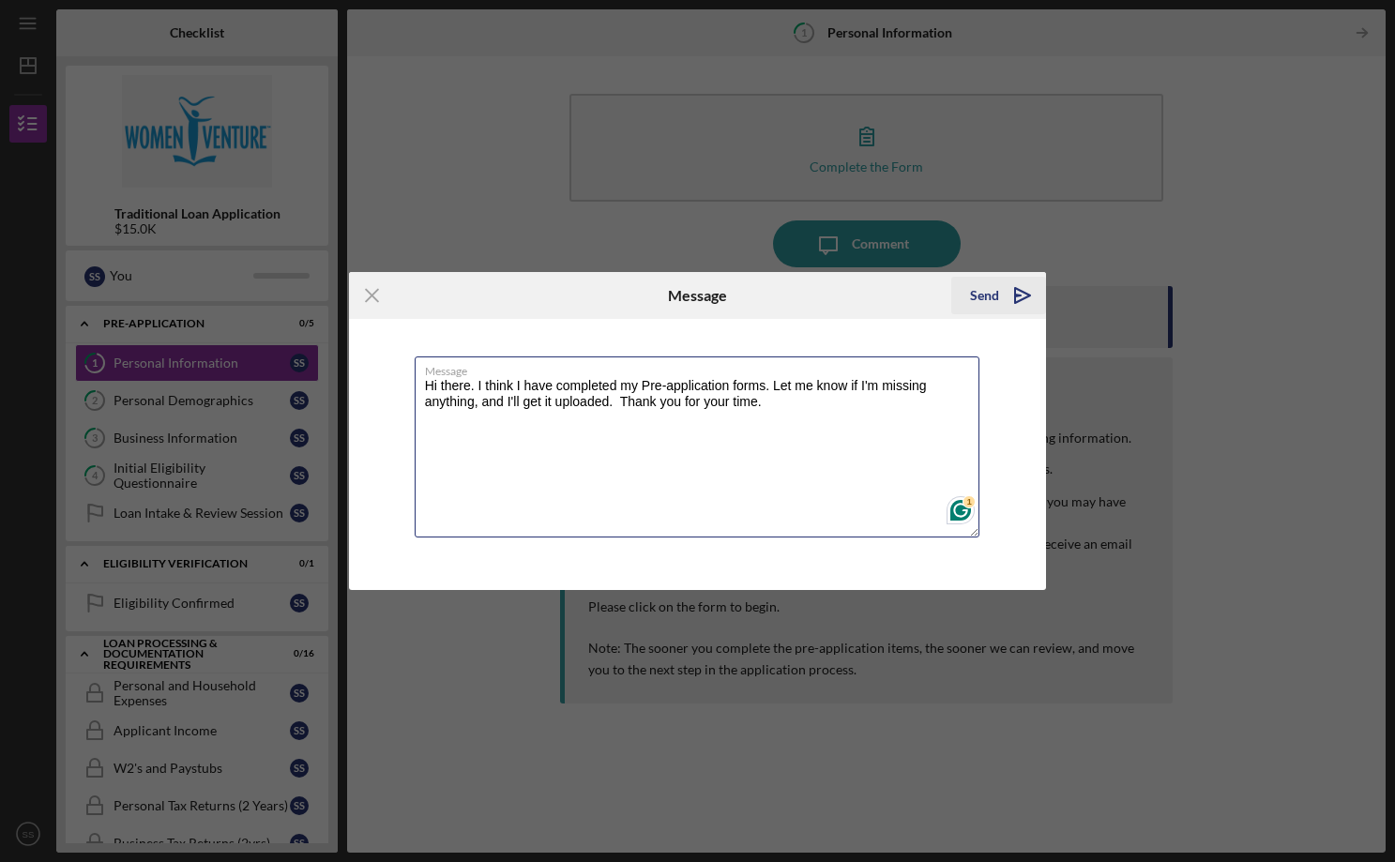
type textarea "Hi there. I think I have completed my Pre-application forms. Let me know if I'm…"
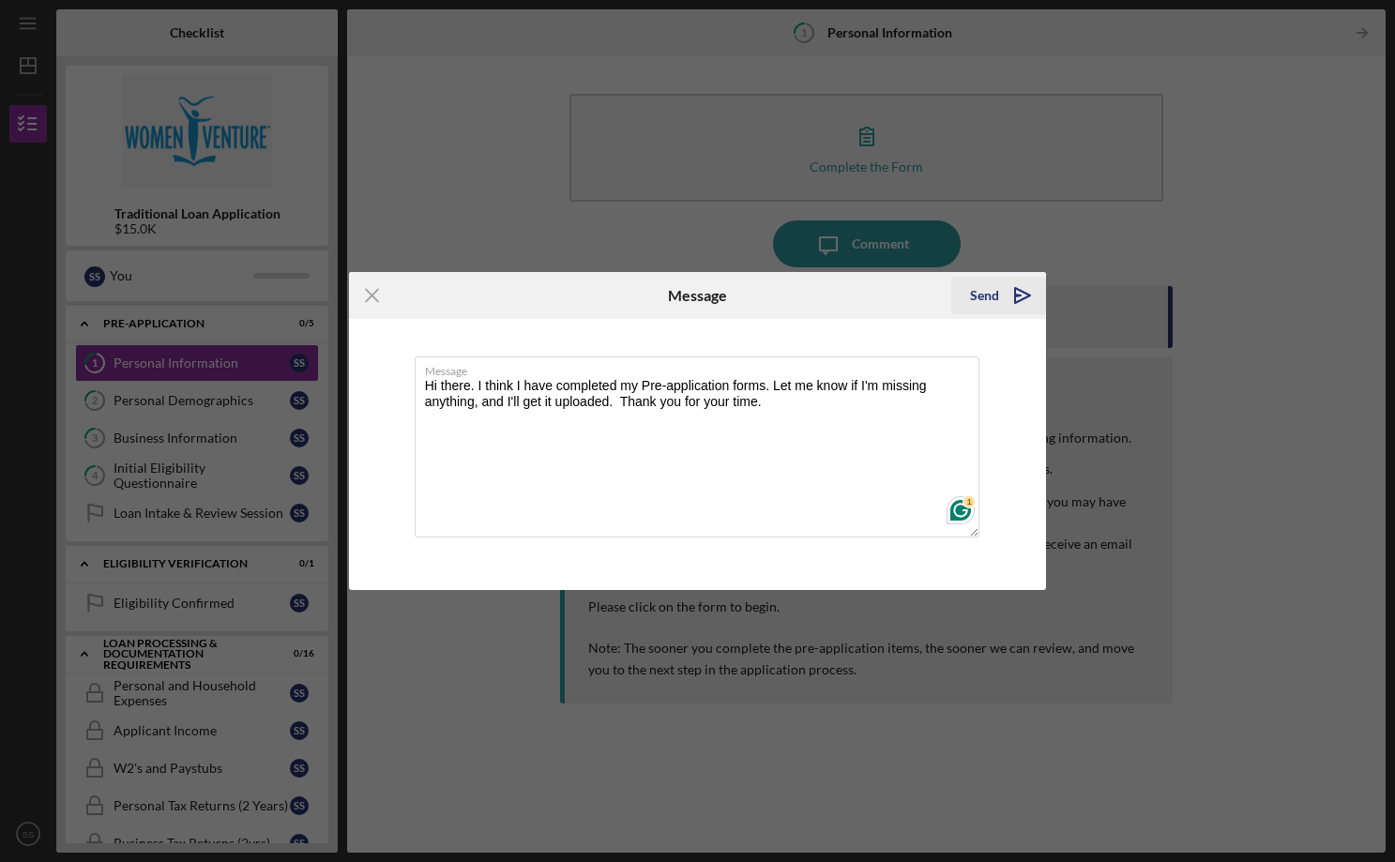
click at [1007, 295] on icon "Icon/icon-invite-send" at bounding box center [1022, 295] width 47 height 47
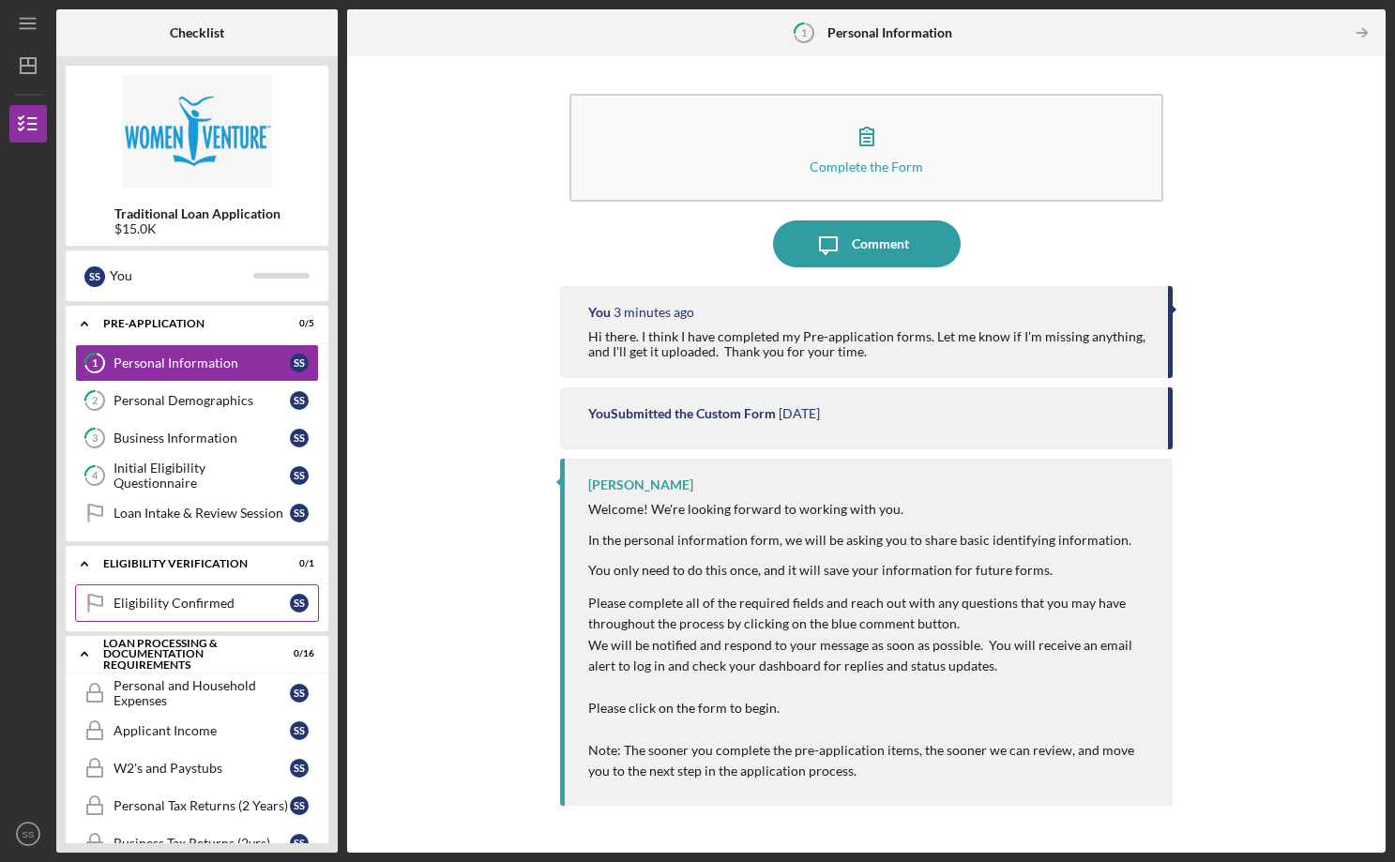
click at [187, 598] on div "Eligibility Confirmed" at bounding box center [202, 603] width 176 height 15
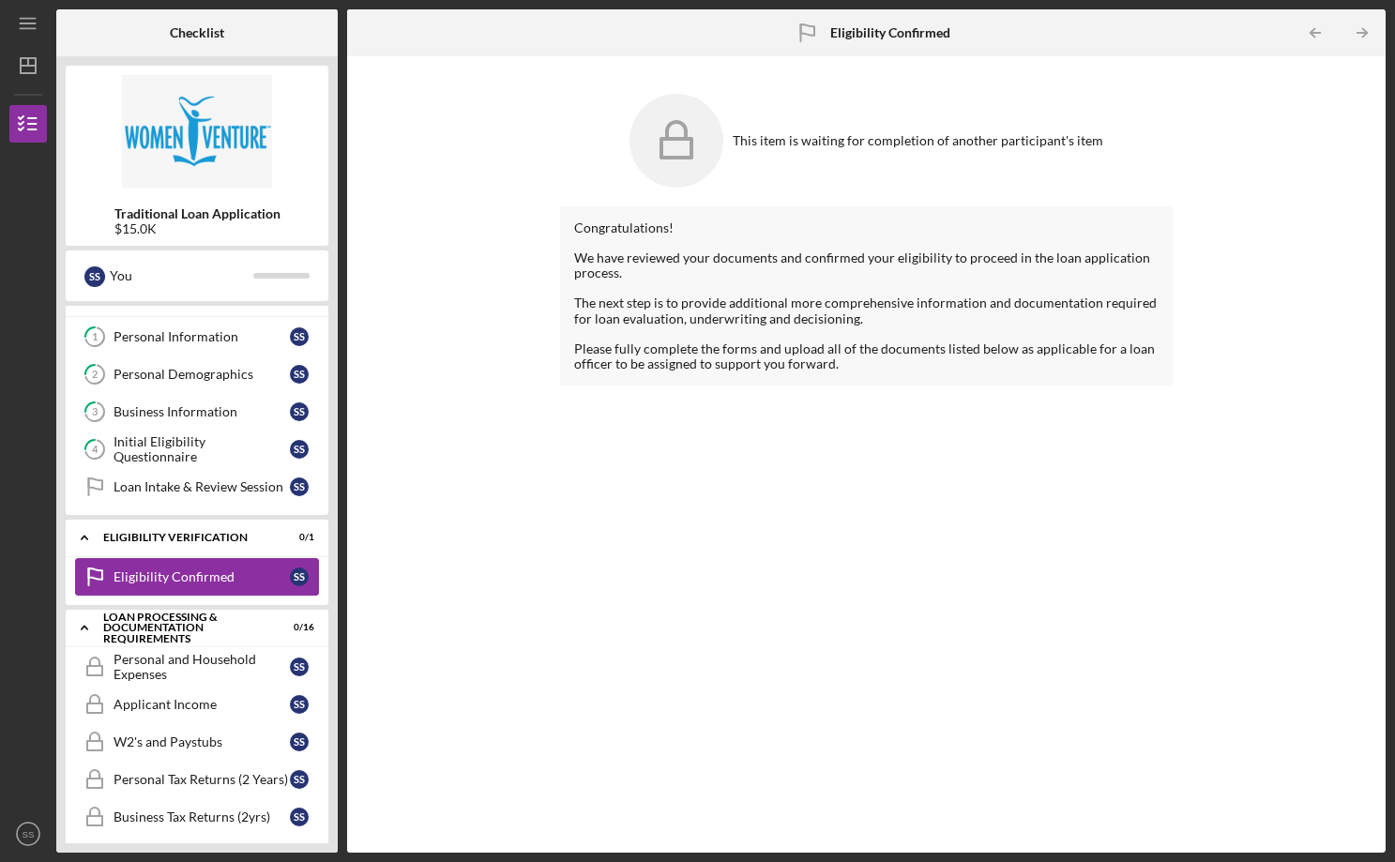
scroll to position [67, 0]
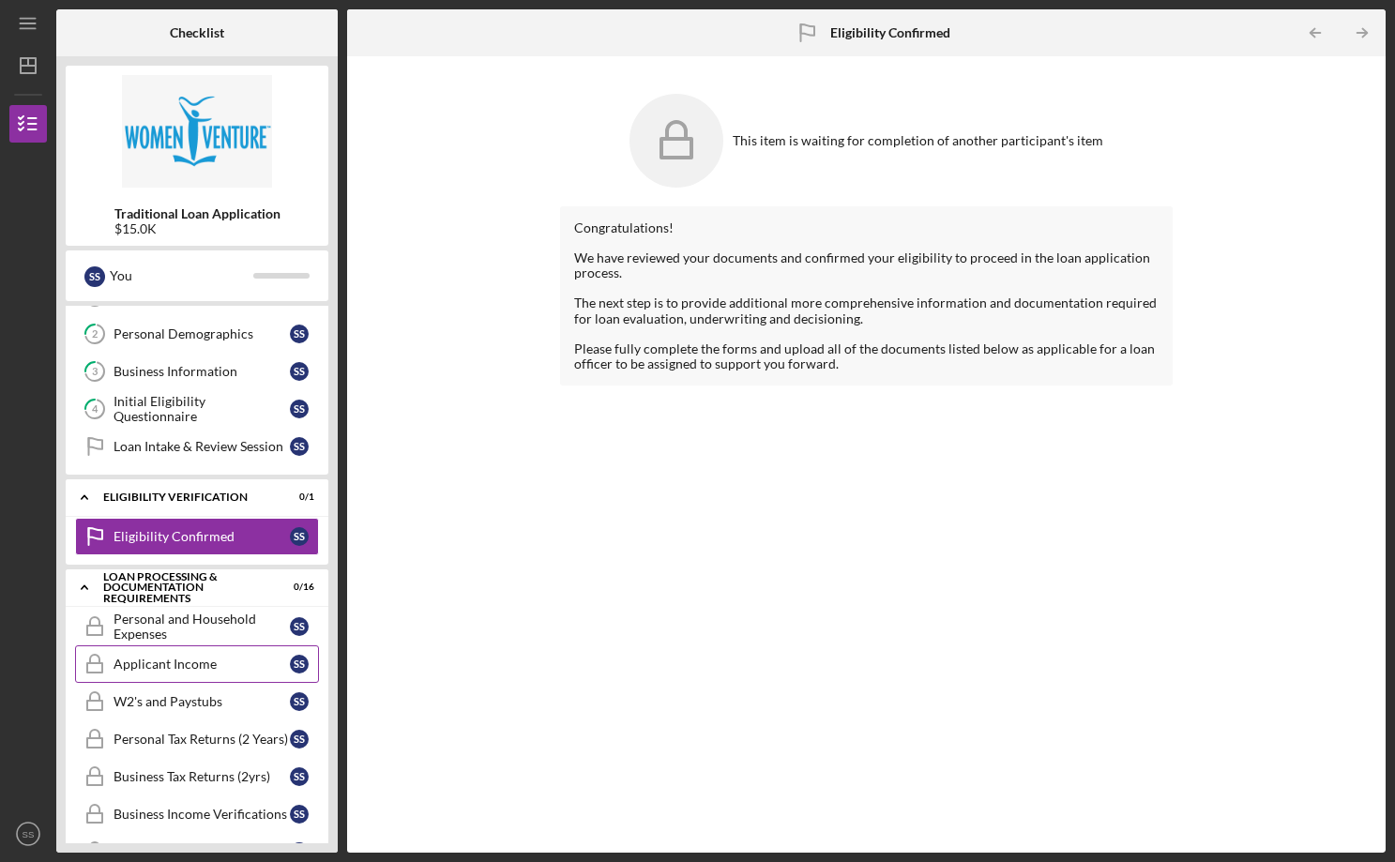
click at [137, 666] on div "Applicant Income" at bounding box center [202, 664] width 176 height 15
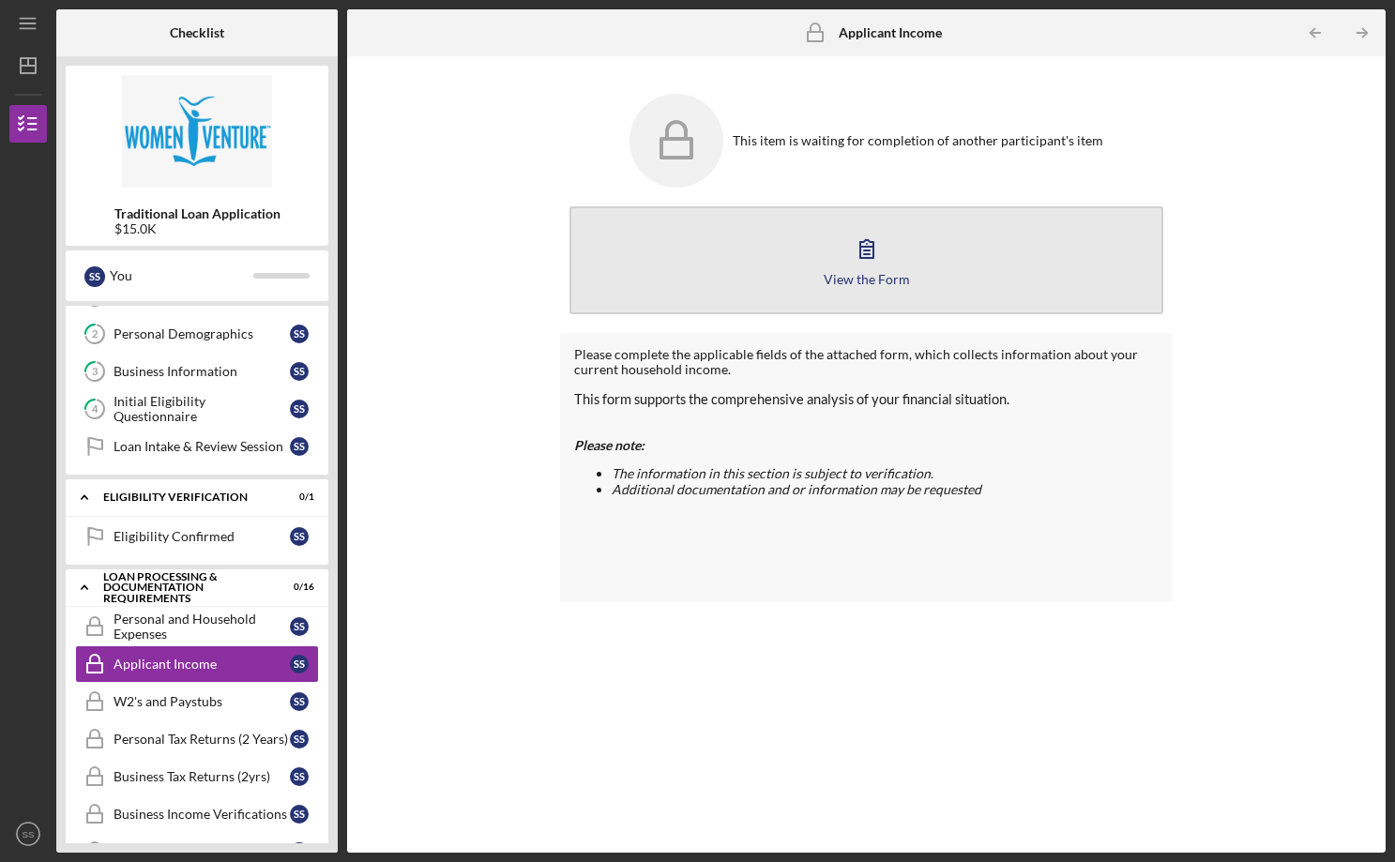
click at [865, 251] on icon "button" at bounding box center [866, 249] width 13 height 18
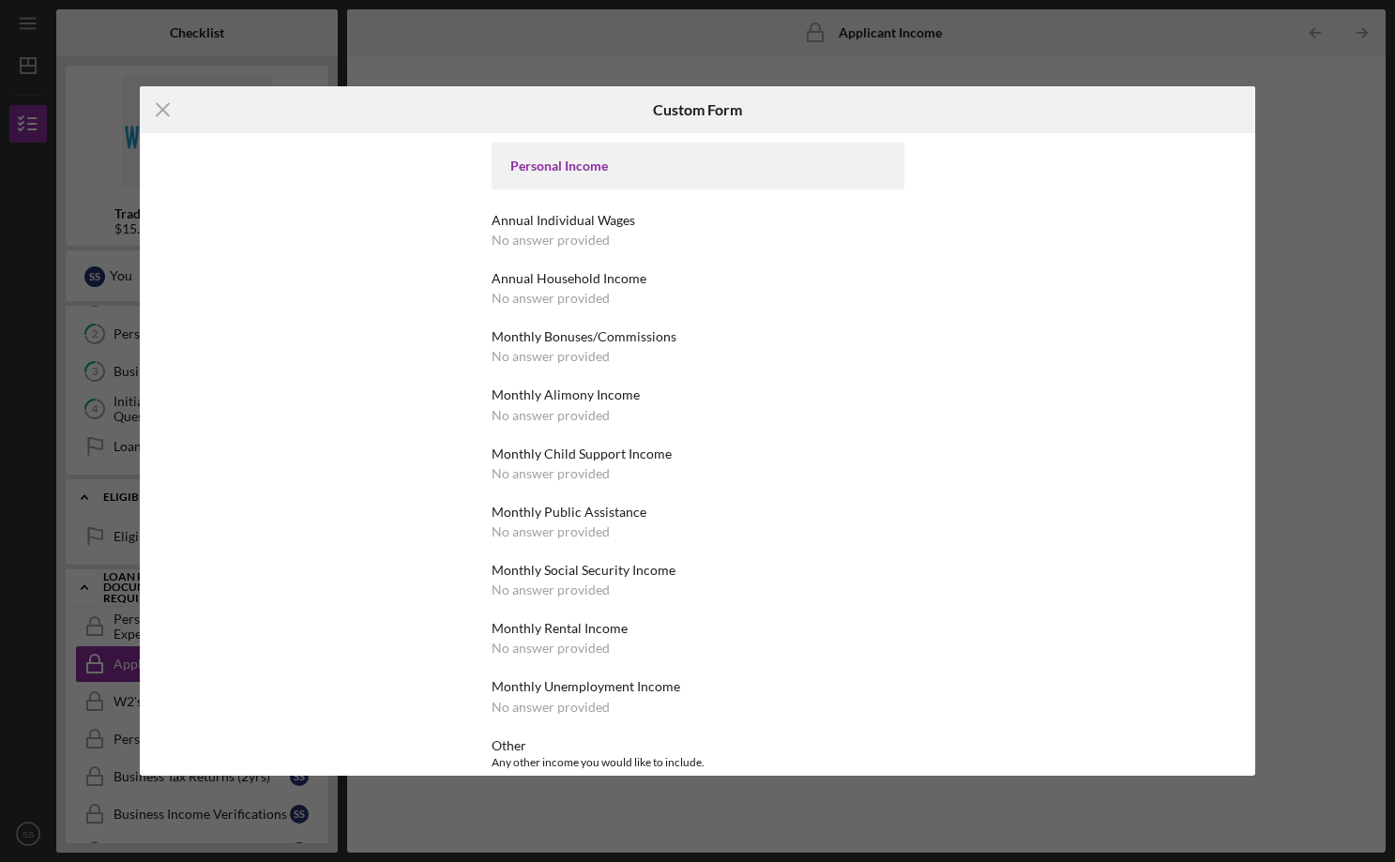
click at [553, 220] on div "Annual Individual Wages" at bounding box center [698, 220] width 413 height 15
click at [552, 171] on div "Personal Income" at bounding box center [697, 166] width 375 height 15
click at [553, 218] on div "Annual Individual Wages" at bounding box center [698, 220] width 413 height 15
click at [549, 295] on div "No answer provided" at bounding box center [551, 298] width 118 height 15
click at [542, 380] on div "Personal Income Annual Individual Wages No answer provided Annual Household Inc…" at bounding box center [698, 738] width 413 height 1190
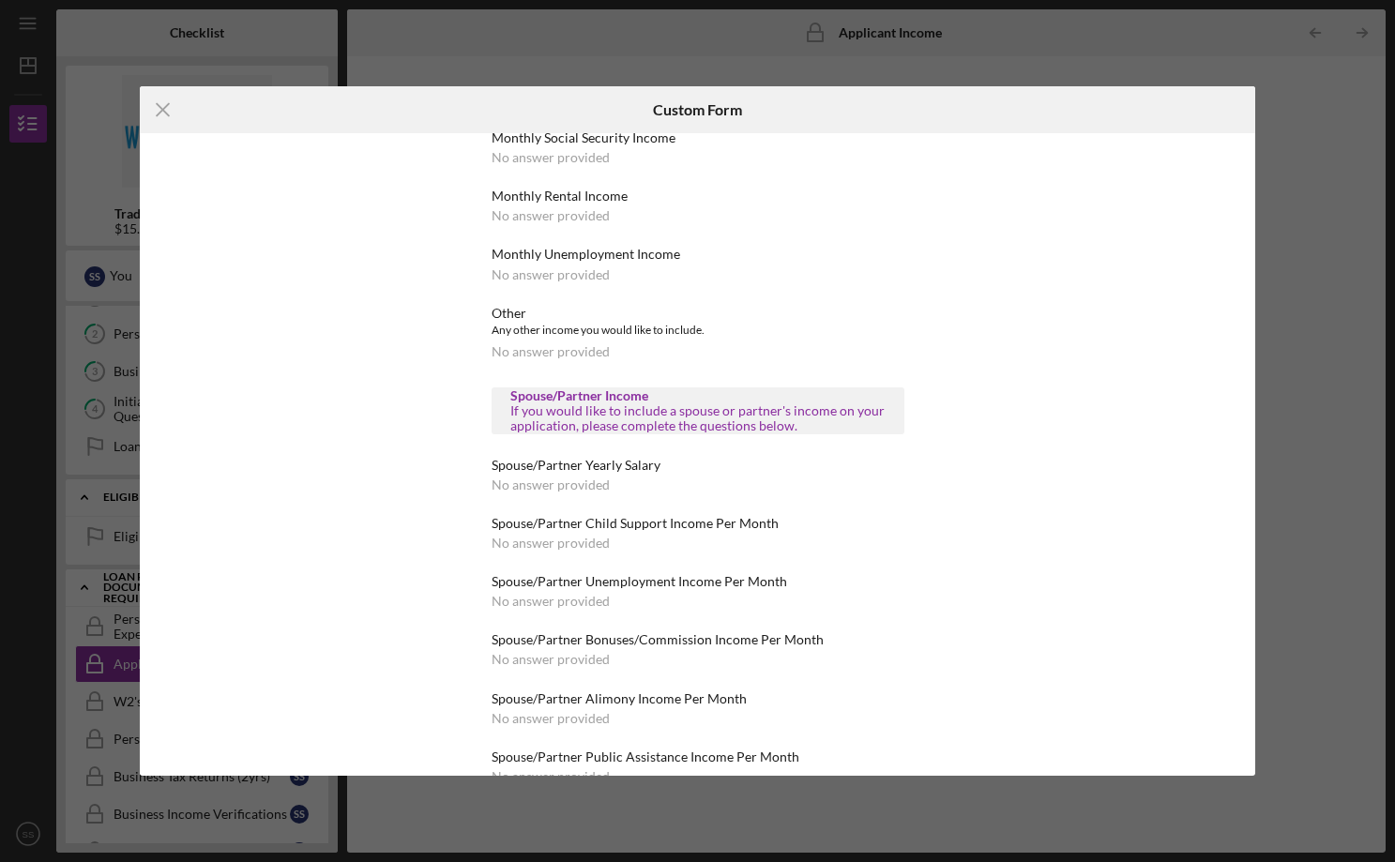
scroll to position [583, 0]
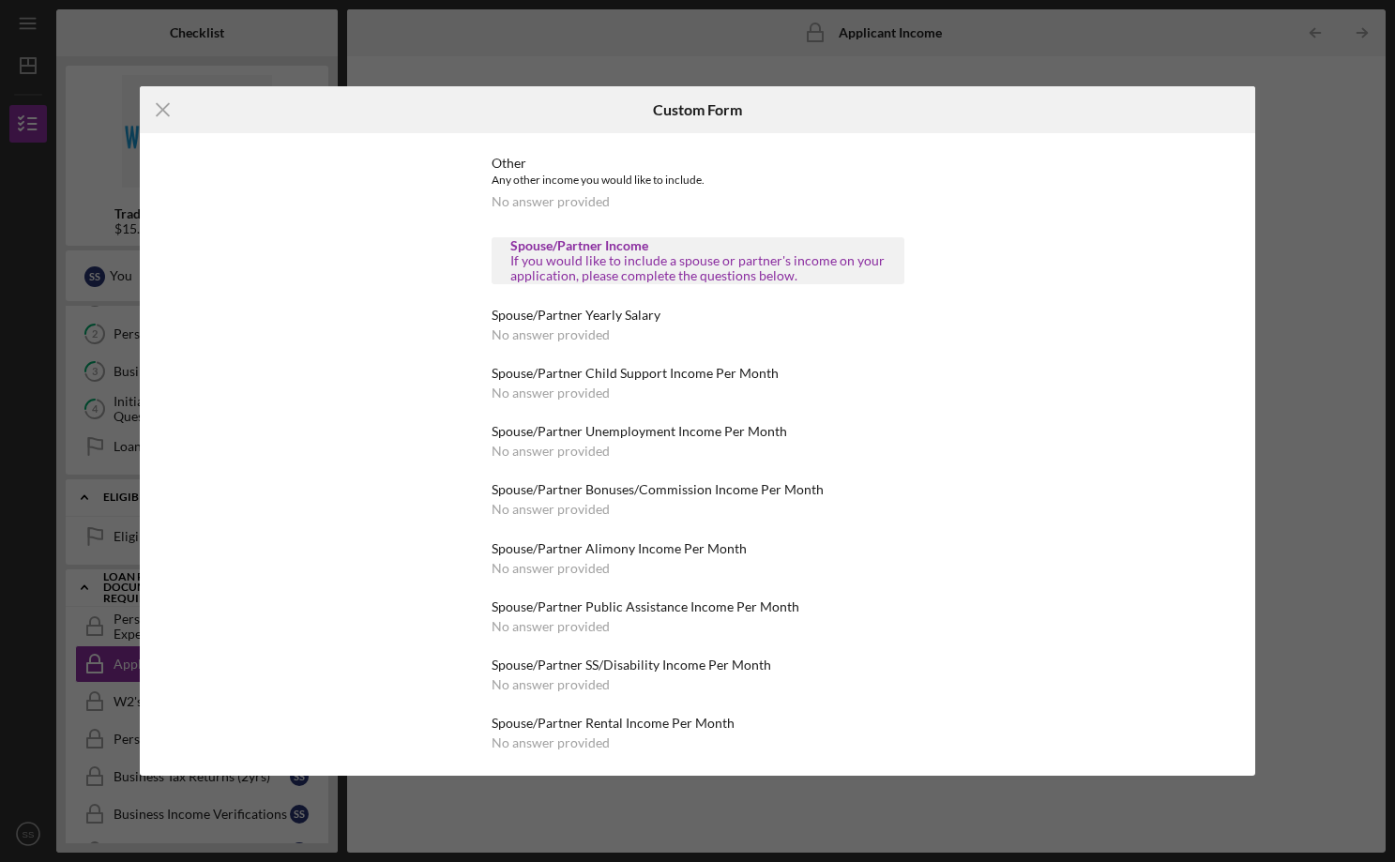
click at [575, 259] on div "If you would like to include a spouse or partner's income on your application, …" at bounding box center [697, 268] width 375 height 30
click at [564, 366] on div "Spouse/Partner Child Support Income Per Month" at bounding box center [698, 373] width 413 height 15
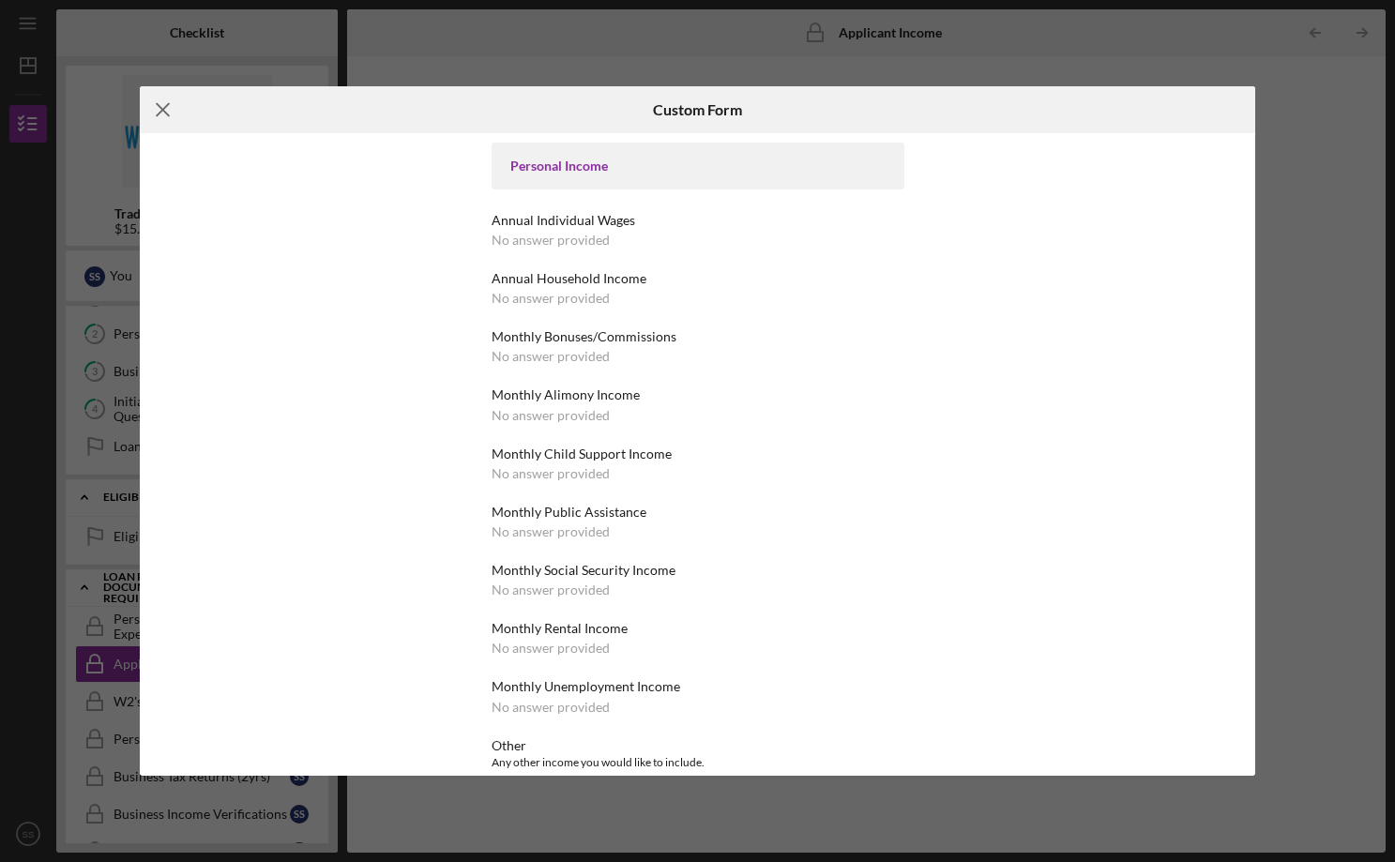
click at [157, 109] on icon "Icon/Menu Close" at bounding box center [163, 109] width 47 height 47
